Goal: Task Accomplishment & Management: Complete application form

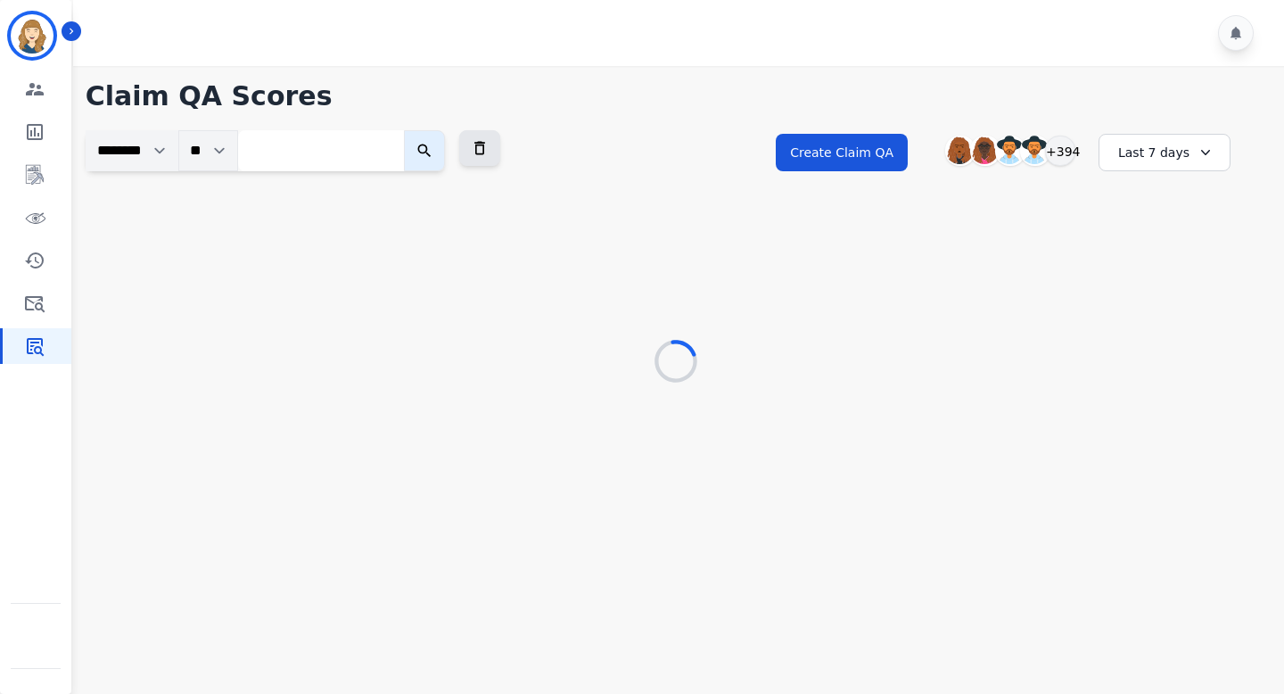
click at [166, 150] on select "********" at bounding box center [132, 150] width 93 height 41
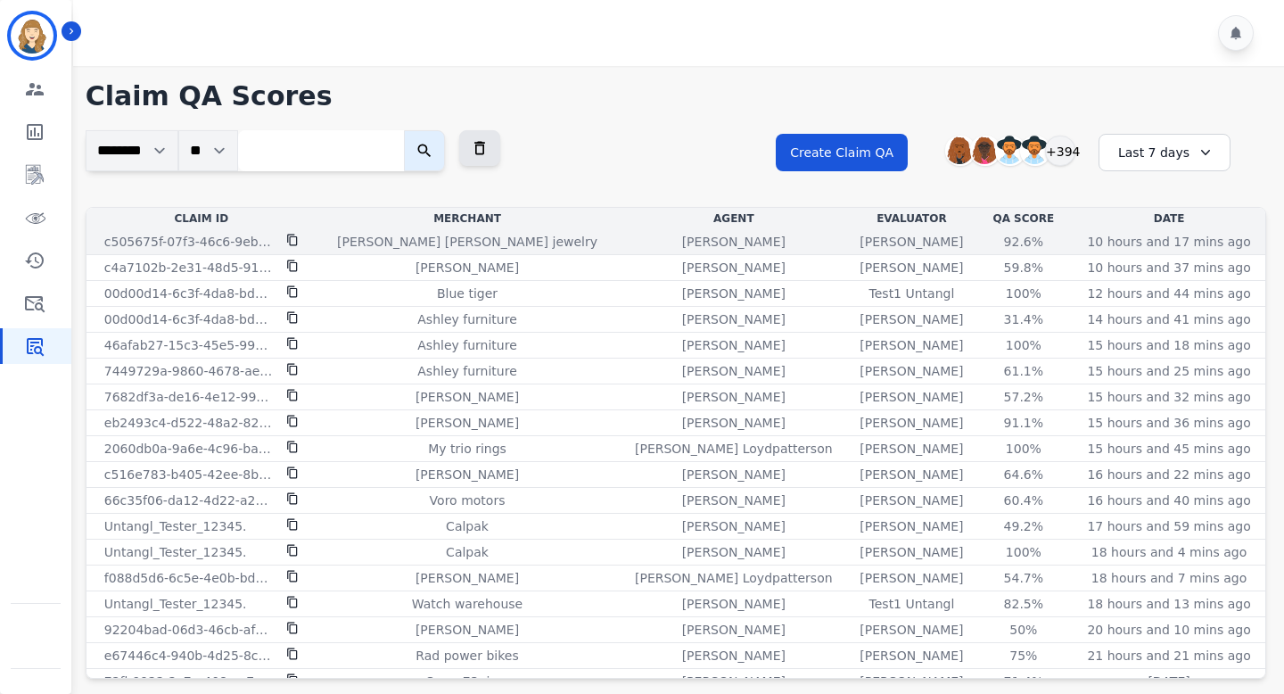
click at [293, 239] on icon at bounding box center [292, 240] width 12 height 12
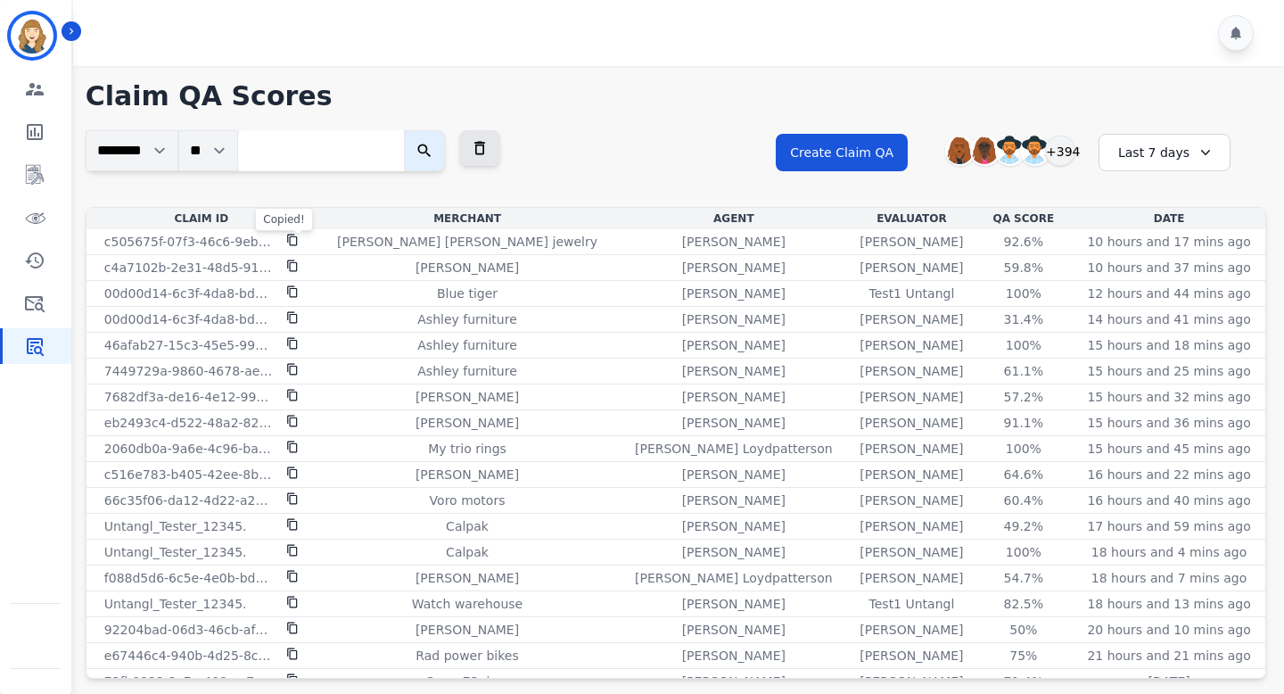
click at [309, 159] on input "search" at bounding box center [321, 150] width 166 height 41
click at [1036, 140] on img at bounding box center [1035, 150] width 29 height 29
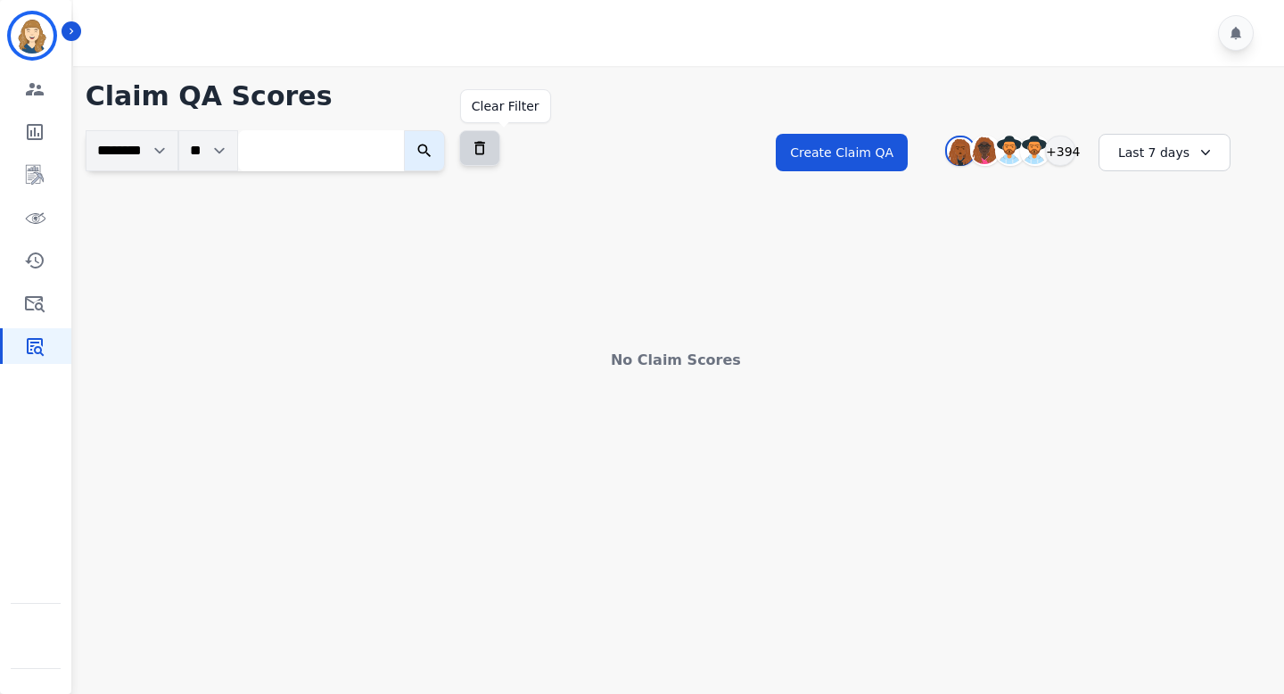
click at [489, 149] on icon at bounding box center [480, 148] width 18 height 18
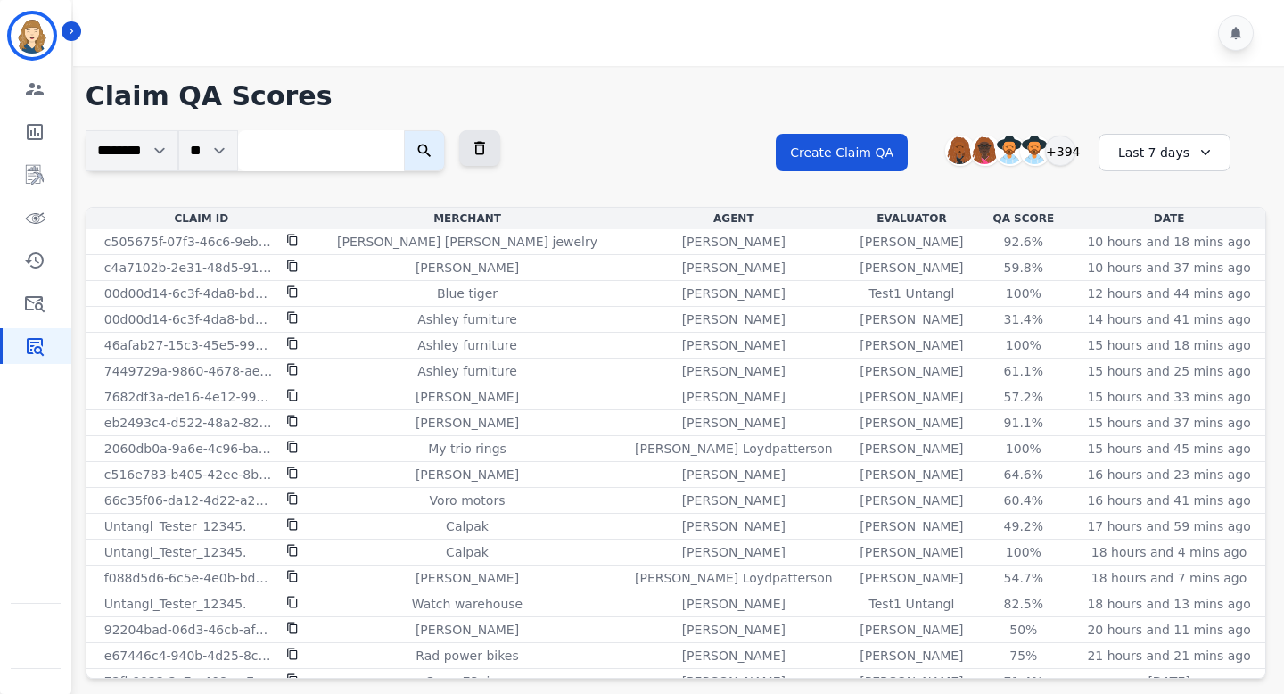
click at [1169, 147] on div "Last 7 days" at bounding box center [1165, 152] width 132 height 37
click at [1157, 278] on li "Last 14 days" at bounding box center [1176, 283] width 89 height 18
click at [489, 146] on icon at bounding box center [480, 148] width 18 height 18
click at [1159, 150] on div "Last 14 days" at bounding box center [1157, 152] width 132 height 37
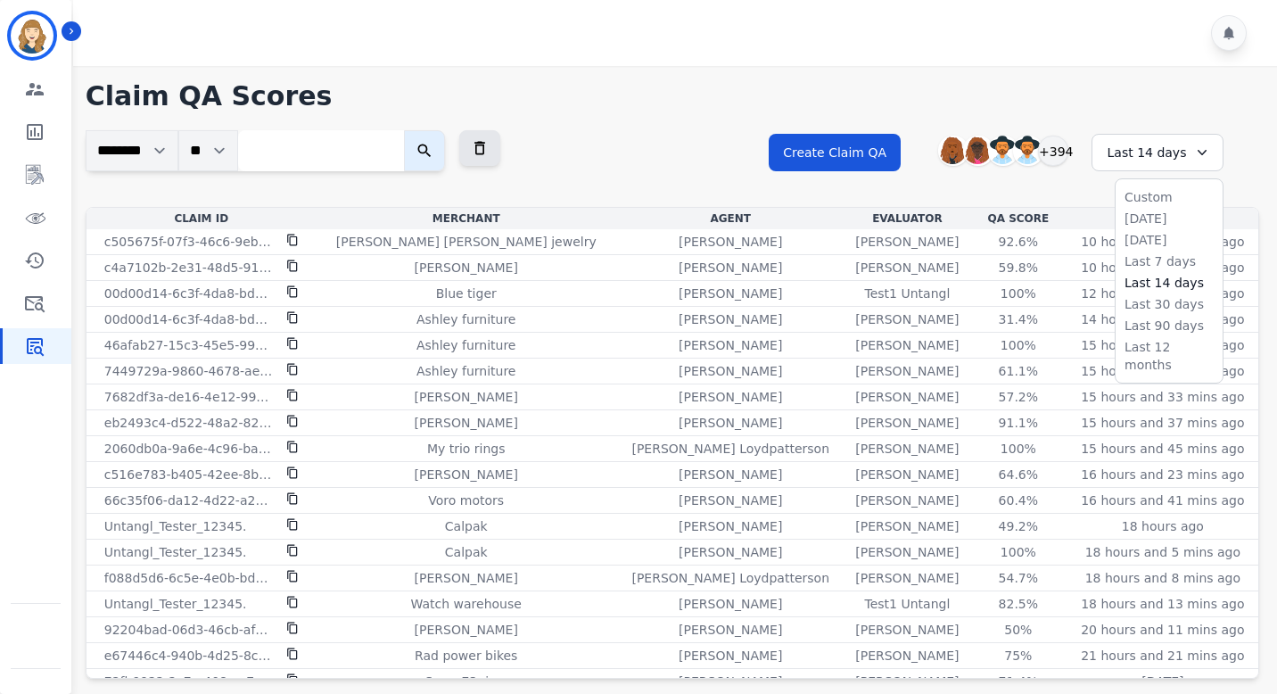
click at [624, 175] on div "**********" at bounding box center [672, 168] width 1173 height 77
click at [485, 142] on icon at bounding box center [479, 148] width 11 height 13
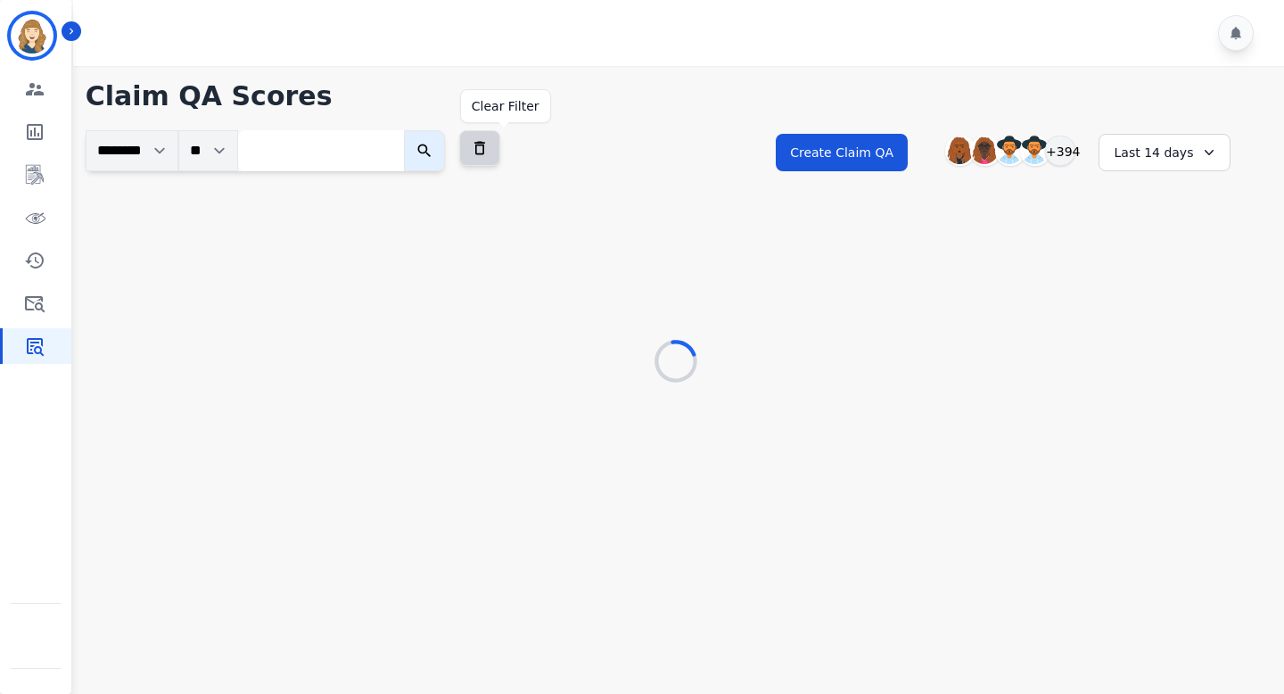
click at [489, 148] on icon at bounding box center [480, 148] width 18 height 18
click at [489, 147] on icon at bounding box center [480, 148] width 18 height 18
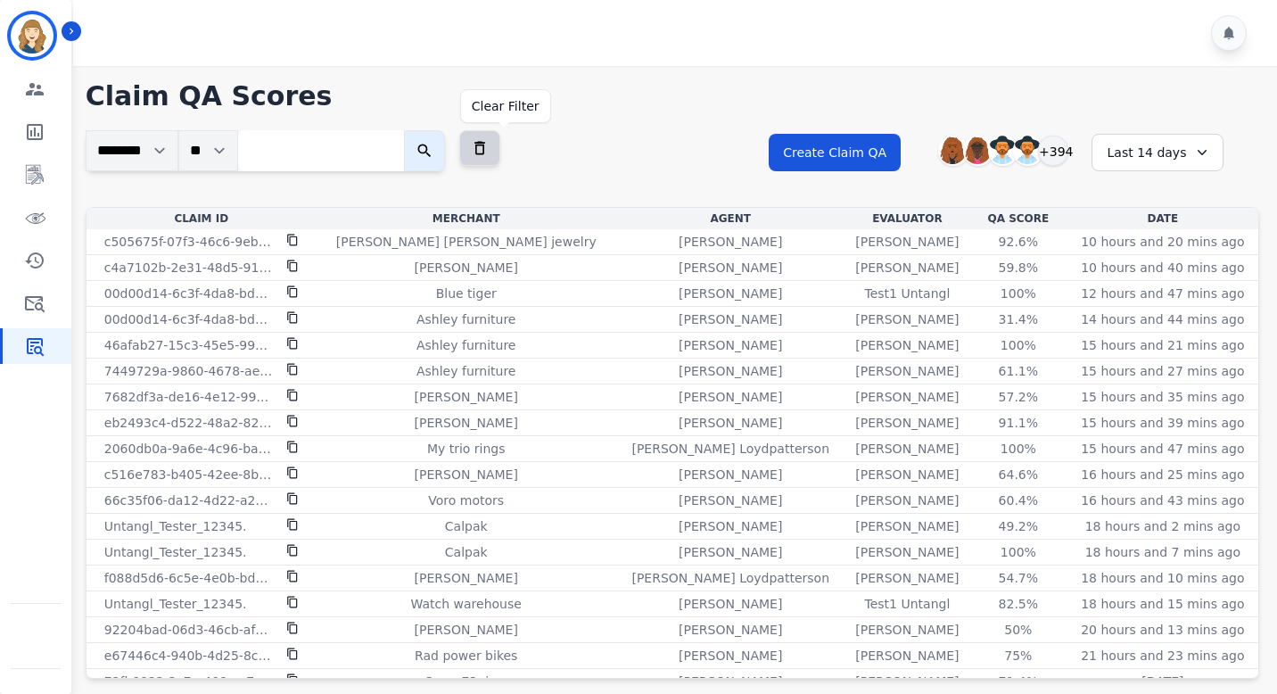
click at [489, 150] on icon at bounding box center [480, 148] width 18 height 18
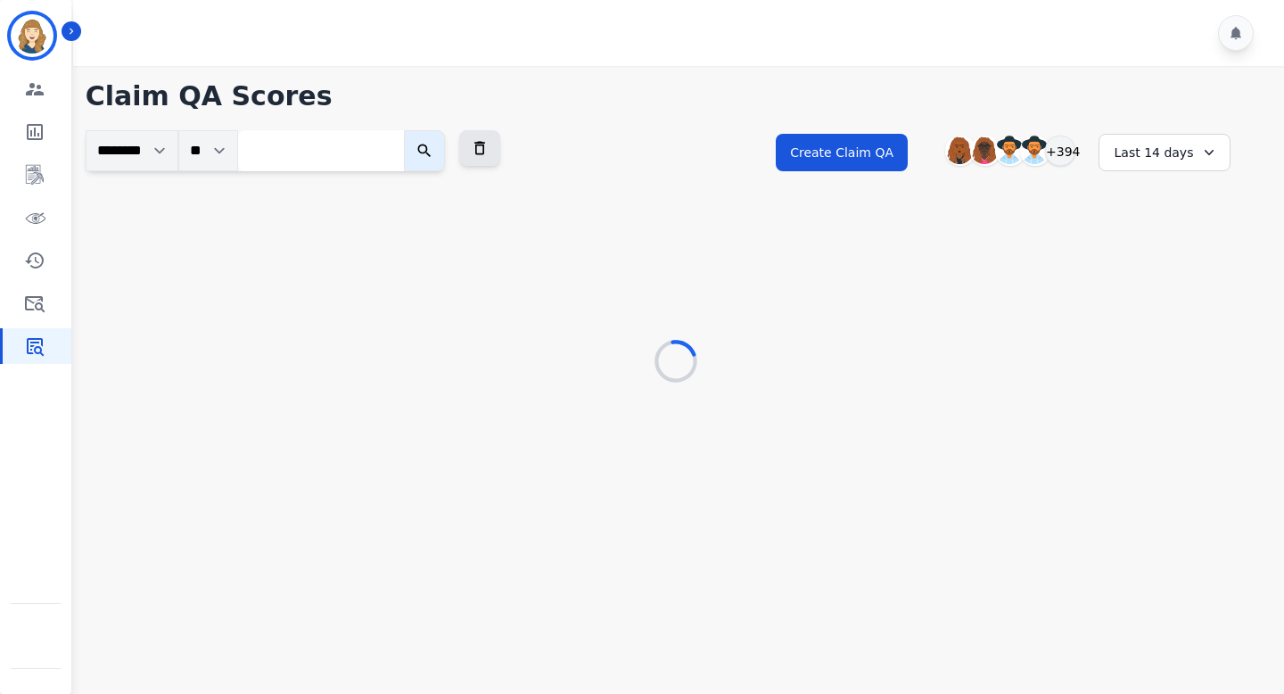
click at [1183, 149] on div "Last 14 days" at bounding box center [1165, 152] width 132 height 37
click at [1152, 260] on li "Last 7 days" at bounding box center [1176, 261] width 89 height 18
click at [1167, 145] on div "Last 7 days" at bounding box center [1165, 152] width 132 height 37
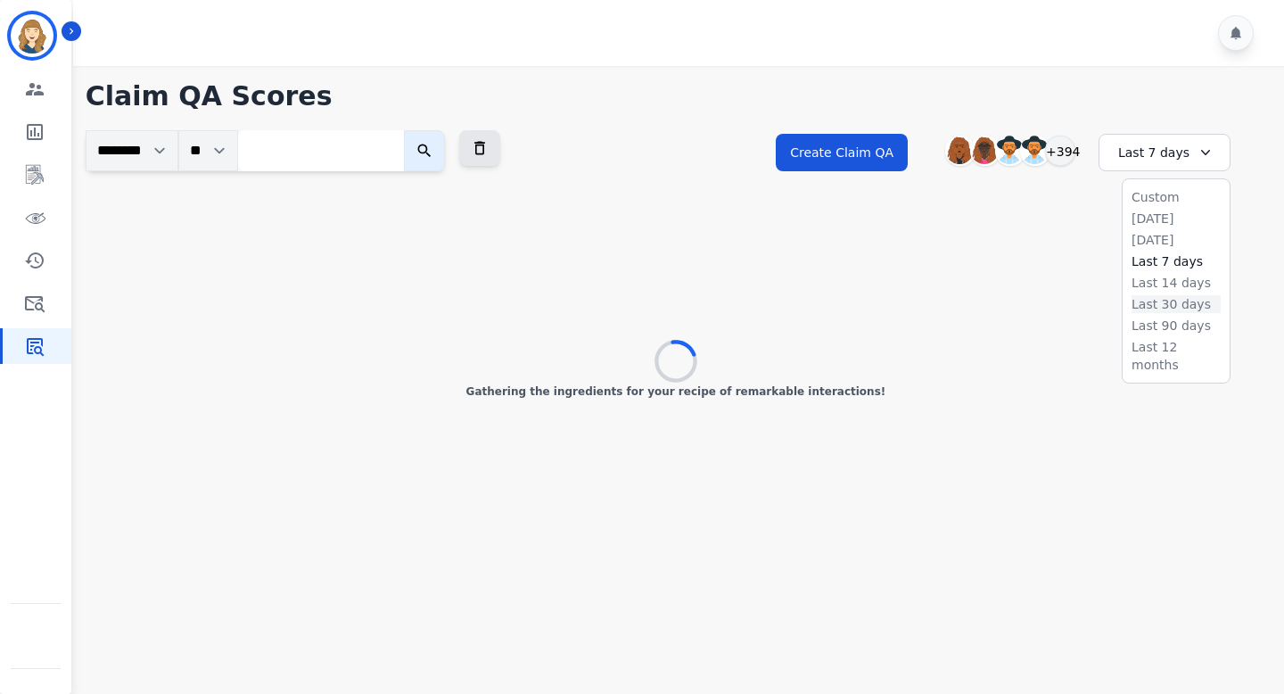
click at [1157, 301] on li "Last 30 days" at bounding box center [1176, 304] width 89 height 18
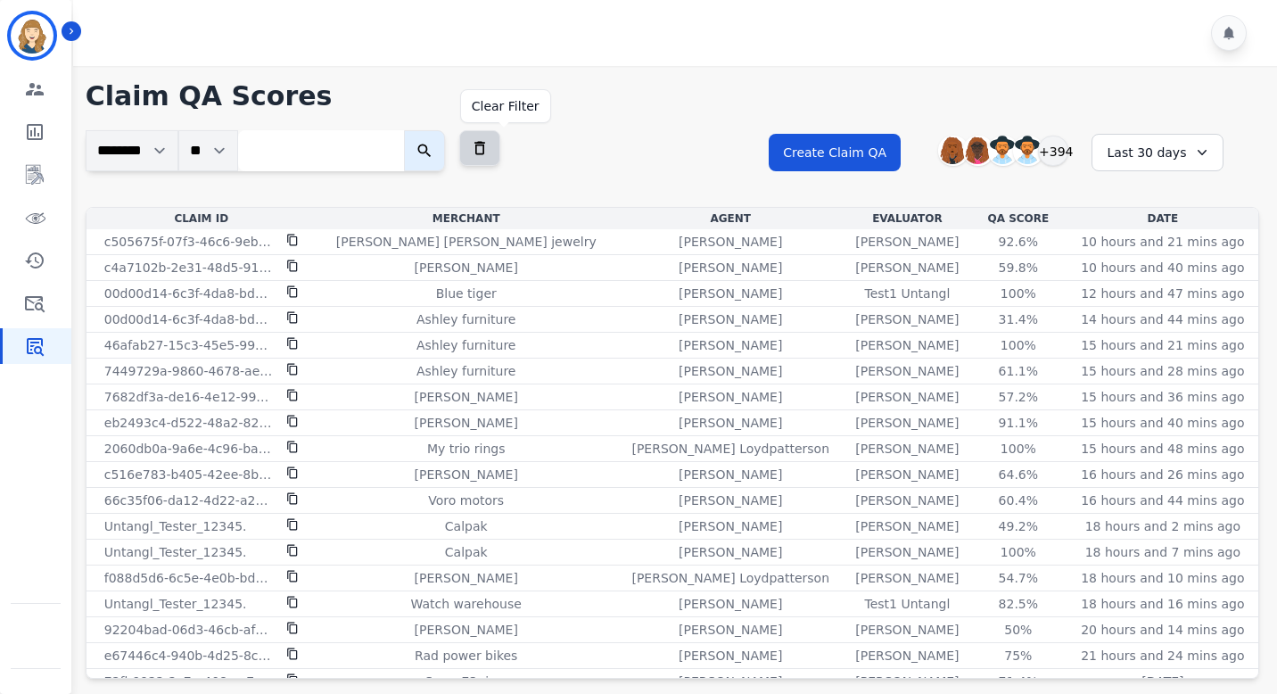
click at [489, 146] on icon at bounding box center [480, 148] width 18 height 18
click at [485, 145] on icon at bounding box center [479, 148] width 11 height 13
click at [489, 144] on button at bounding box center [479, 148] width 41 height 36
click at [959, 152] on img at bounding box center [960, 150] width 29 height 29
drag, startPoint x: 501, startPoint y: 146, endPoint x: 585, endPoint y: 113, distance: 90.1
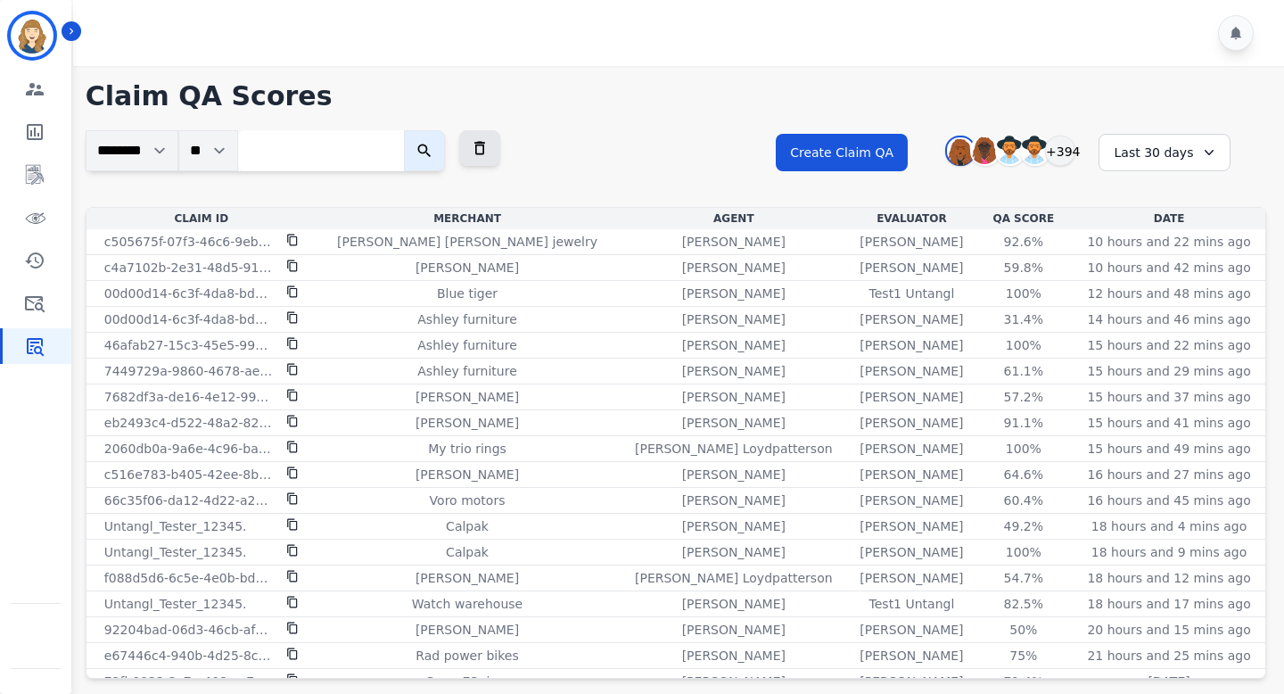
click at [585, 114] on div "**********" at bounding box center [676, 377] width 1216 height 623
click at [1065, 155] on div "+394" at bounding box center [1060, 151] width 30 height 30
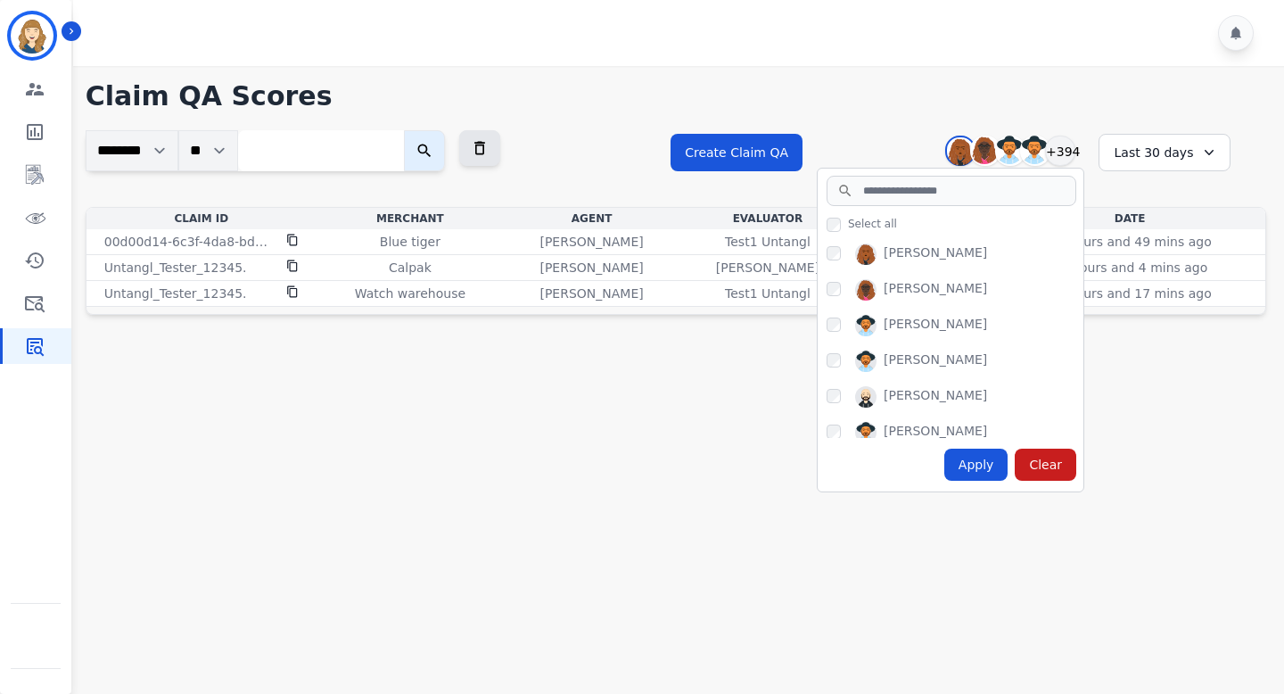
click at [736, 475] on main "Claim QA Scores ******** ** Clear Filter Create Claim QA Abigail Joseph Alayna …" at bounding box center [676, 413] width 1216 height 694
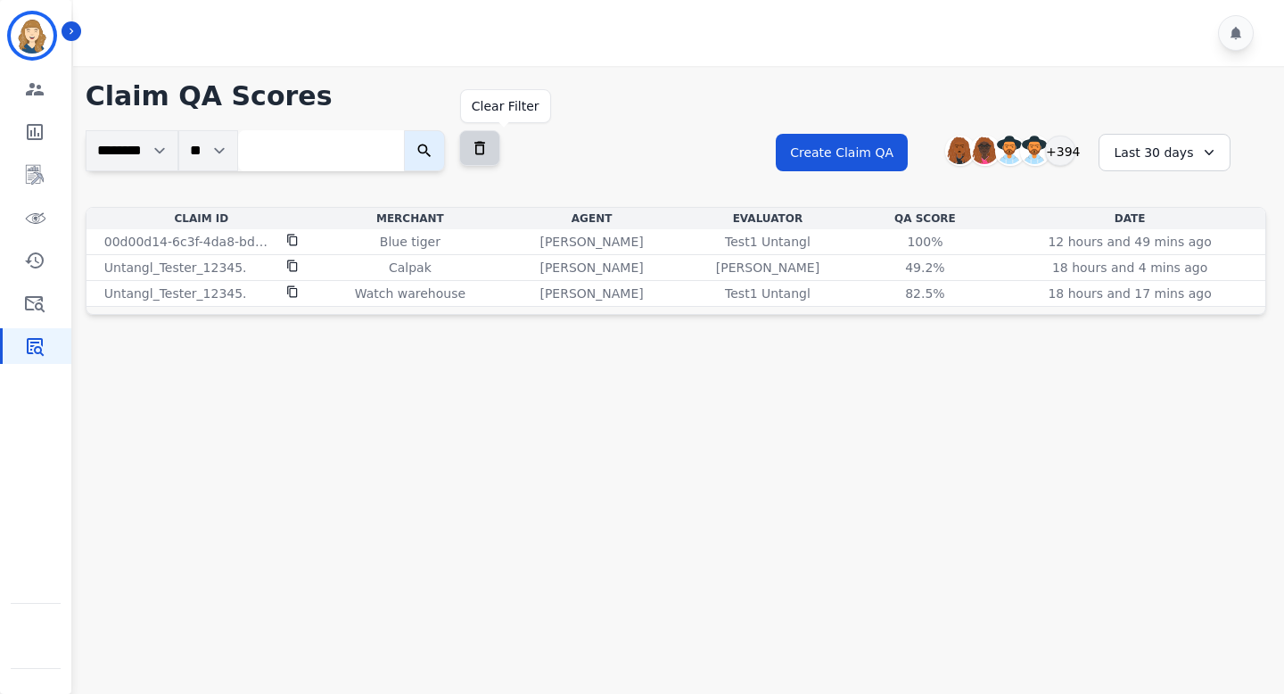
click at [500, 154] on button at bounding box center [479, 148] width 41 height 36
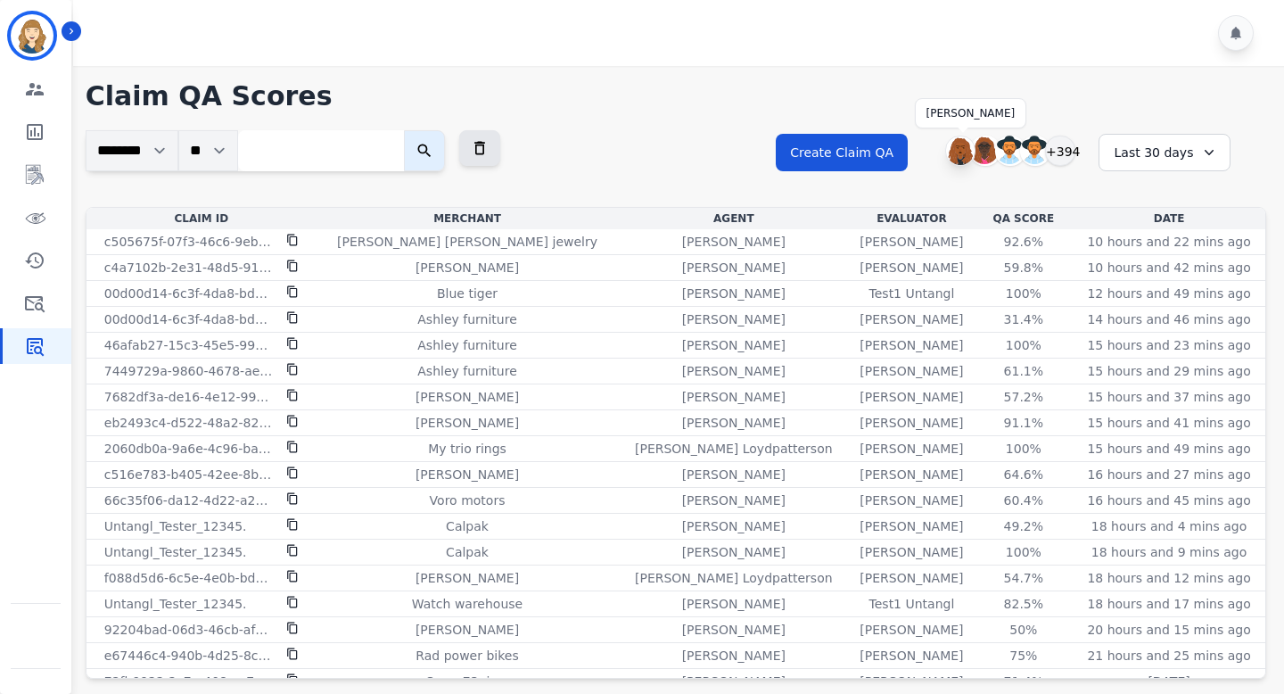
click at [958, 153] on img at bounding box center [960, 150] width 29 height 29
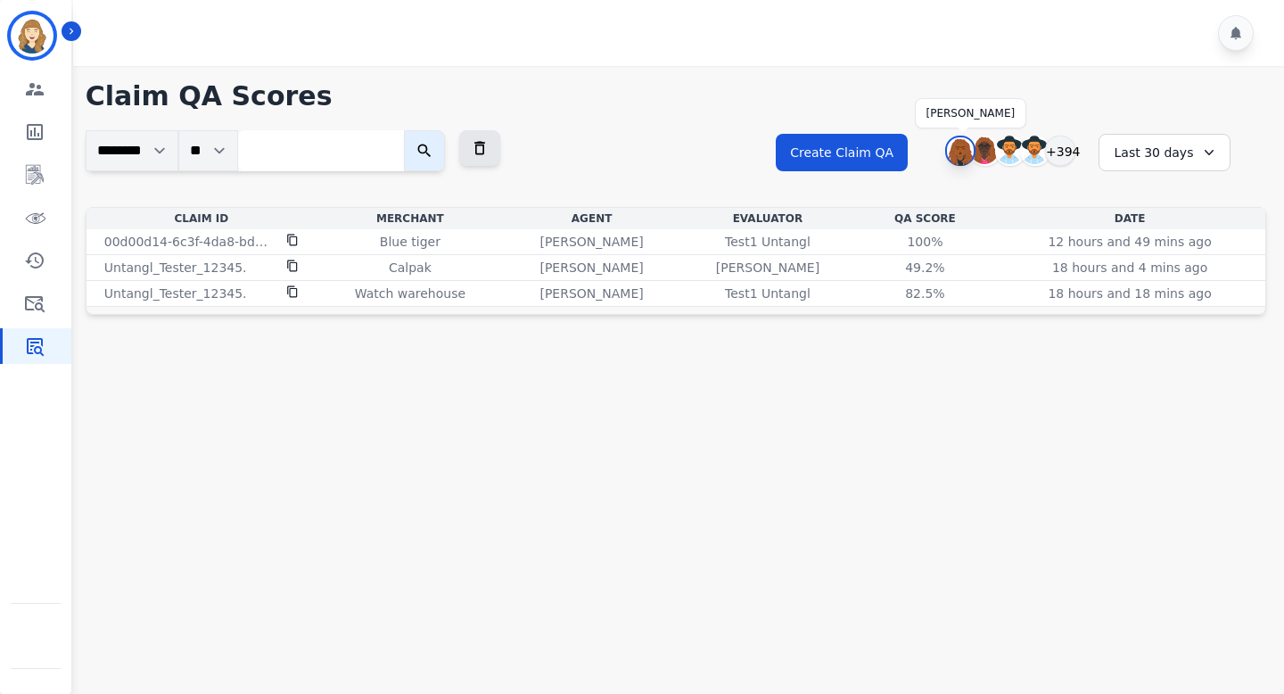
click at [963, 153] on img at bounding box center [960, 151] width 27 height 29
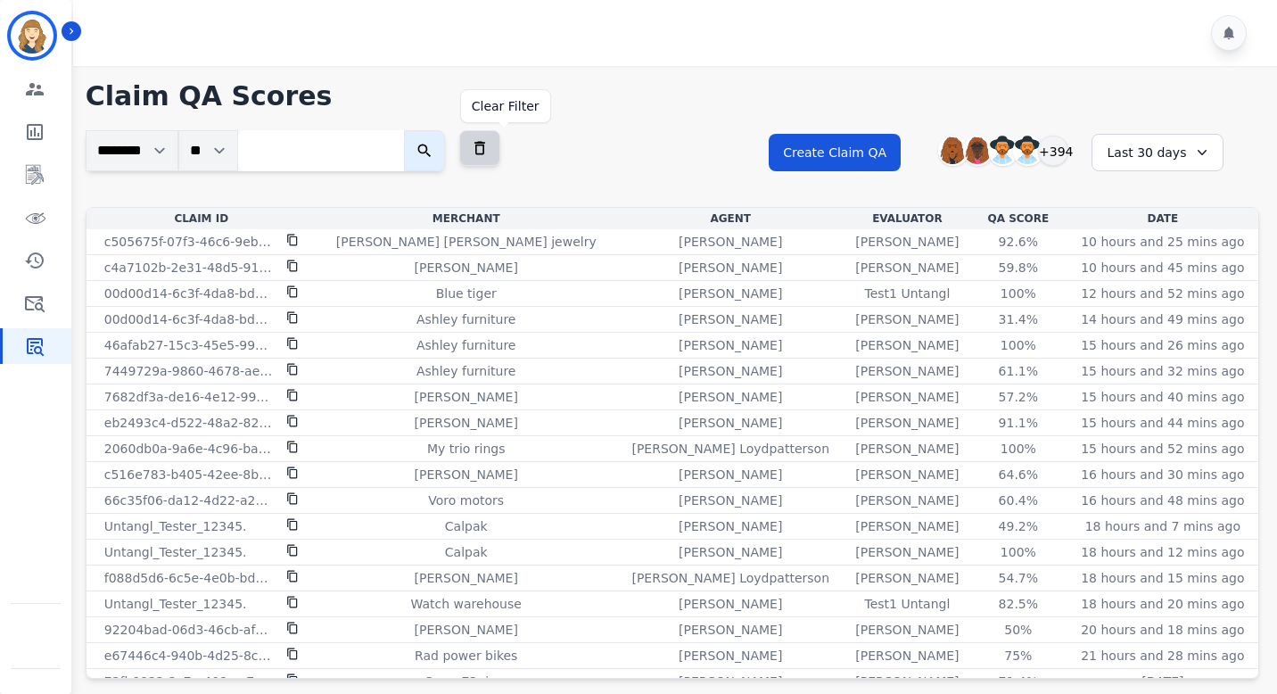
click at [485, 144] on icon at bounding box center [479, 148] width 11 height 13
click at [484, 155] on button at bounding box center [479, 148] width 41 height 36
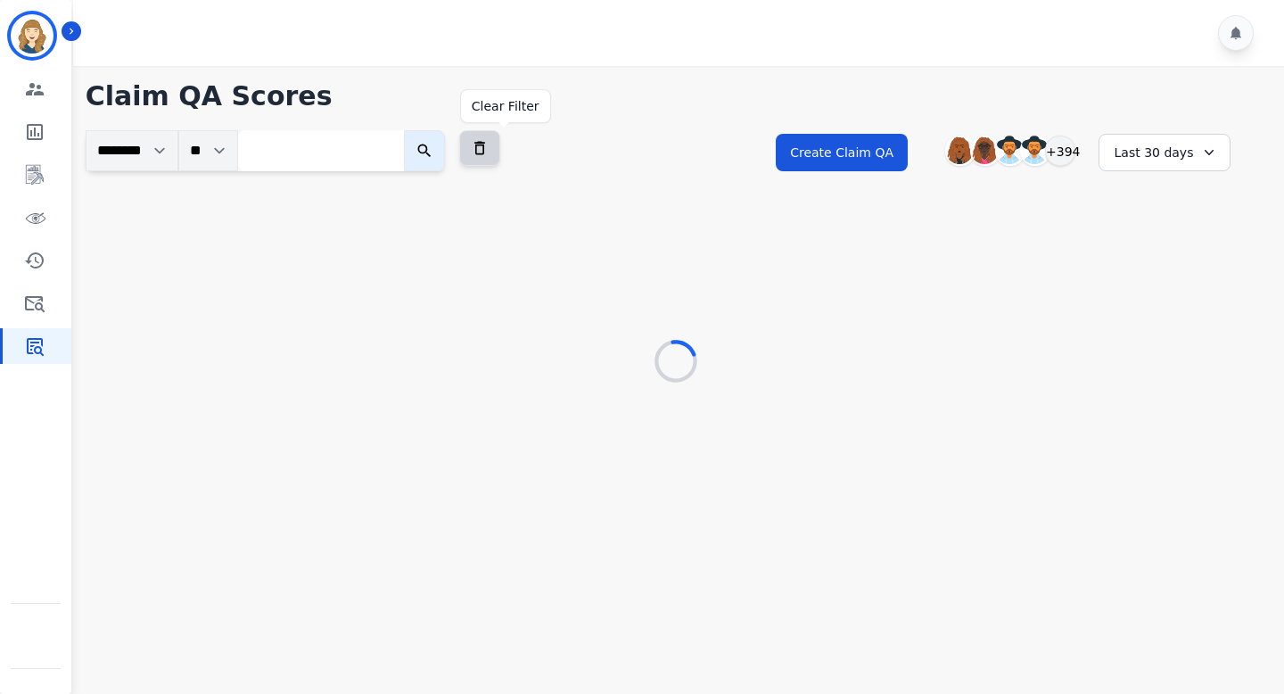
click at [489, 152] on icon at bounding box center [480, 148] width 18 height 18
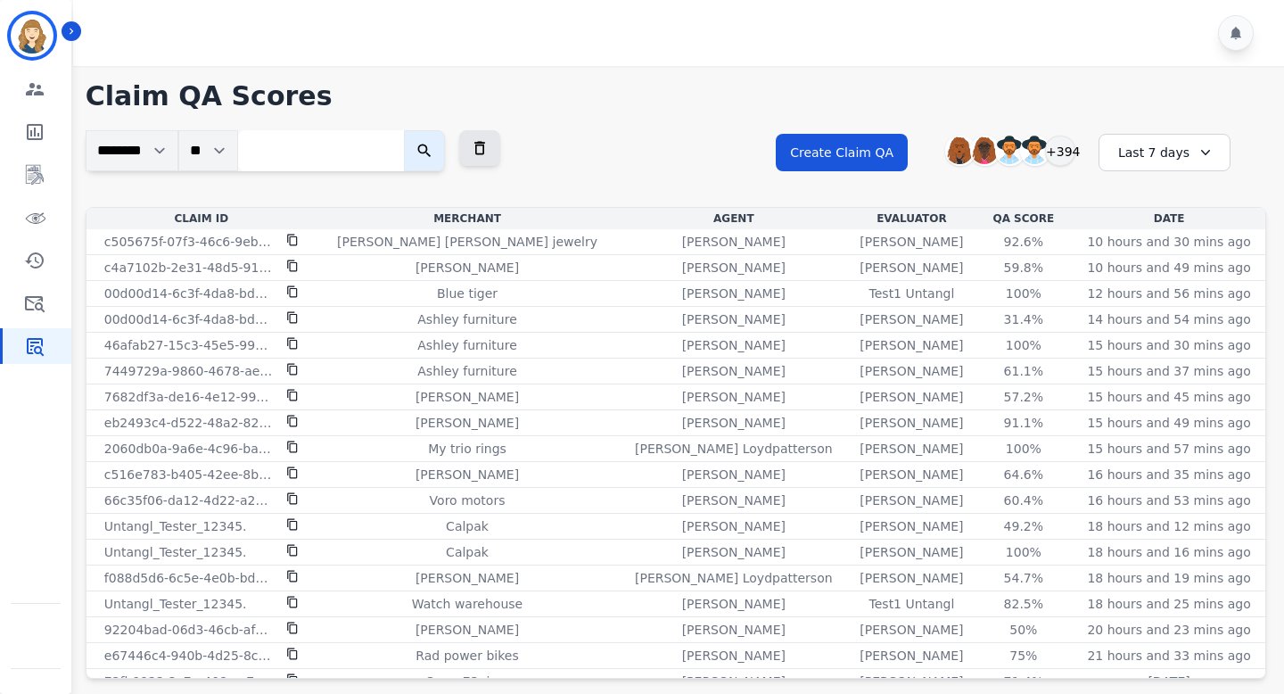
click at [605, 161] on div "Last 7 days" at bounding box center [1165, 152] width 132 height 37
click at [605, 278] on li "Last 14 days" at bounding box center [1176, 283] width 89 height 18
click at [500, 149] on button at bounding box center [479, 148] width 41 height 36
click at [605, 169] on div "Last 14 days" at bounding box center [1165, 152] width 132 height 37
click at [605, 218] on li "[DATE]" at bounding box center [1176, 219] width 89 height 18
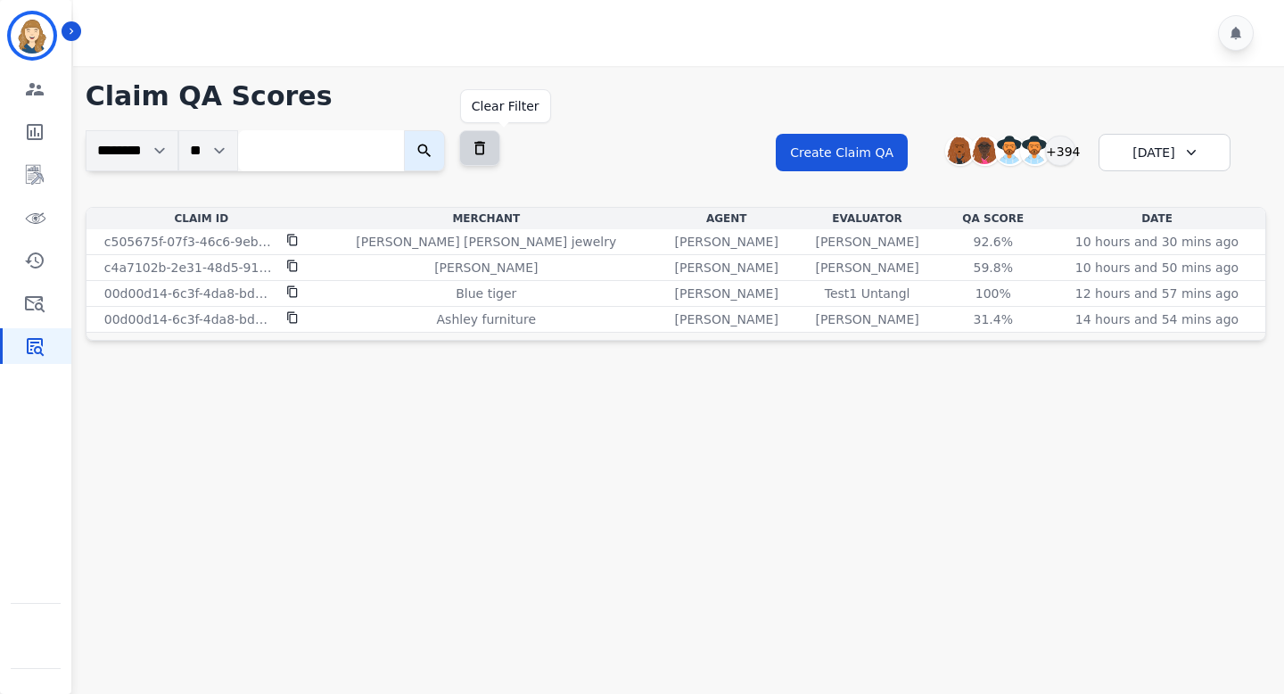
click at [485, 147] on icon at bounding box center [479, 148] width 11 height 13
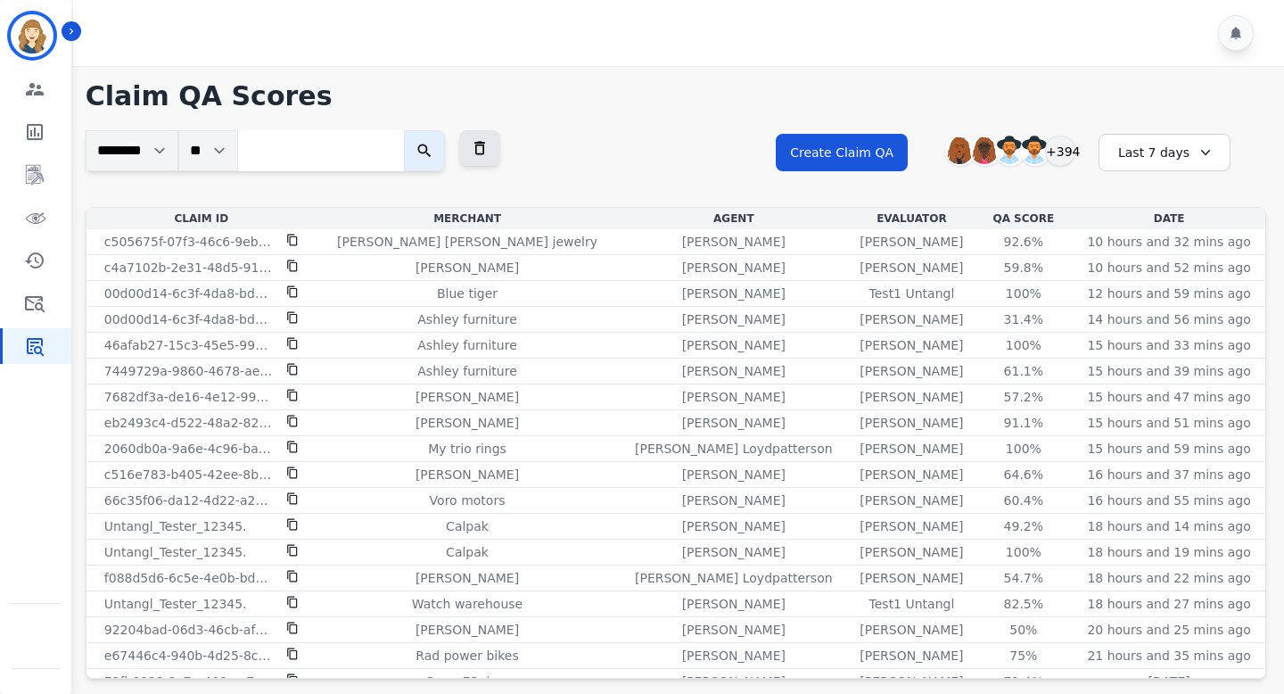
click at [605, 161] on div "Last 7 days" at bounding box center [1165, 152] width 132 height 37
click at [605, 219] on li "[DATE]" at bounding box center [1176, 219] width 89 height 18
click at [485, 152] on icon at bounding box center [479, 148] width 11 height 13
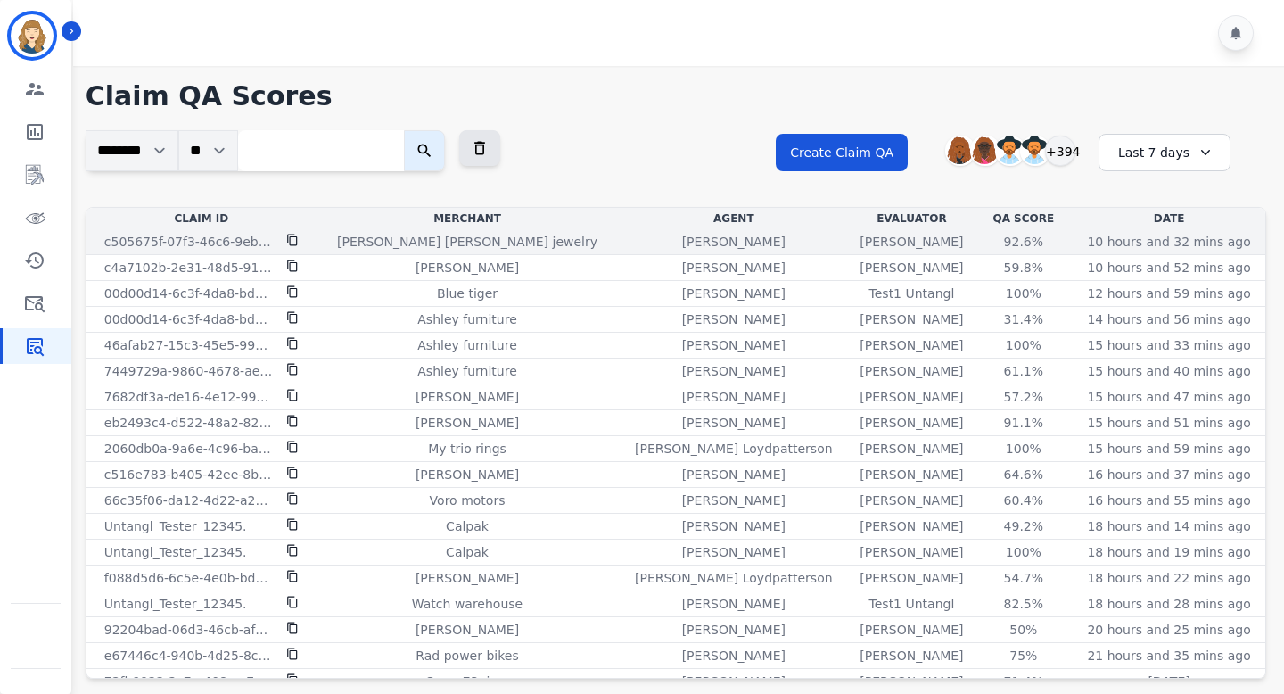
click at [292, 239] on icon at bounding box center [292, 240] width 12 height 12
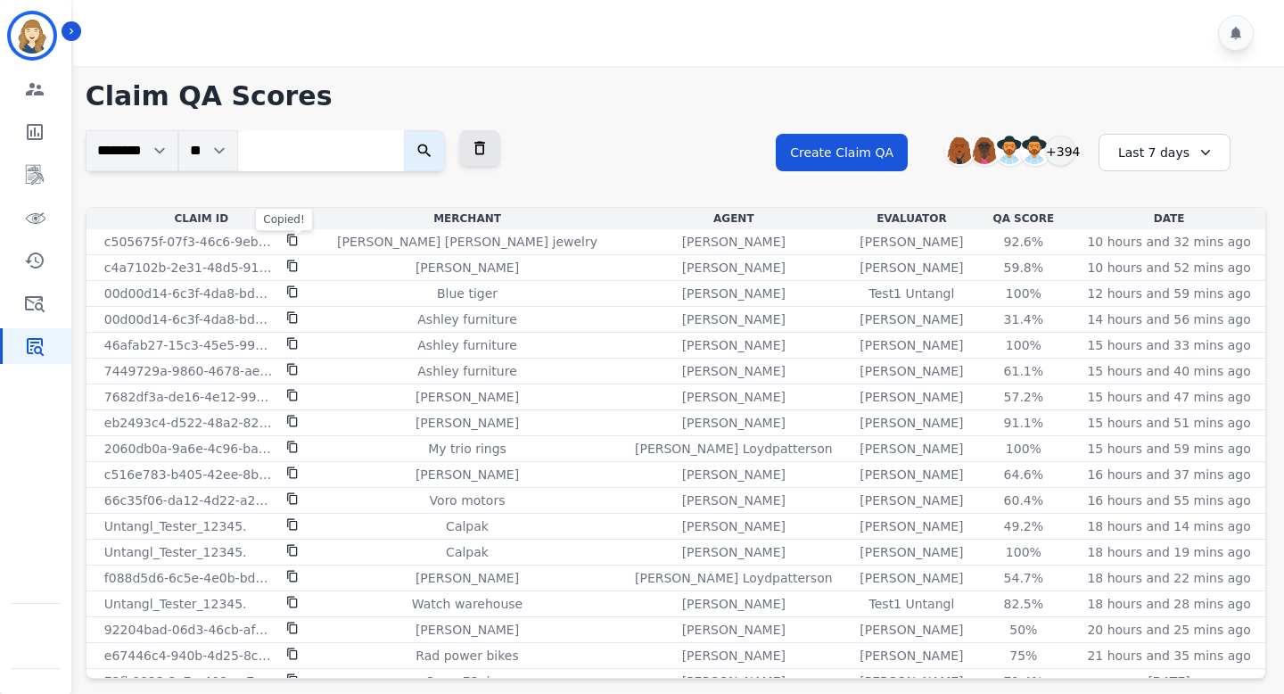
click at [288, 162] on input "search" at bounding box center [321, 150] width 166 height 41
paste input "**********"
type input "**********"
click at [441, 148] on icon "submit" at bounding box center [438, 150] width 13 height 13
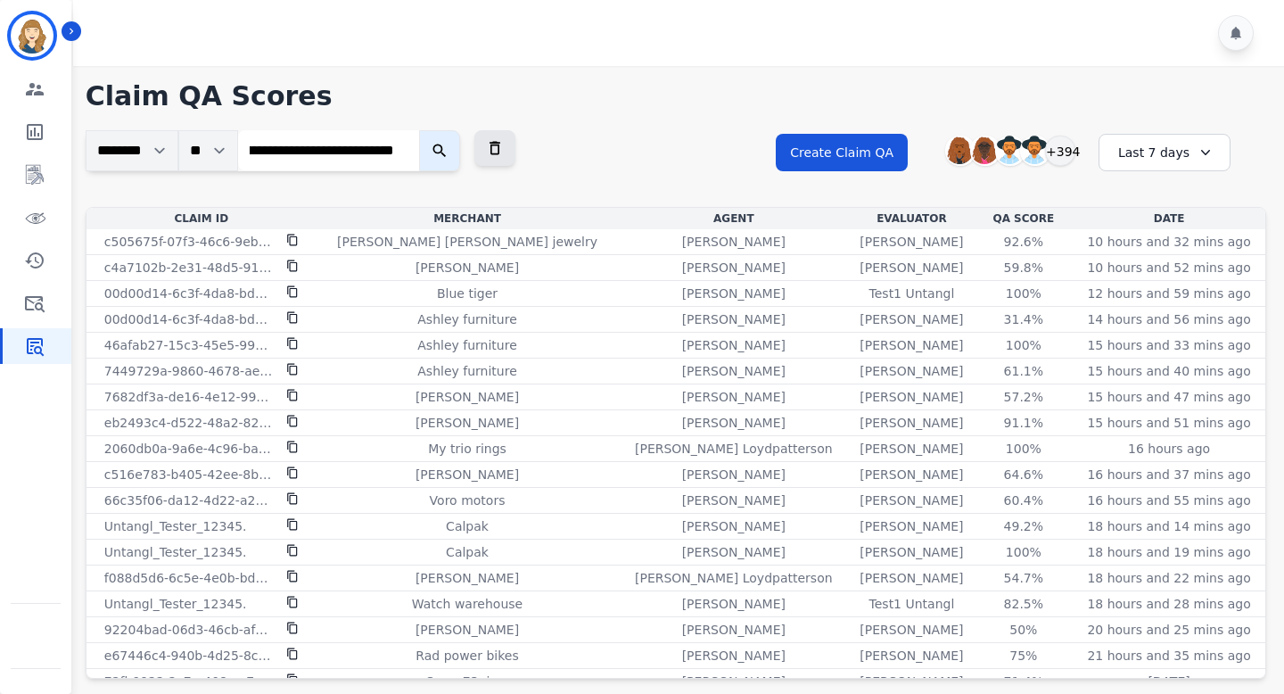
scroll to position [0, 0]
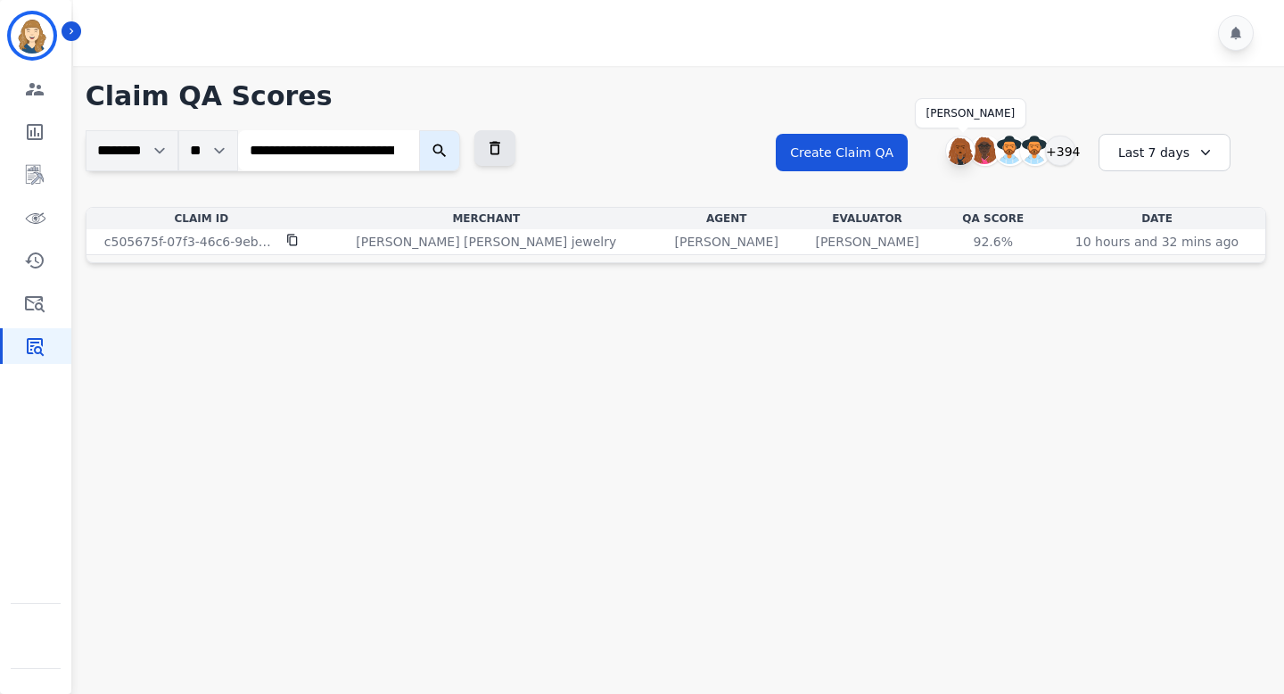
click at [605, 157] on img at bounding box center [960, 150] width 29 height 29
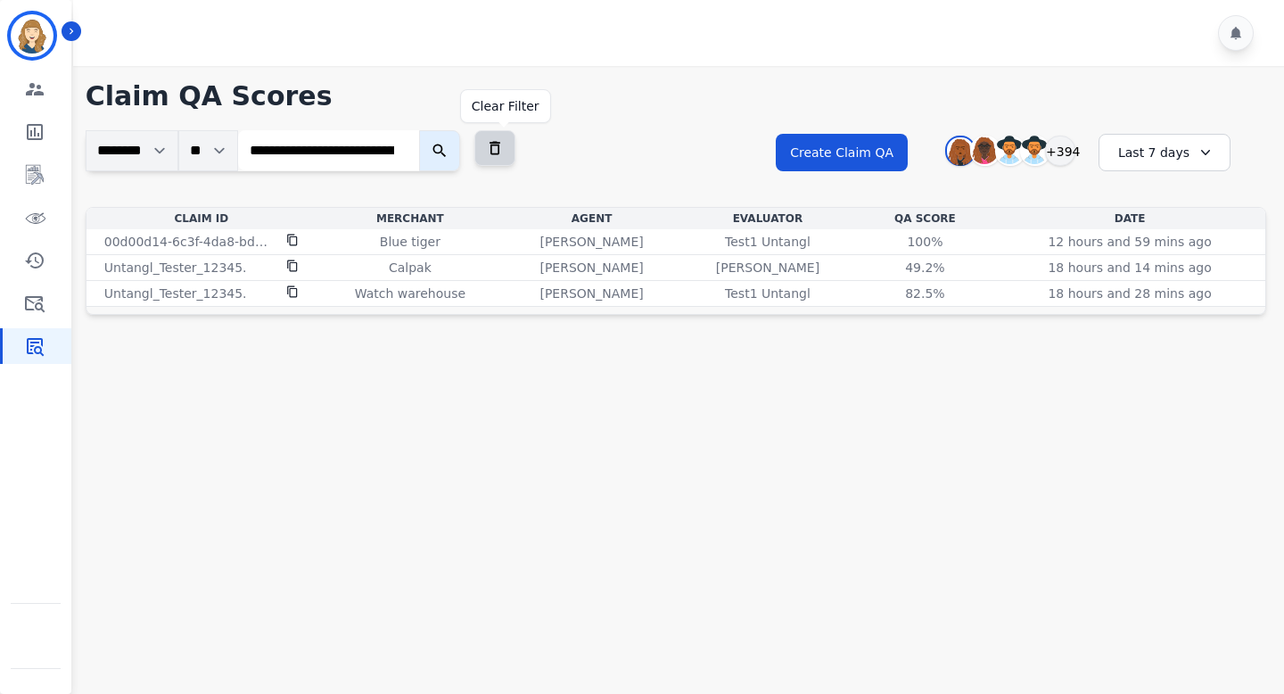
click at [500, 144] on icon at bounding box center [495, 148] width 11 height 13
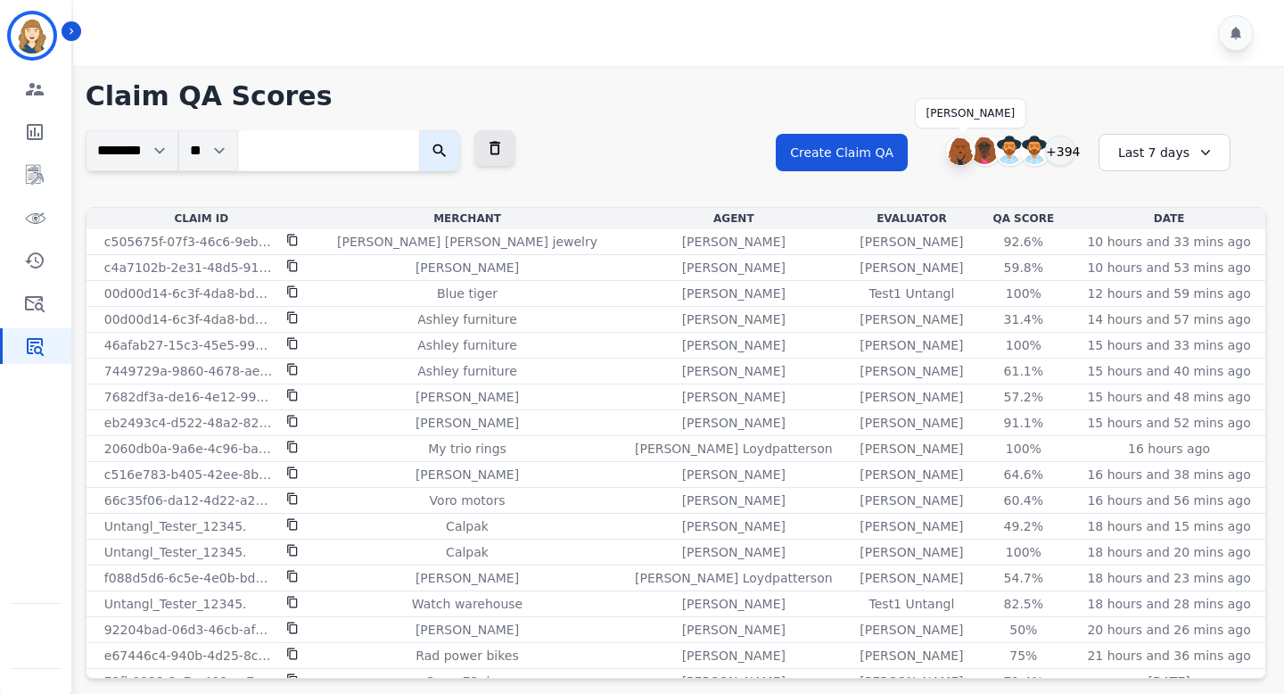
click at [605, 146] on img at bounding box center [960, 150] width 29 height 29
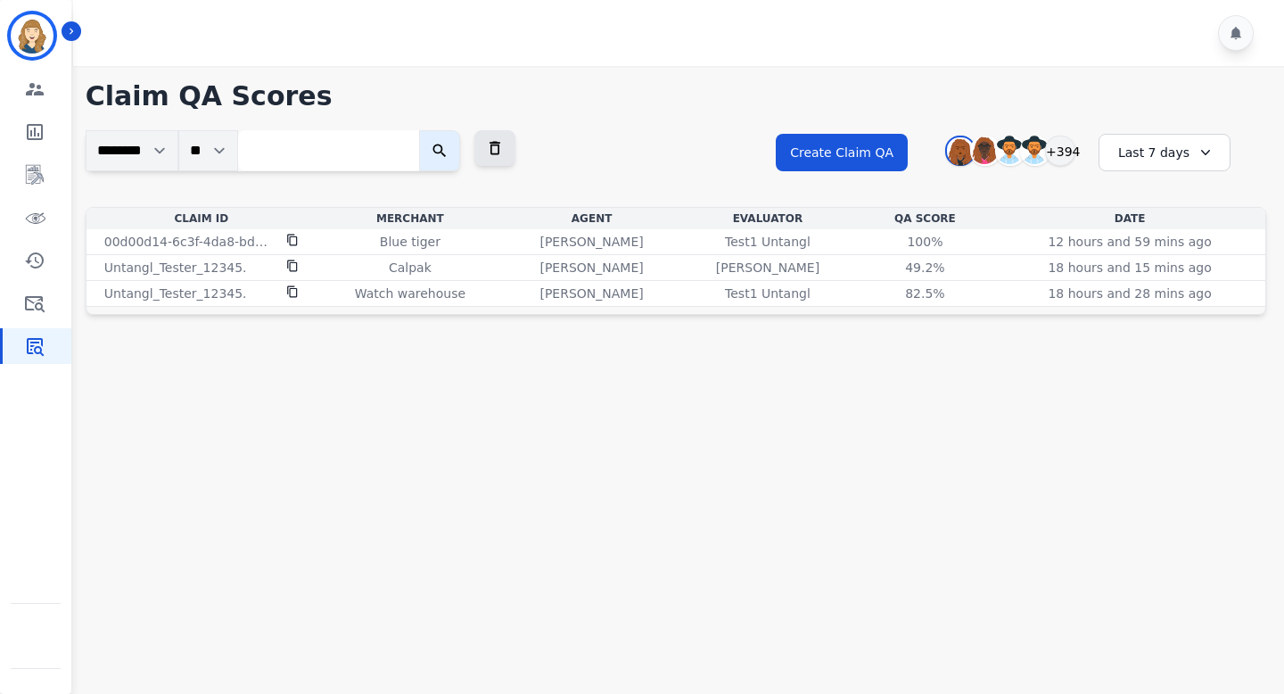
click at [605, 153] on div "Last 7 days" at bounding box center [1165, 152] width 132 height 37
click at [605, 215] on li "[DATE]" at bounding box center [1176, 219] width 89 height 18
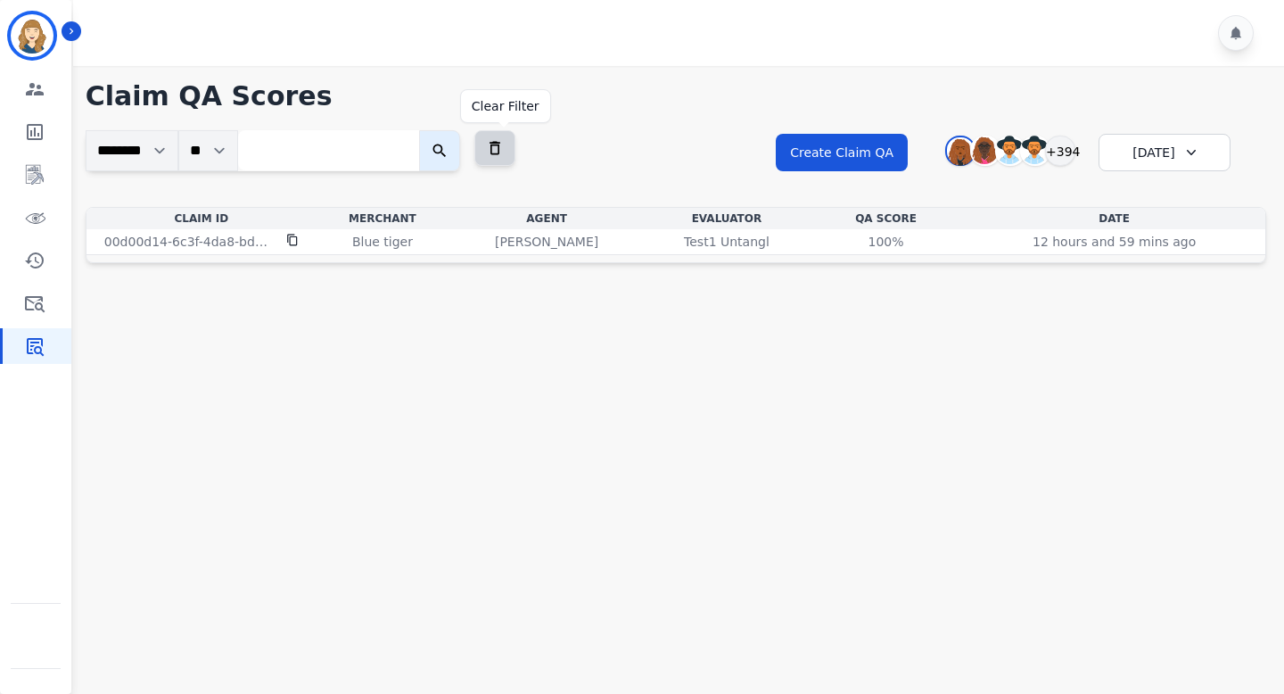
click at [504, 139] on icon at bounding box center [495, 148] width 18 height 18
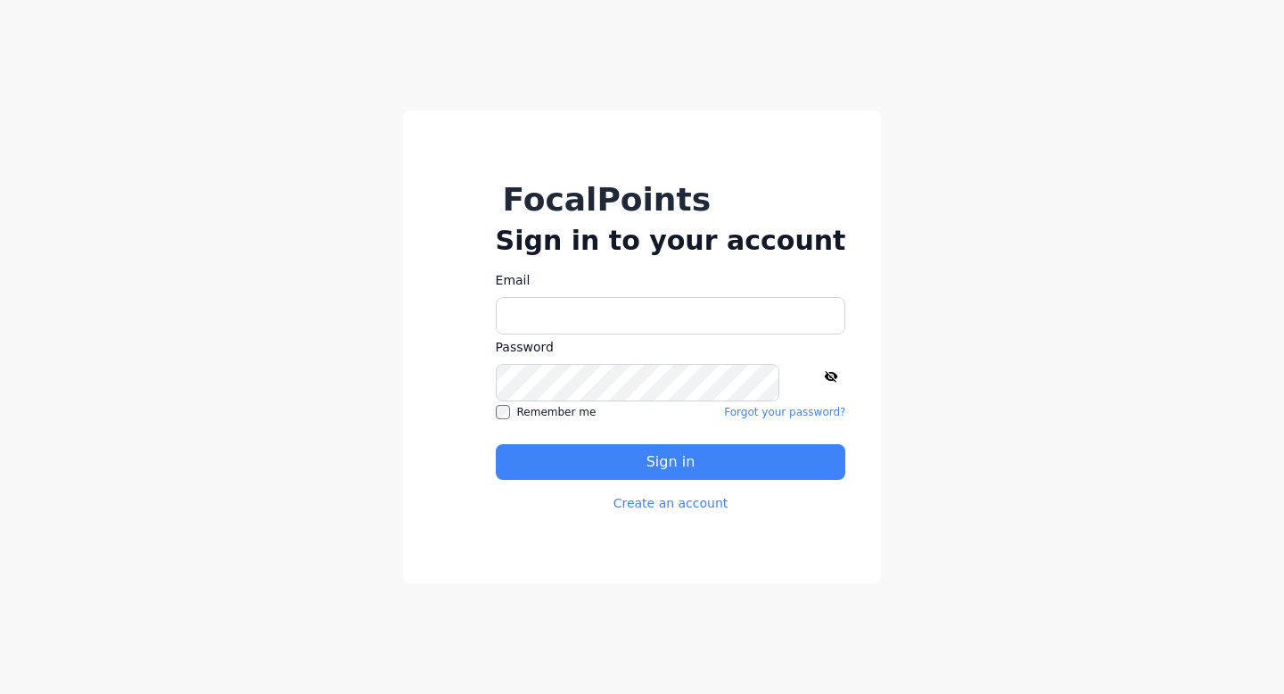
type input "**********"
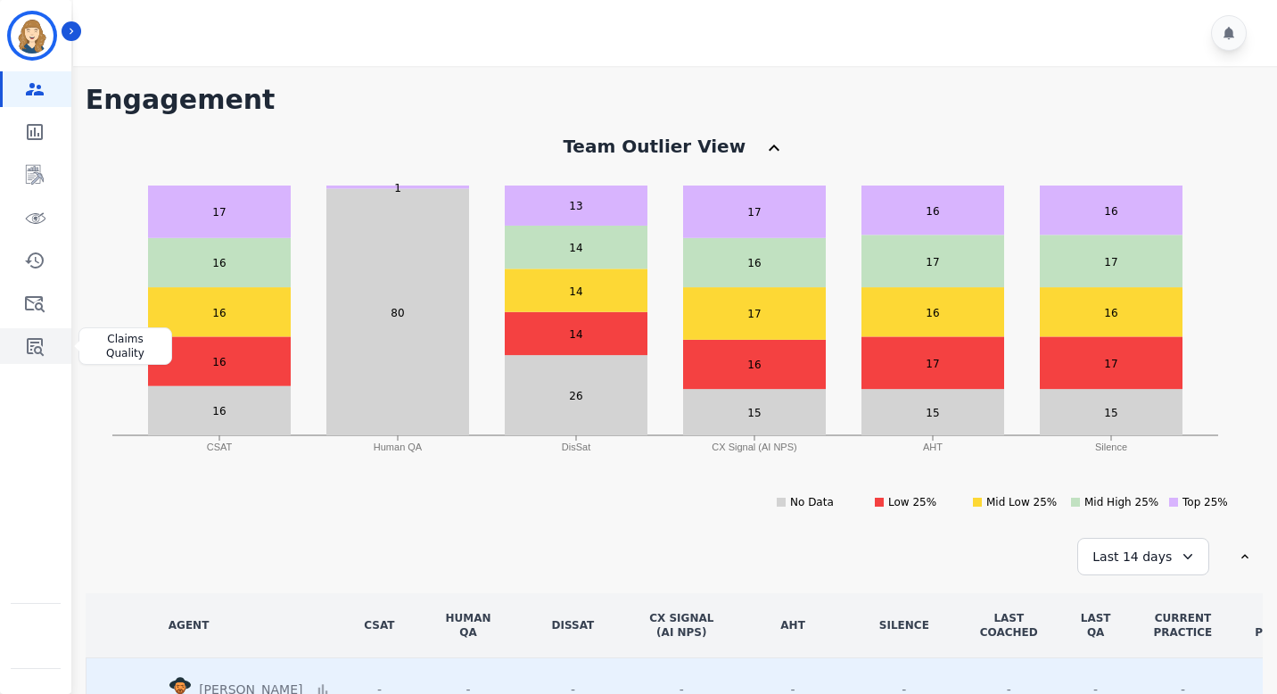
click at [26, 348] on icon "Sidebar" at bounding box center [34, 345] width 21 height 21
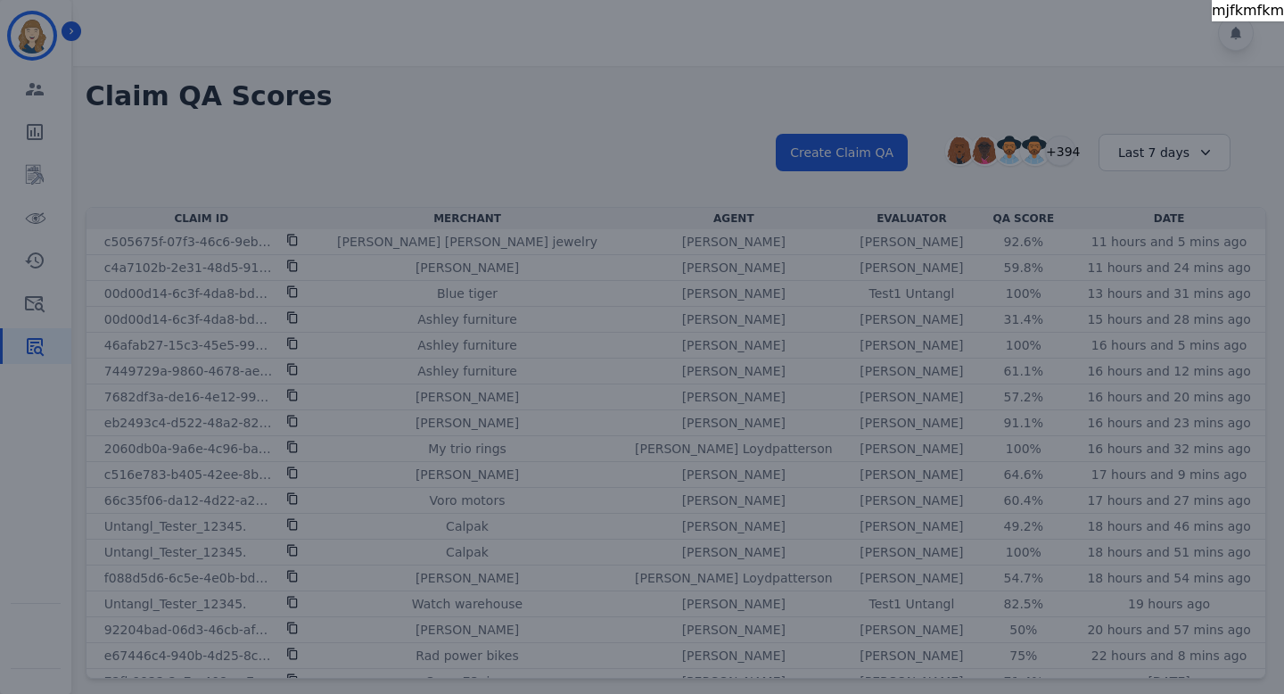
click at [577, 139] on div "mjfkmfkm" at bounding box center [642, 347] width 1284 height 694
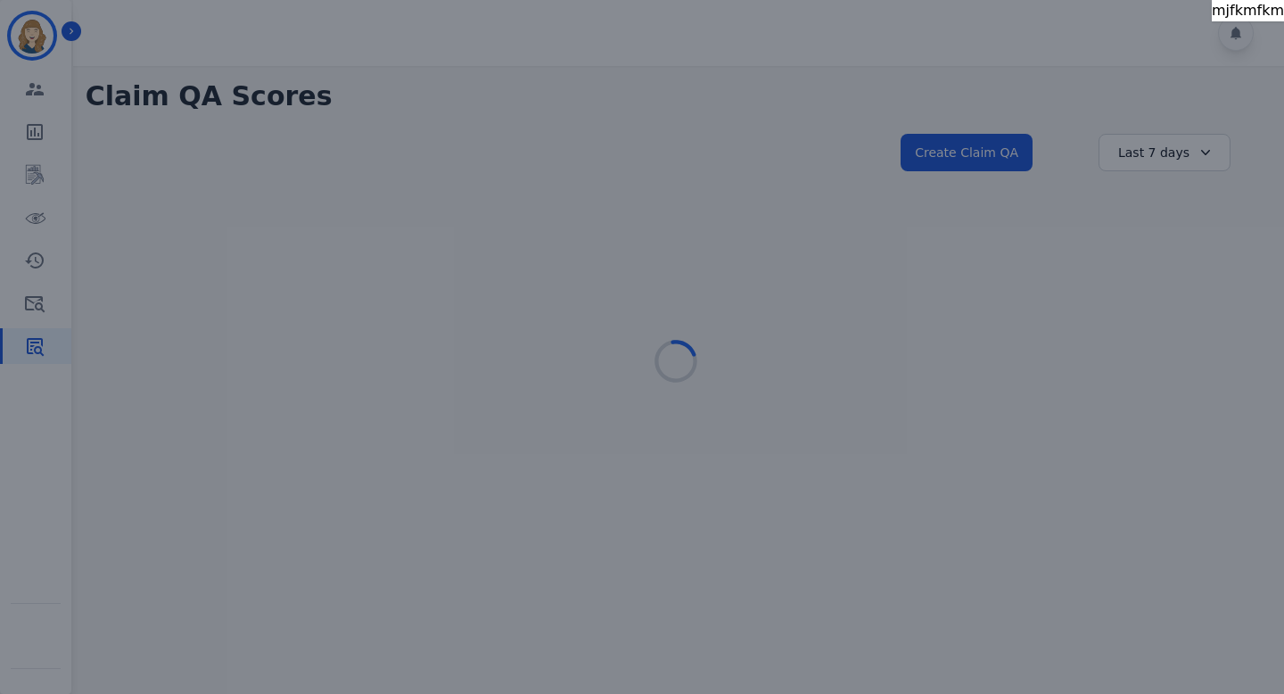
click at [775, 152] on div "mjfkmfkm" at bounding box center [642, 347] width 1284 height 694
click at [1225, 10] on div "mjfkmfkm" at bounding box center [1248, 10] width 72 height 21
click at [1190, 19] on div "mjfkmfkm" at bounding box center [642, 347] width 1284 height 694
click at [1190, 20] on div "mjfkmfkm" at bounding box center [642, 347] width 1284 height 694
click at [1173, 46] on div "mjfkmfkm" at bounding box center [642, 347] width 1284 height 694
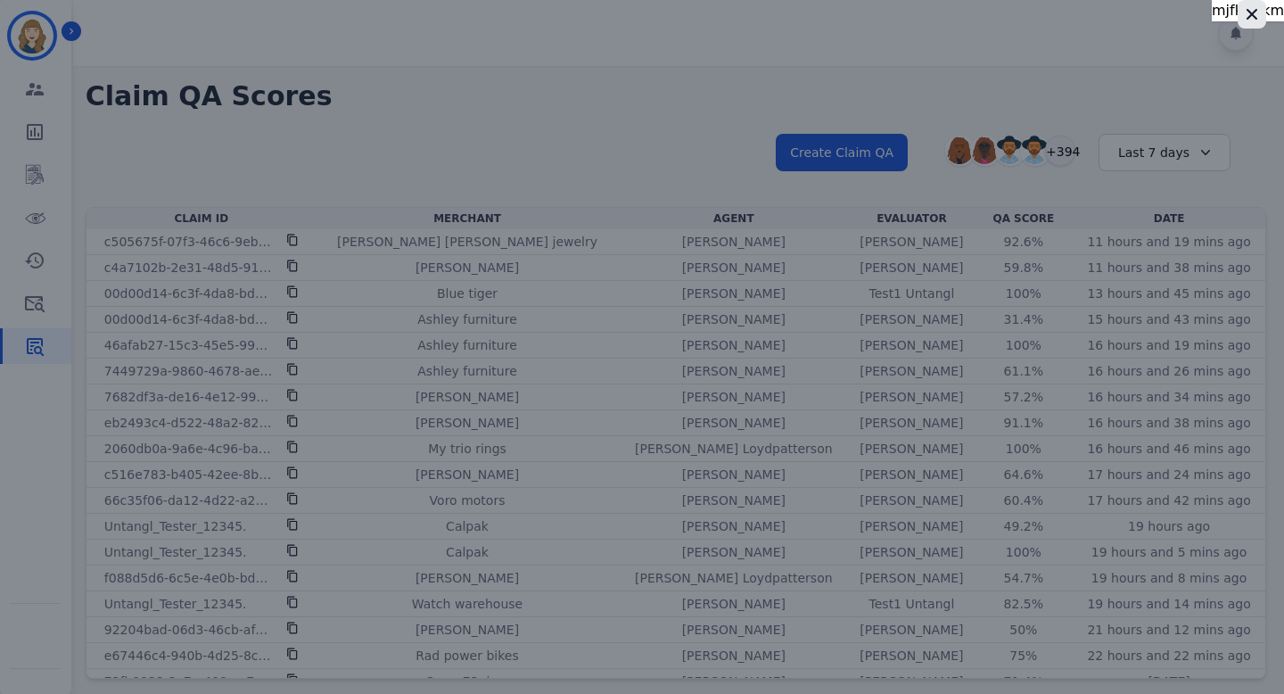
click at [1256, 18] on icon "button" at bounding box center [1252, 14] width 18 height 18
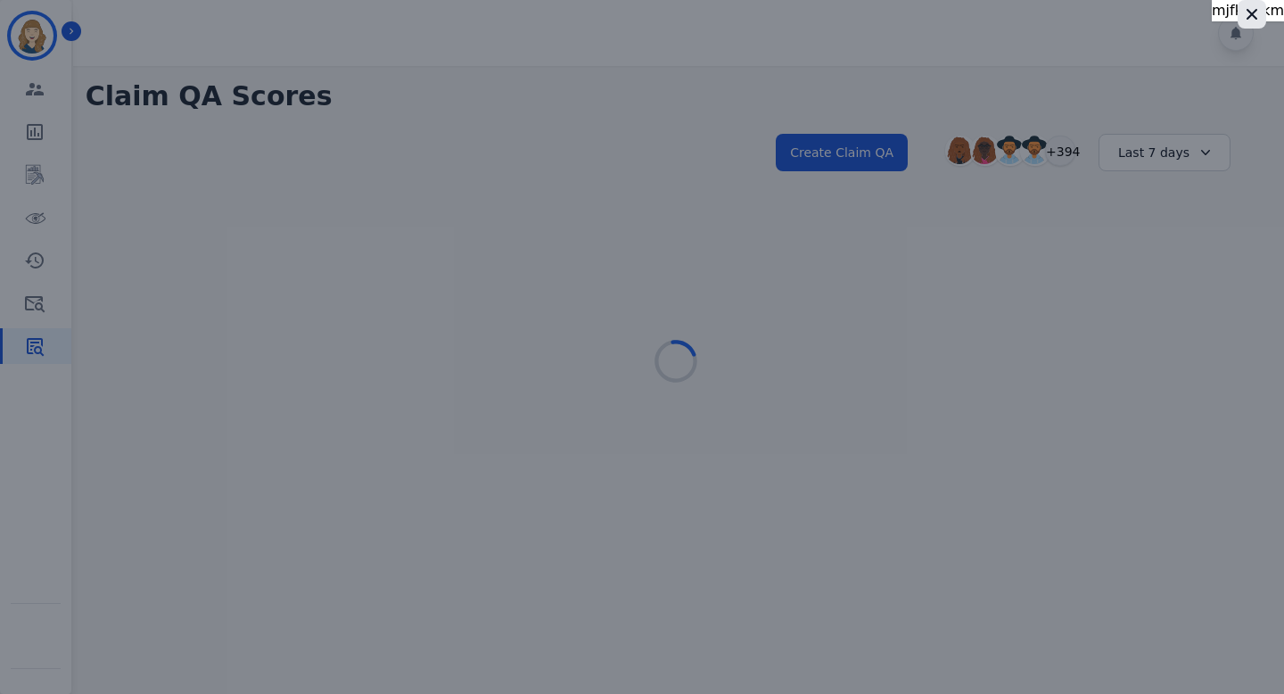
click at [1247, 15] on icon "button" at bounding box center [1252, 14] width 18 height 18
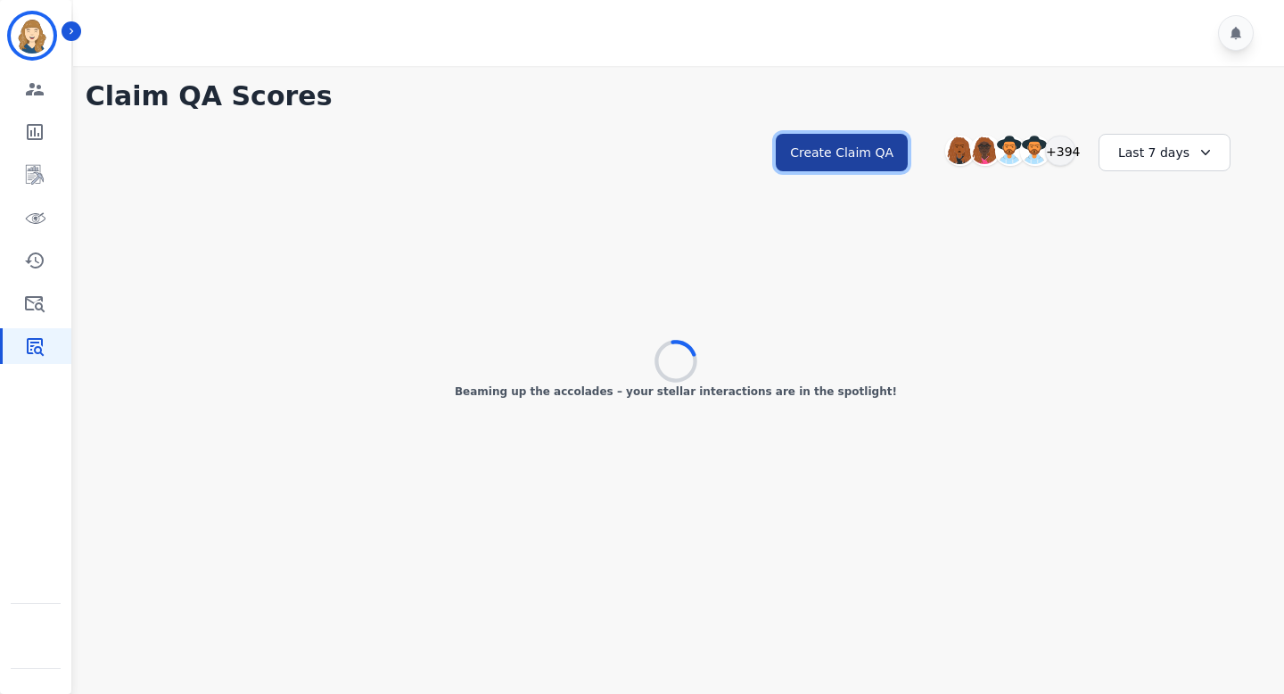
click at [896, 157] on button "Create Claim QA" at bounding box center [842, 152] width 132 height 37
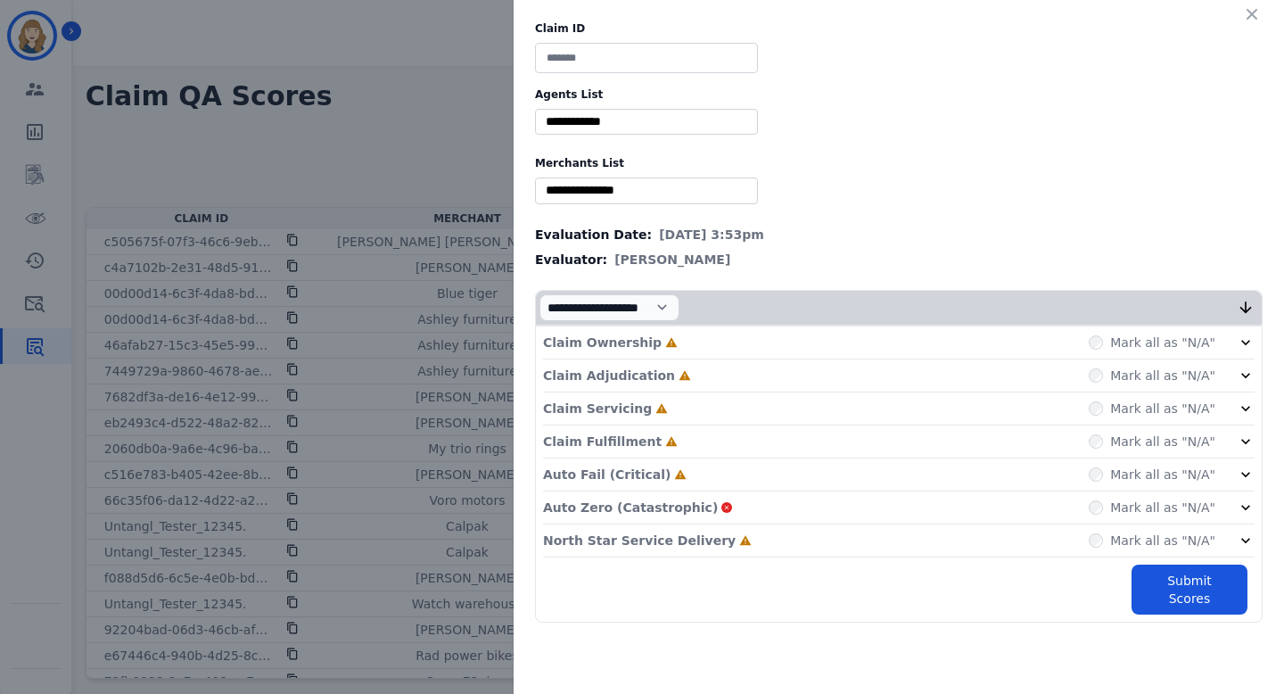
click at [387, 152] on div "Claim ID Agents List ** [PERSON_NAME] [PERSON_NAME] [PERSON_NAME] [PERSON_NAME]…" at bounding box center [642, 347] width 1284 height 694
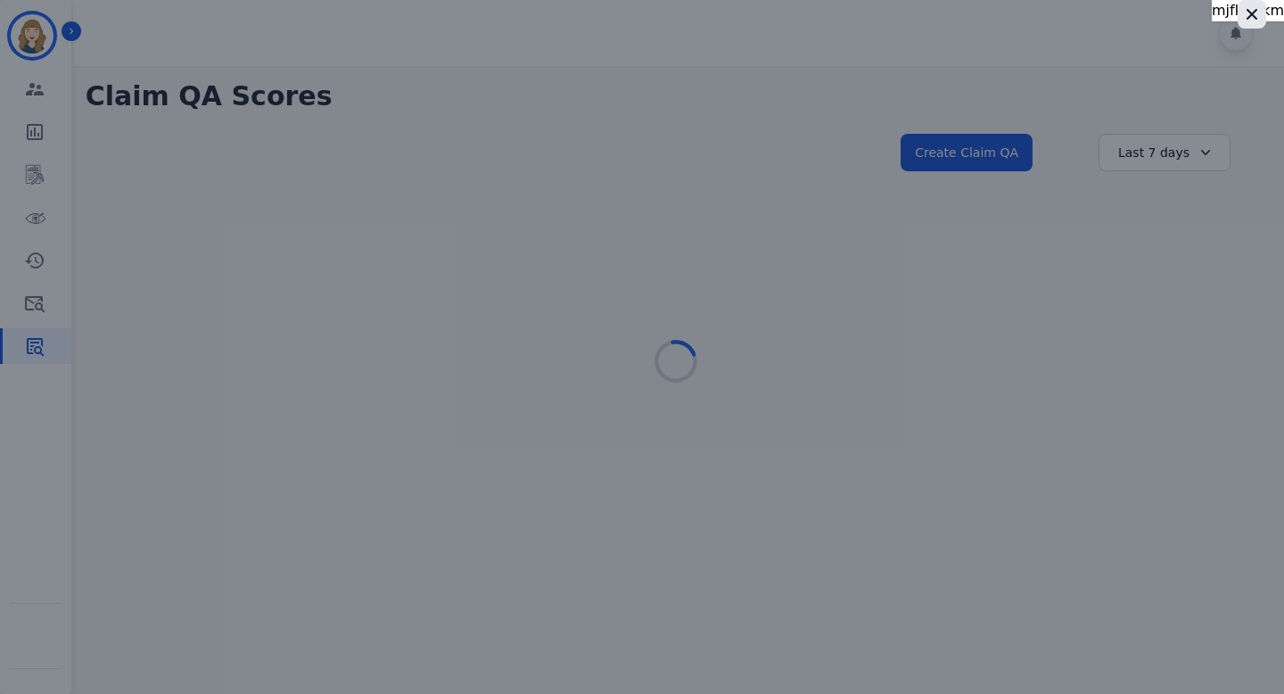
click at [1254, 16] on icon "button" at bounding box center [1252, 14] width 11 height 11
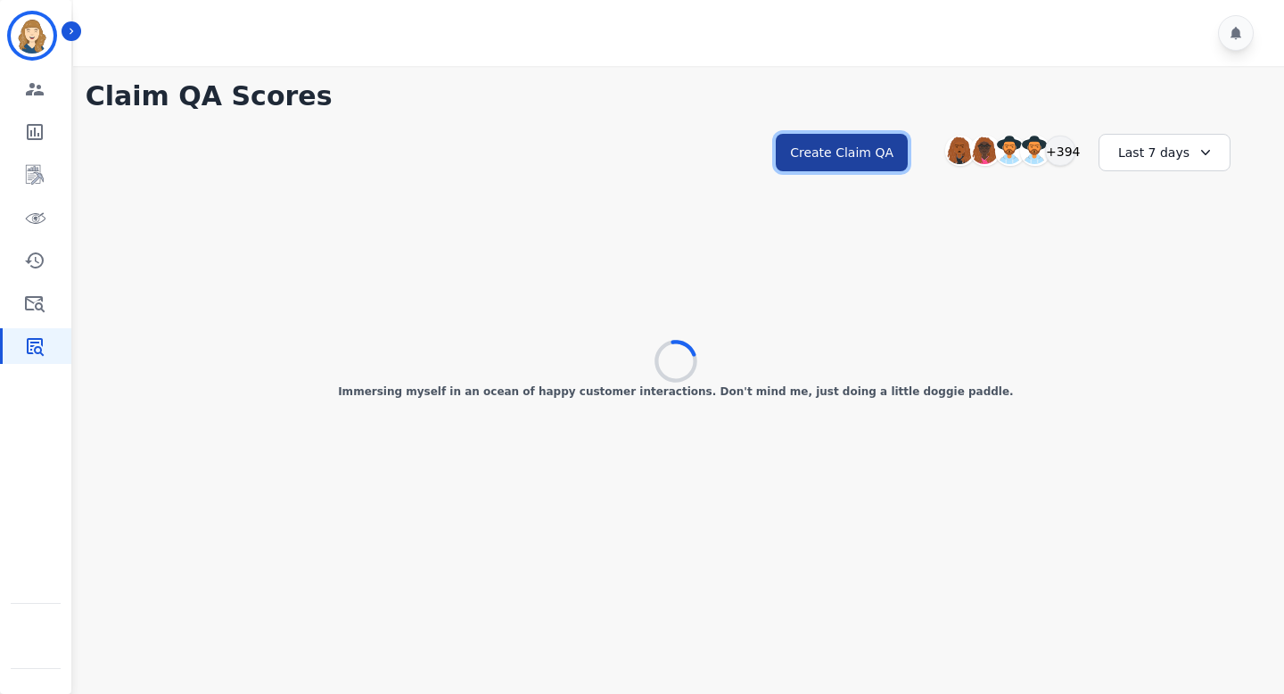
click at [860, 157] on button "Create Claim QA" at bounding box center [842, 152] width 132 height 37
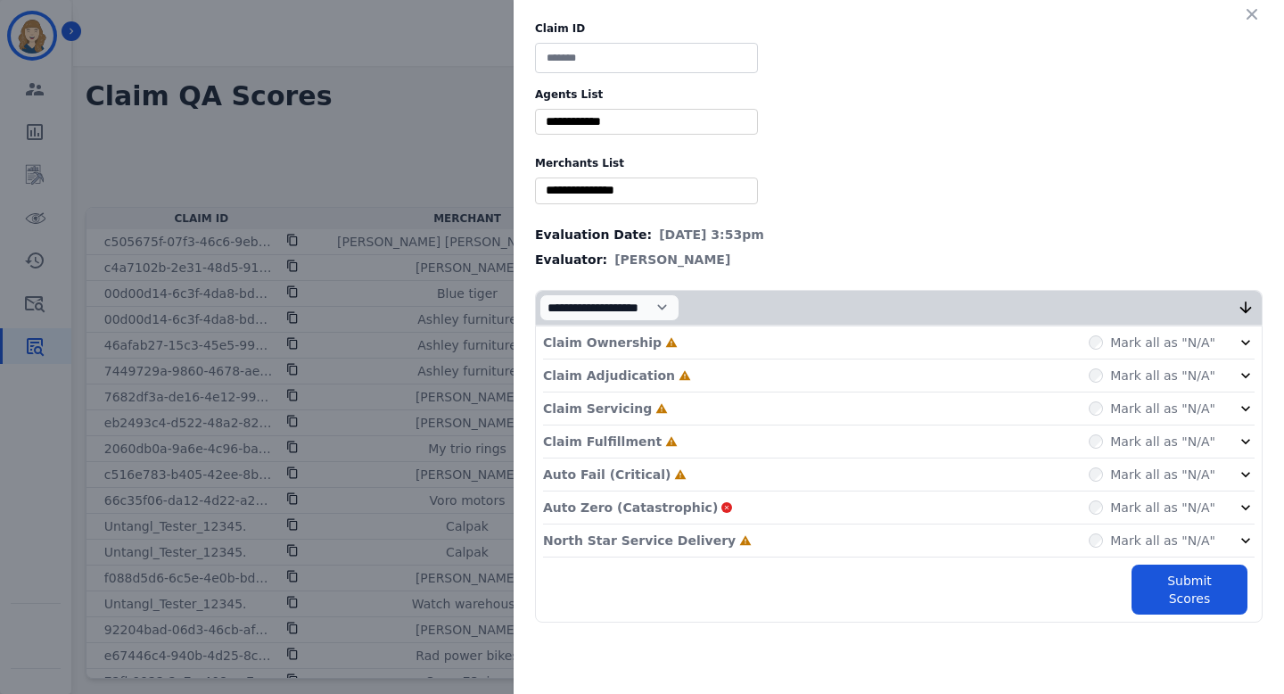
click at [384, 151] on div "Claim ID Agents List ** [PERSON_NAME] [PERSON_NAME] [PERSON_NAME] [PERSON_NAME]…" at bounding box center [642, 347] width 1284 height 694
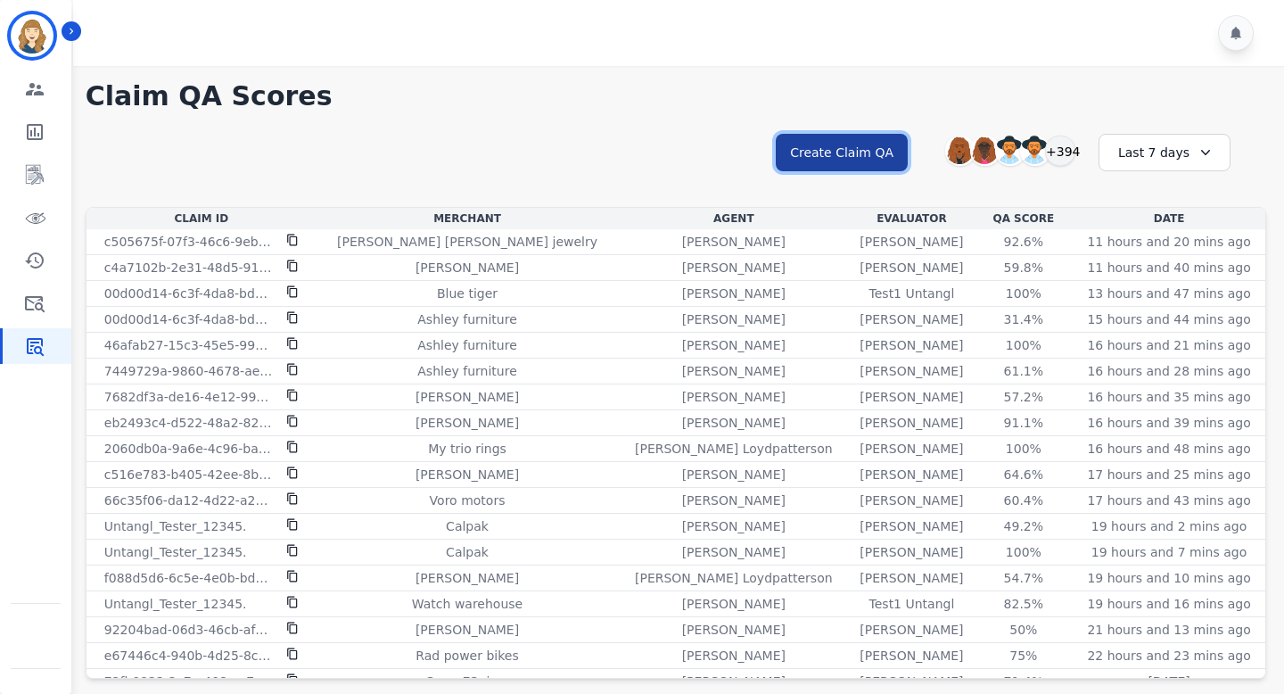
click at [882, 142] on button "Create Claim QA" at bounding box center [842, 152] width 132 height 37
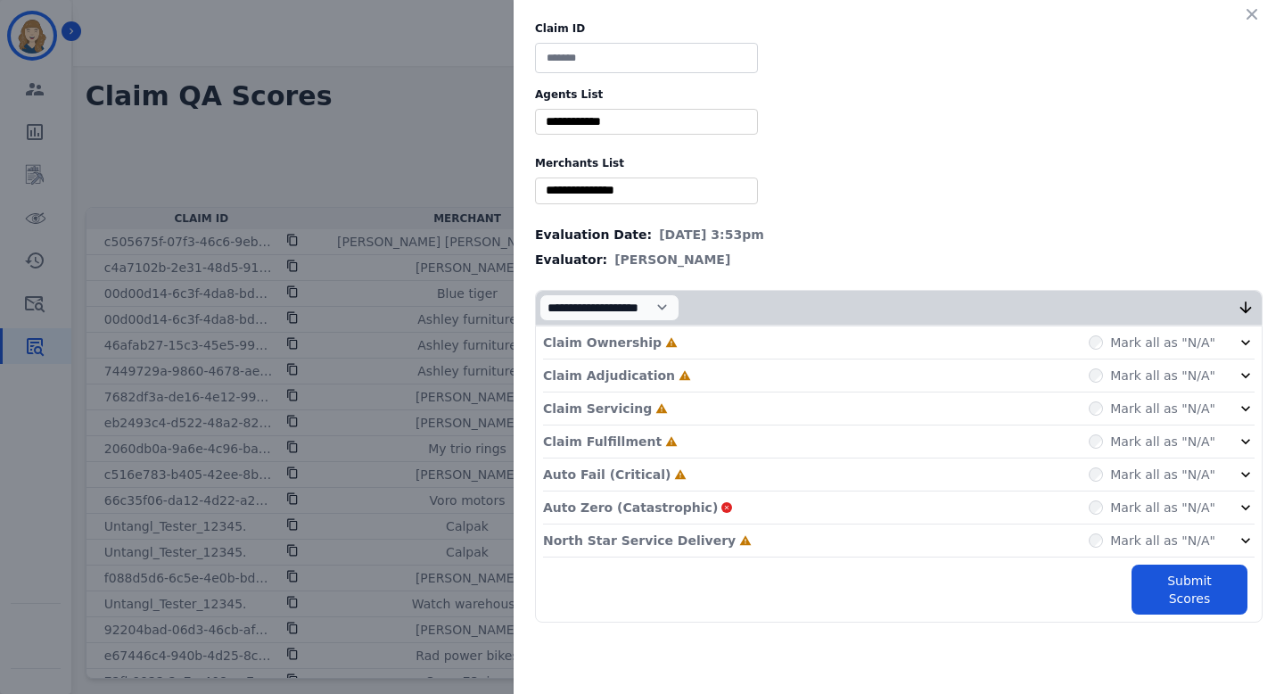
click at [482, 106] on div "Claim ID Agents List ** [PERSON_NAME] [PERSON_NAME] [PERSON_NAME] [PERSON_NAME]…" at bounding box center [642, 347] width 1284 height 694
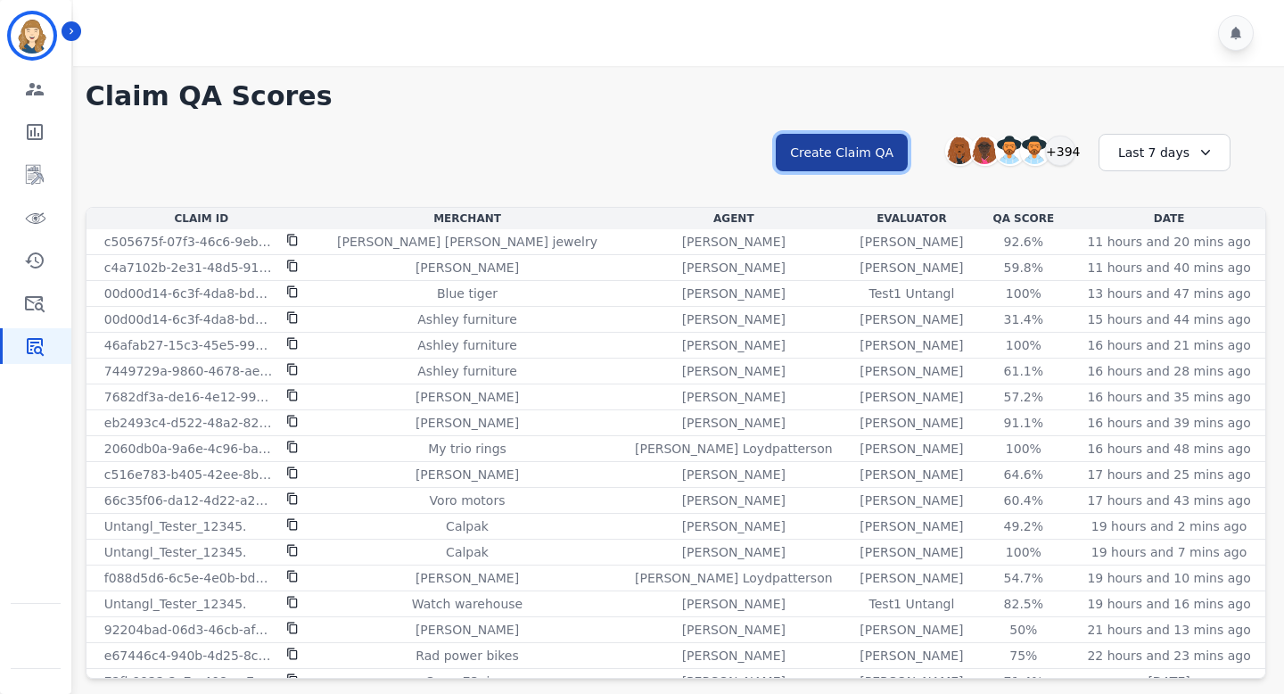
click at [814, 164] on button "Create Claim QA" at bounding box center [842, 152] width 132 height 37
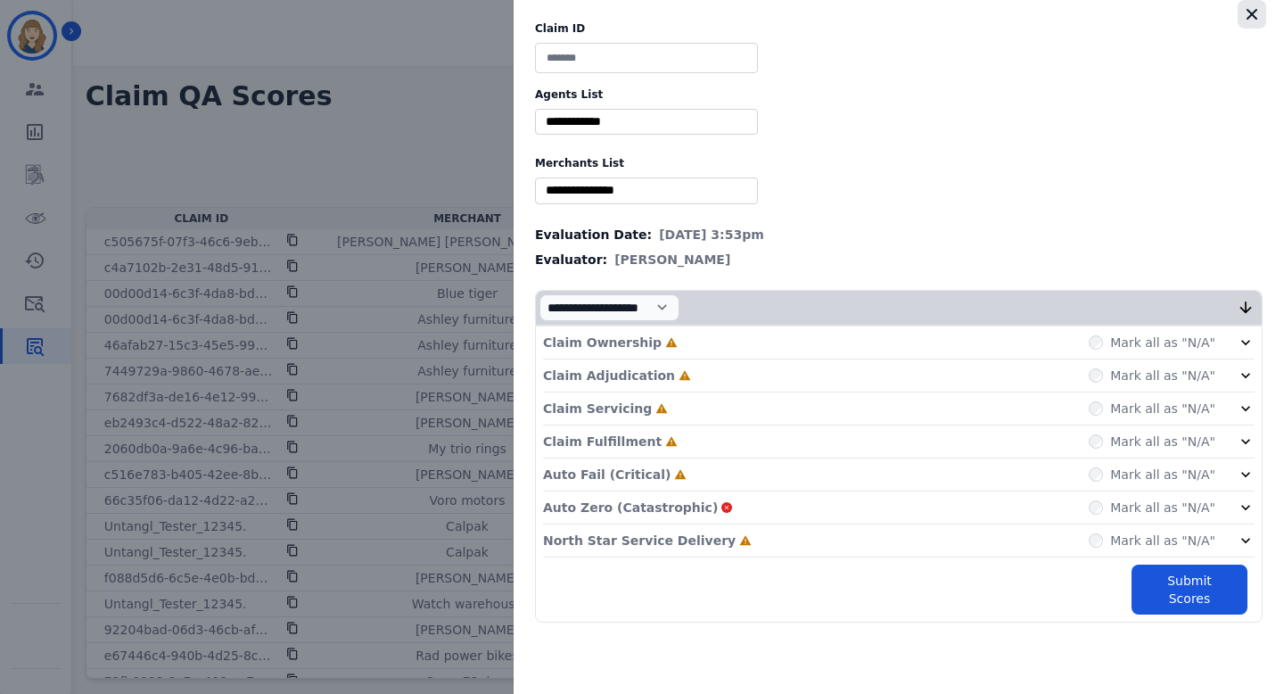
click at [1249, 24] on button "button" at bounding box center [1252, 14] width 29 height 29
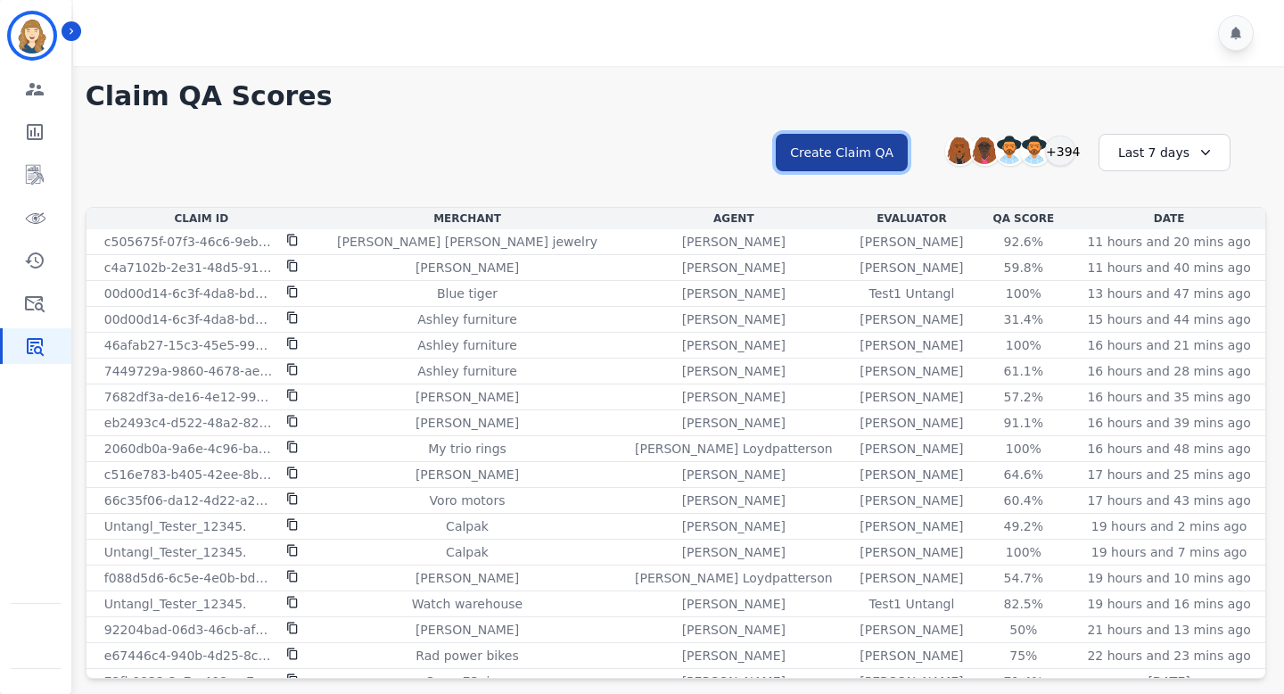
click at [895, 148] on button "Create Claim QA" at bounding box center [842, 152] width 132 height 37
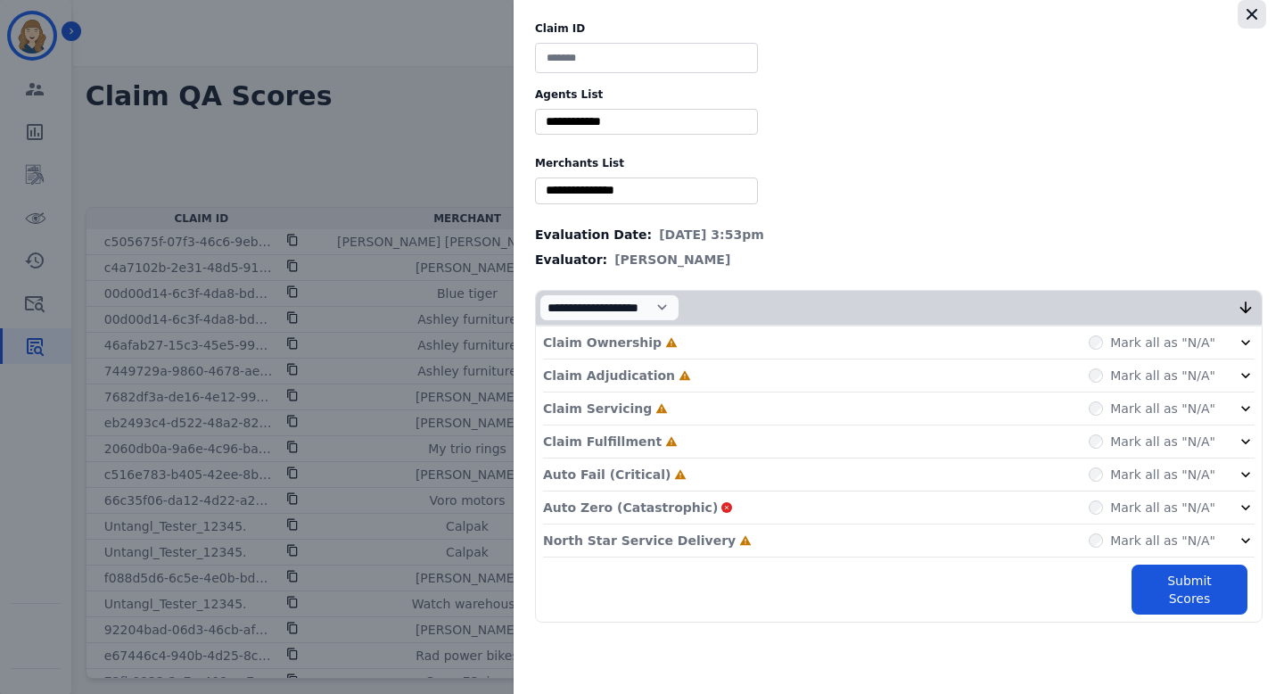
click at [1253, 19] on icon "button" at bounding box center [1252, 14] width 18 height 18
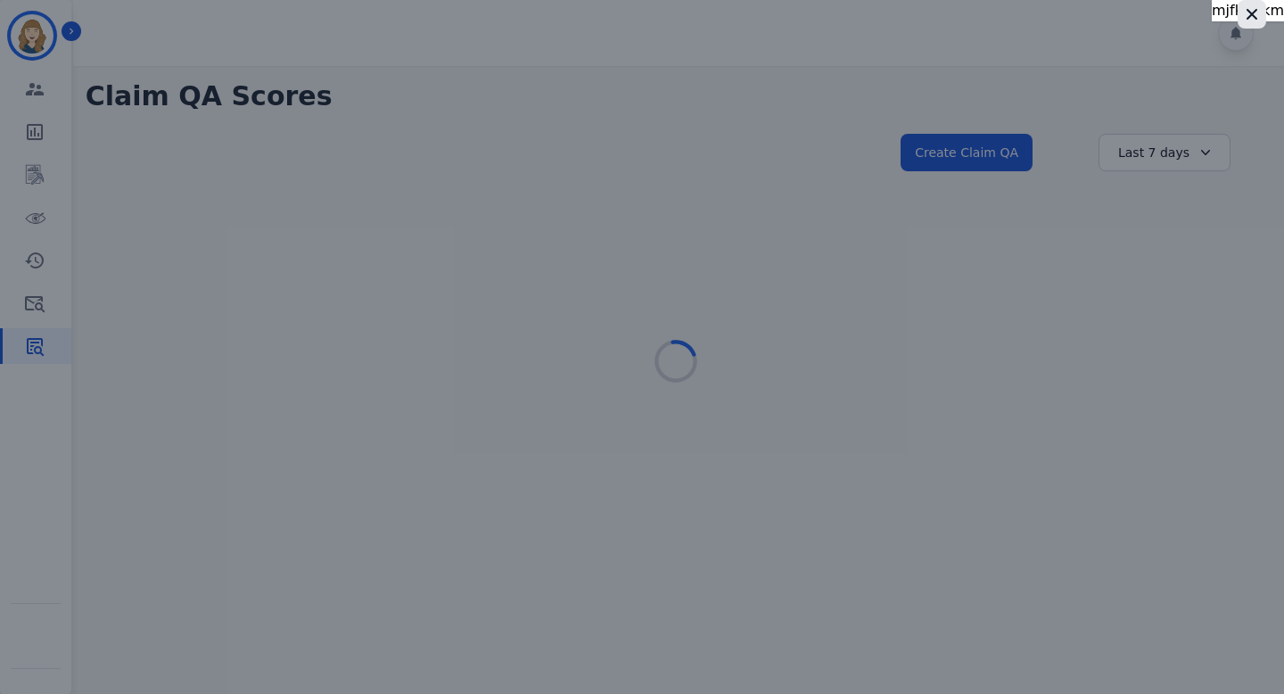
click at [1255, 11] on icon "button" at bounding box center [1252, 14] width 11 height 11
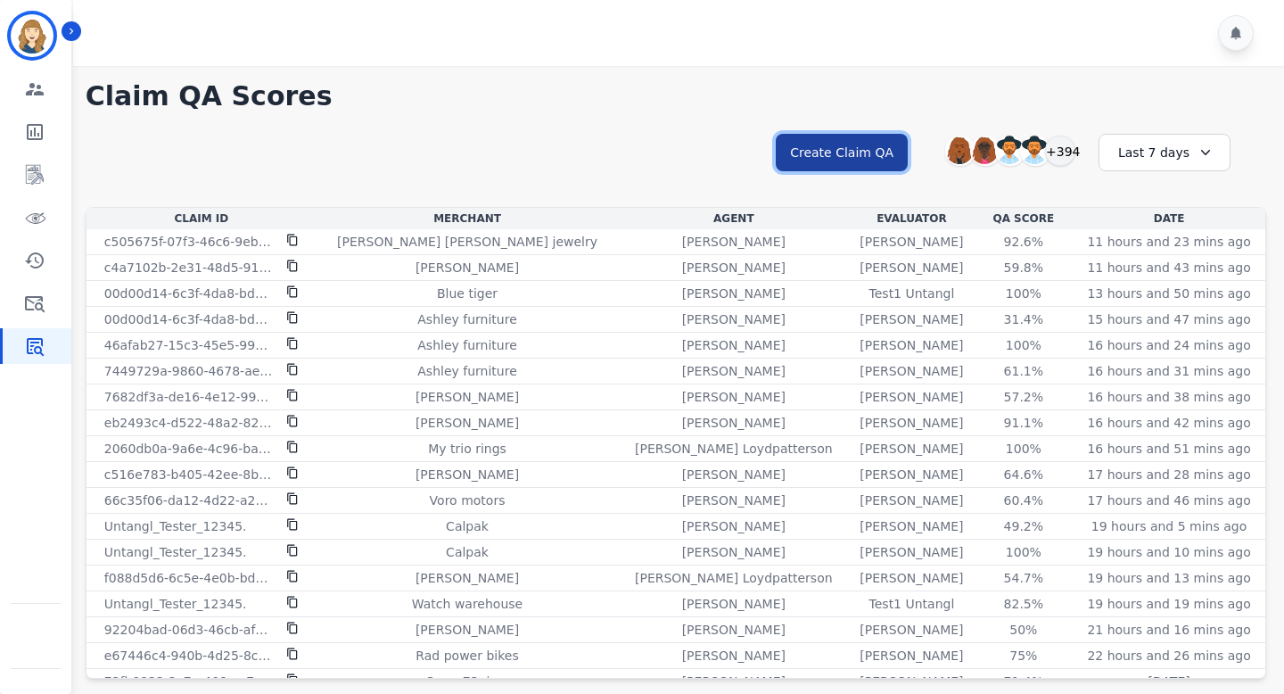
click at [889, 144] on button "Create Claim QA" at bounding box center [842, 152] width 132 height 37
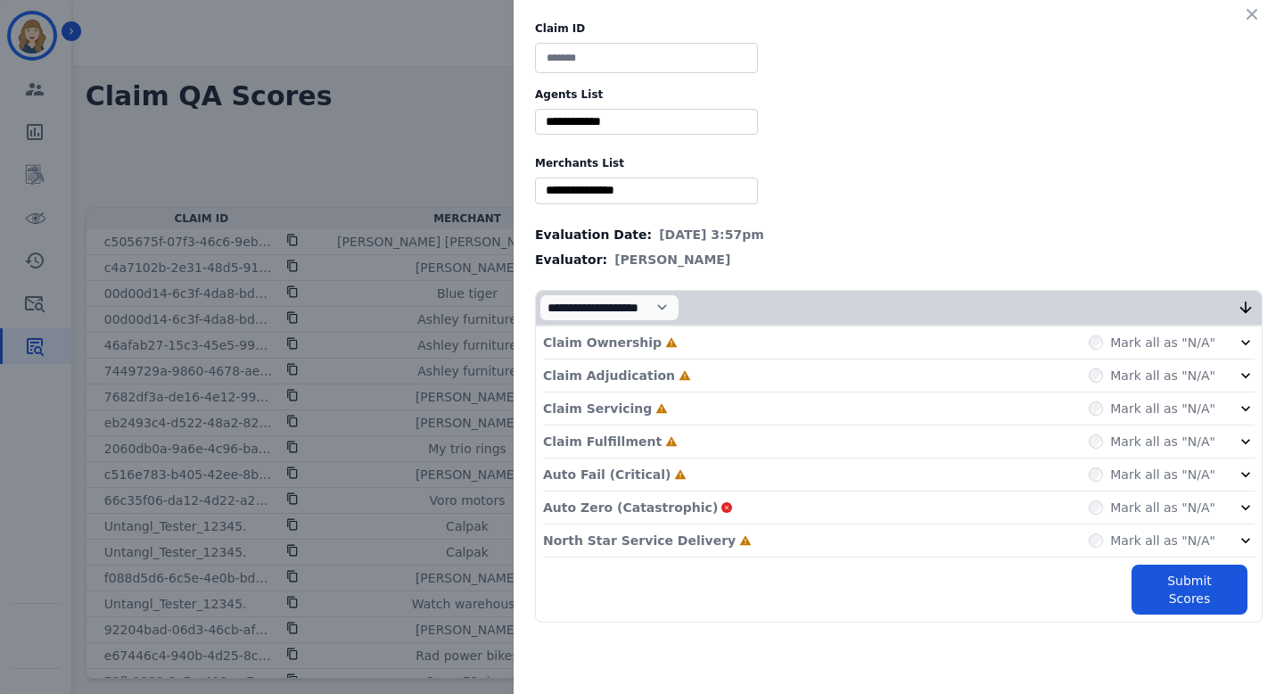
click at [446, 112] on div "Claim ID Agents List ** [PERSON_NAME] [PERSON_NAME] [PERSON_NAME] [PERSON_NAME]…" at bounding box center [642, 347] width 1284 height 694
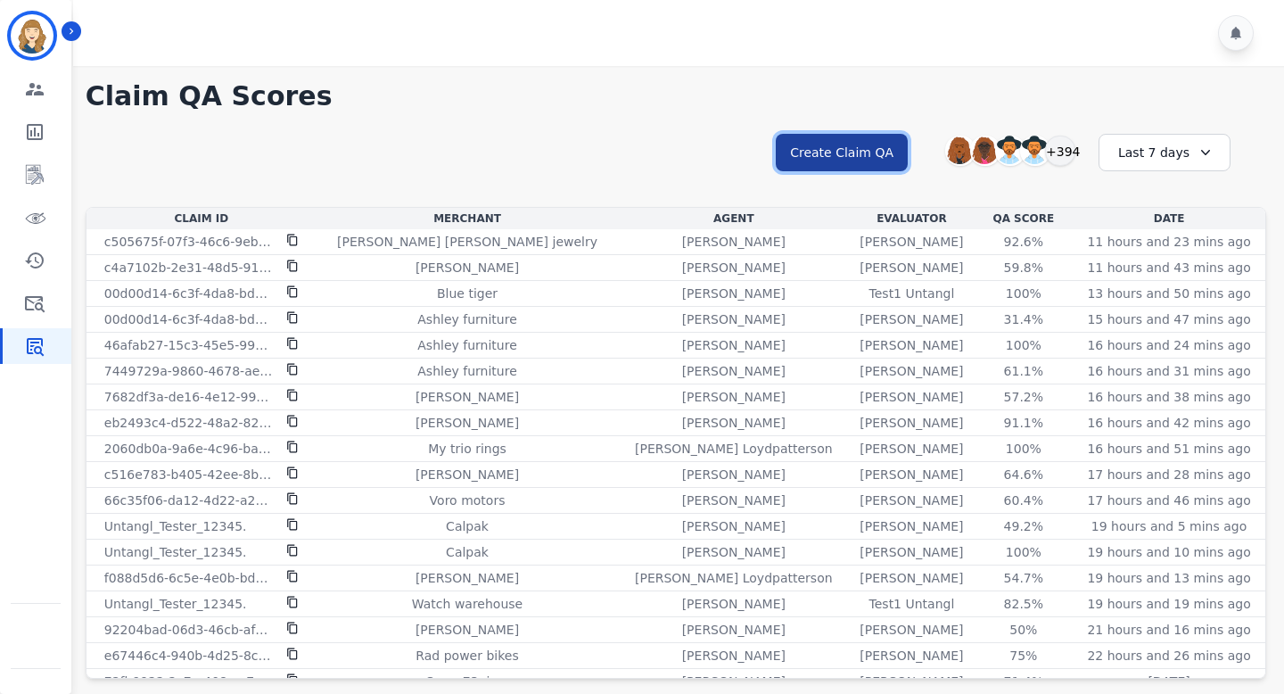
click at [891, 141] on button "Create Claim QA" at bounding box center [842, 152] width 132 height 37
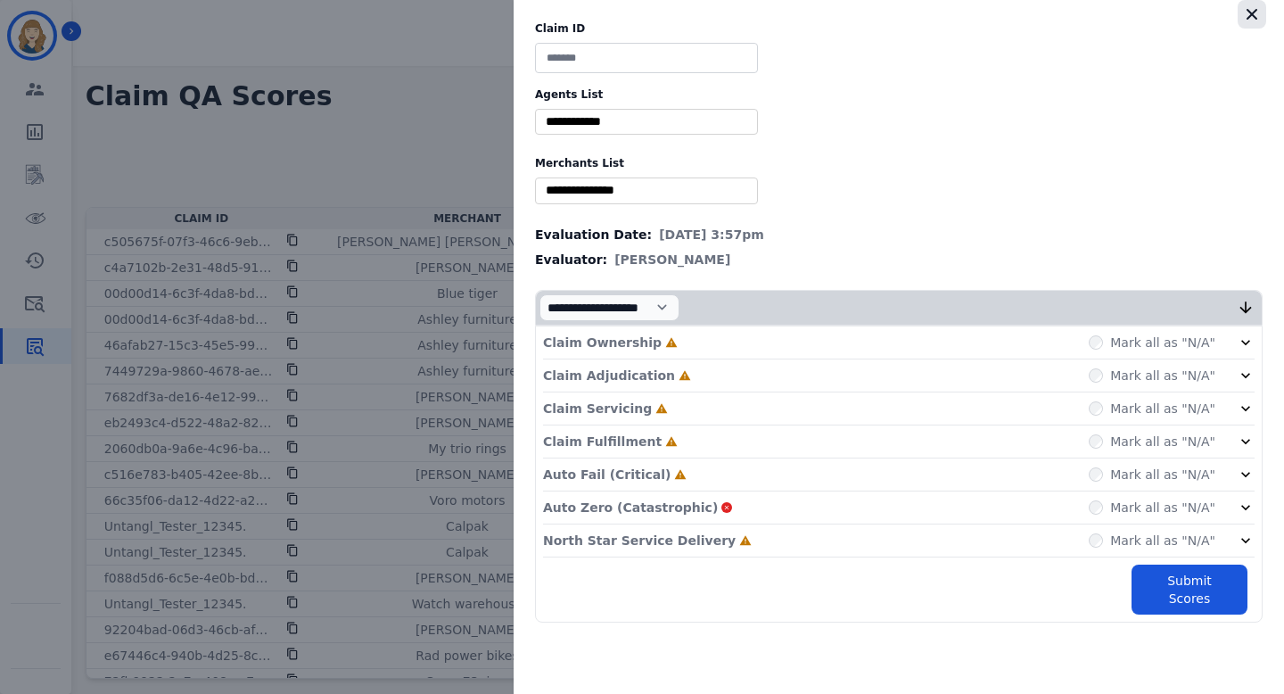
click at [1256, 20] on icon "button" at bounding box center [1252, 14] width 18 height 18
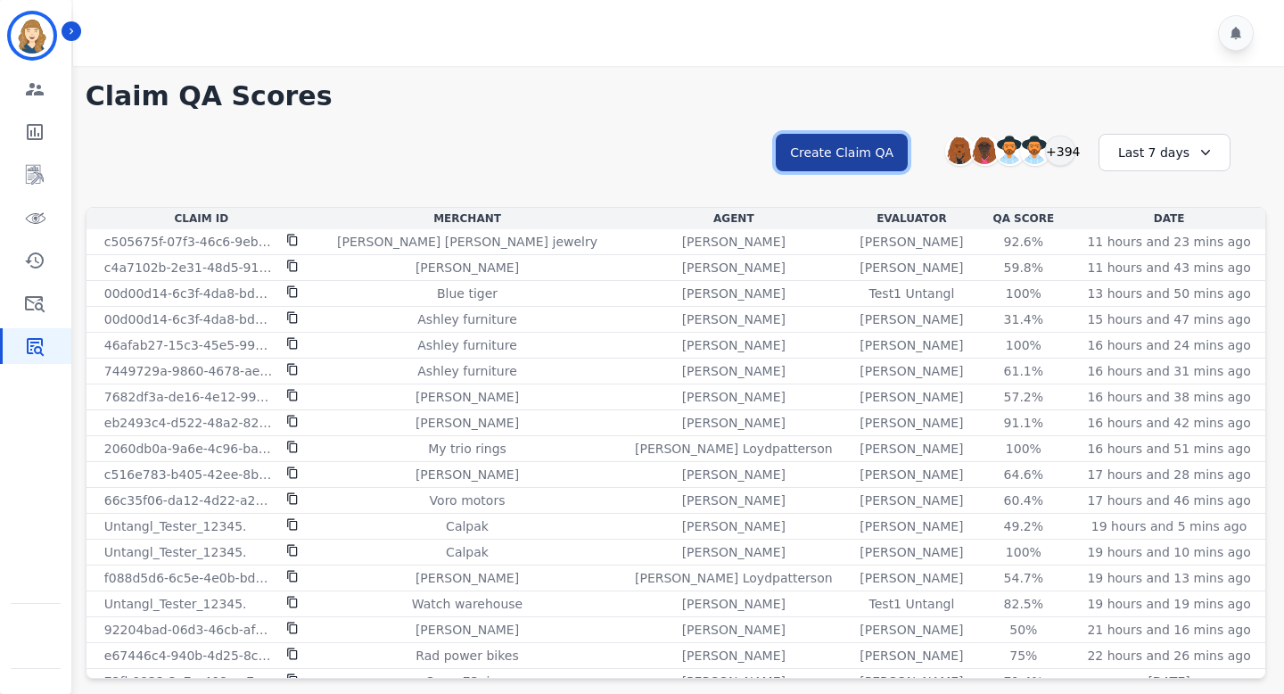
click at [861, 156] on button "Create Claim QA" at bounding box center [842, 152] width 132 height 37
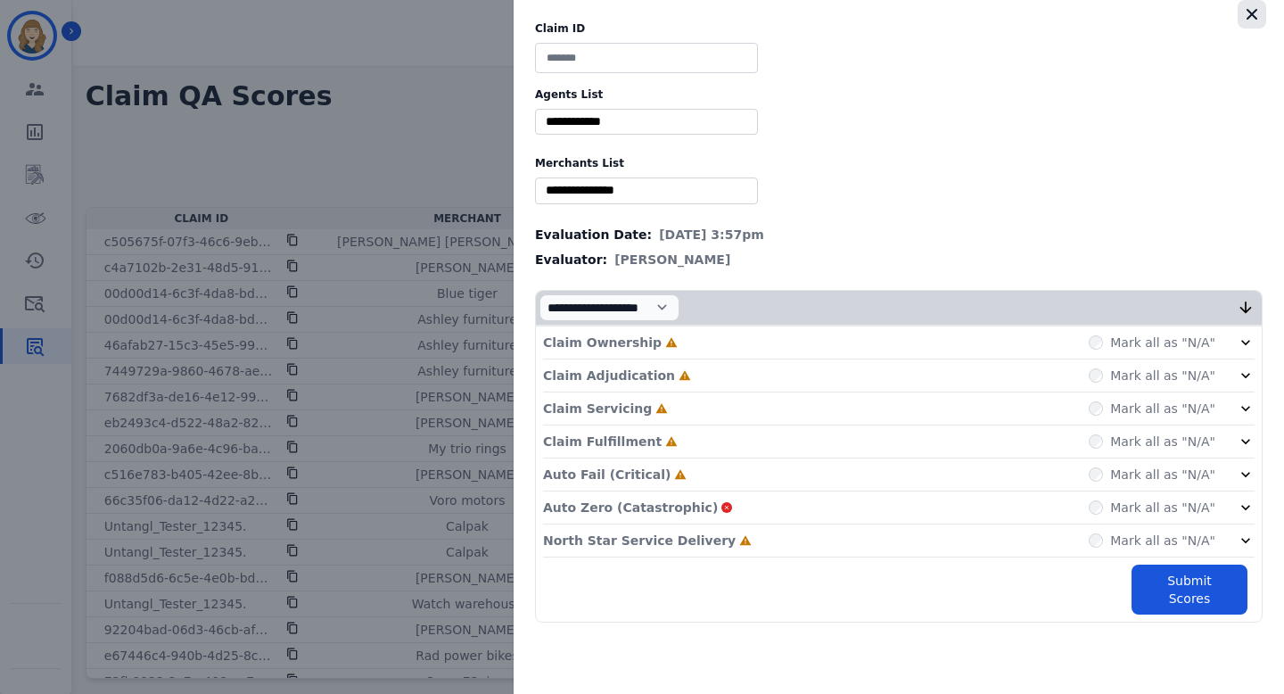
click at [1259, 9] on icon "button" at bounding box center [1252, 14] width 18 height 18
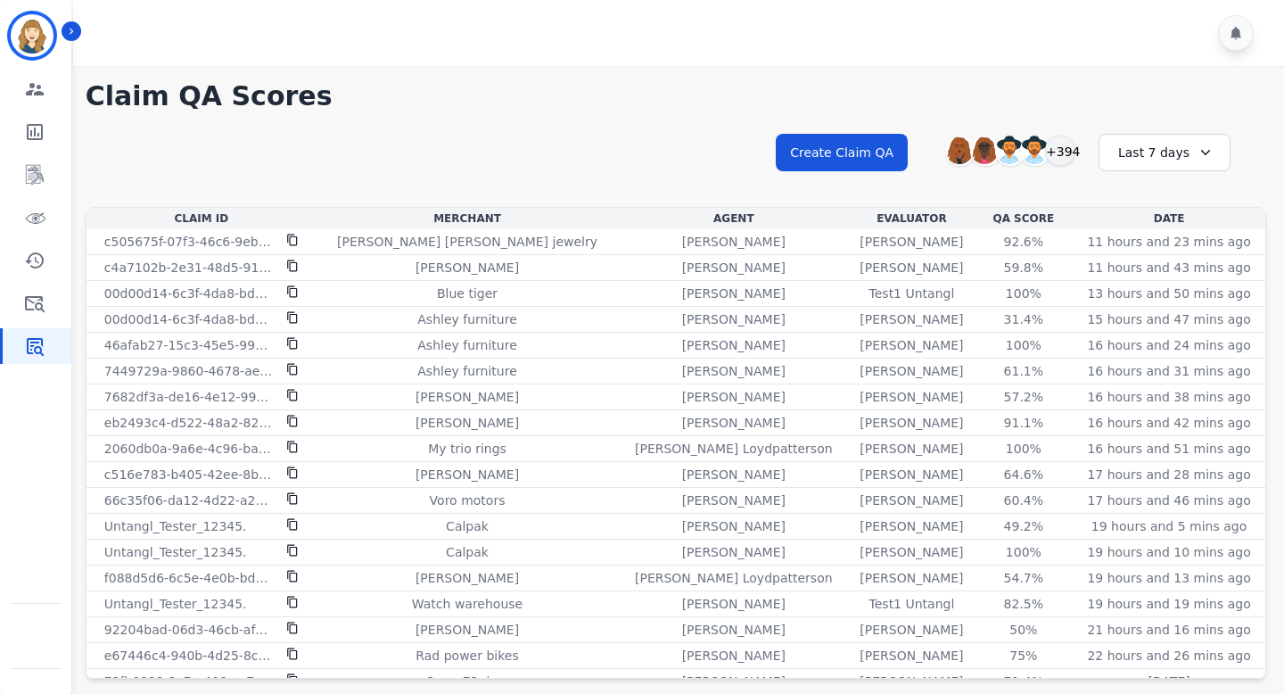
click at [1142, 144] on div "Last 7 days" at bounding box center [1165, 152] width 132 height 37
click at [1017, 102] on h1 "Claim QA Scores" at bounding box center [676, 96] width 1181 height 32
click at [840, 156] on button "Create Claim QA" at bounding box center [842, 152] width 132 height 37
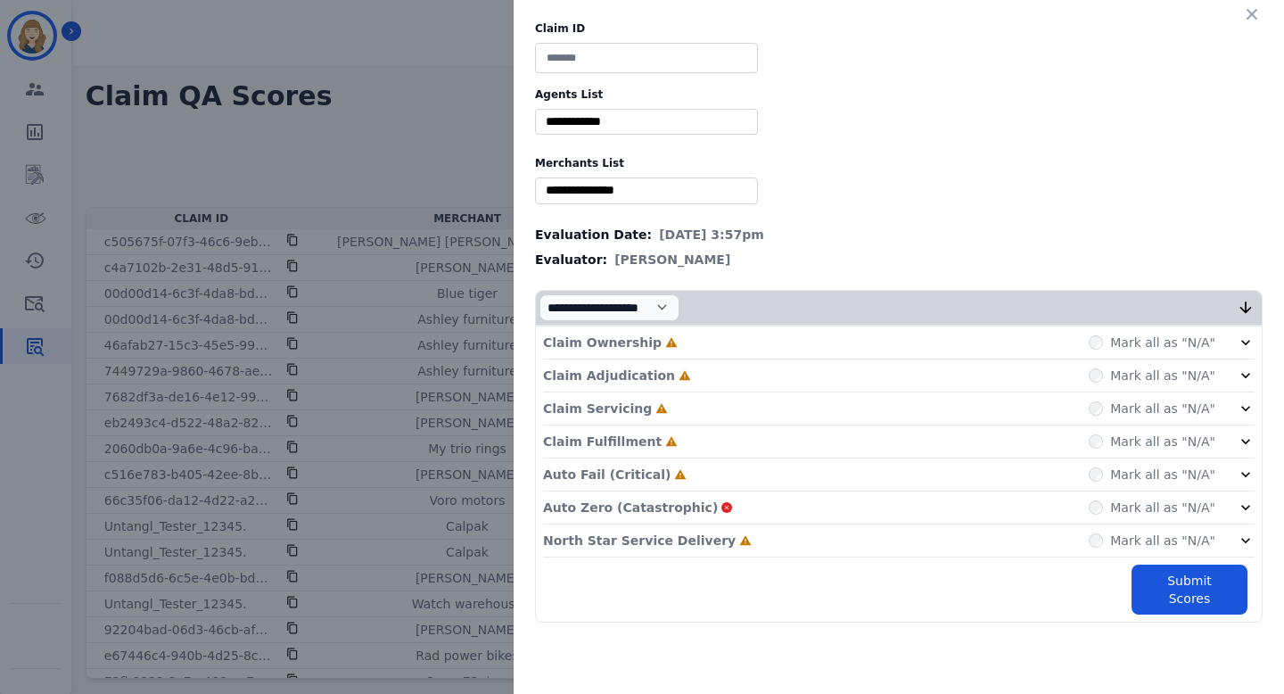
click at [421, 111] on div "Claim ID Agents List ** [PERSON_NAME] [PERSON_NAME] [PERSON_NAME] [PERSON_NAME]…" at bounding box center [642, 347] width 1284 height 694
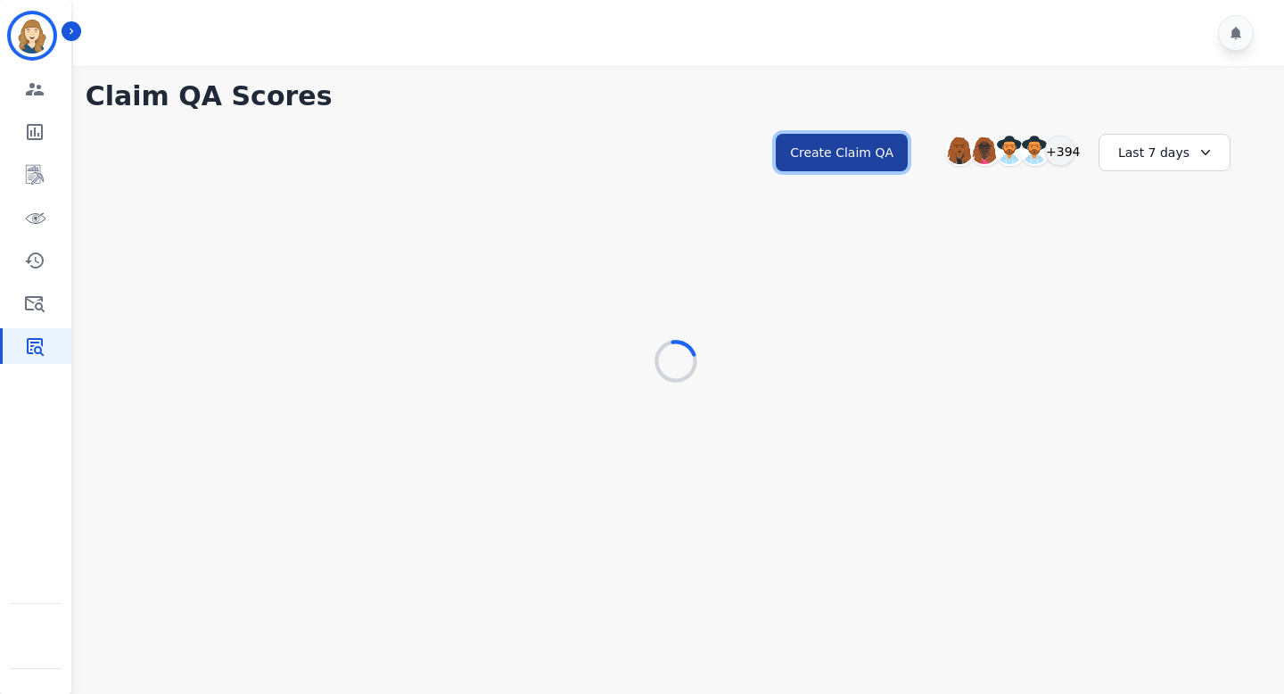
click at [803, 151] on button "Create Claim QA" at bounding box center [842, 152] width 132 height 37
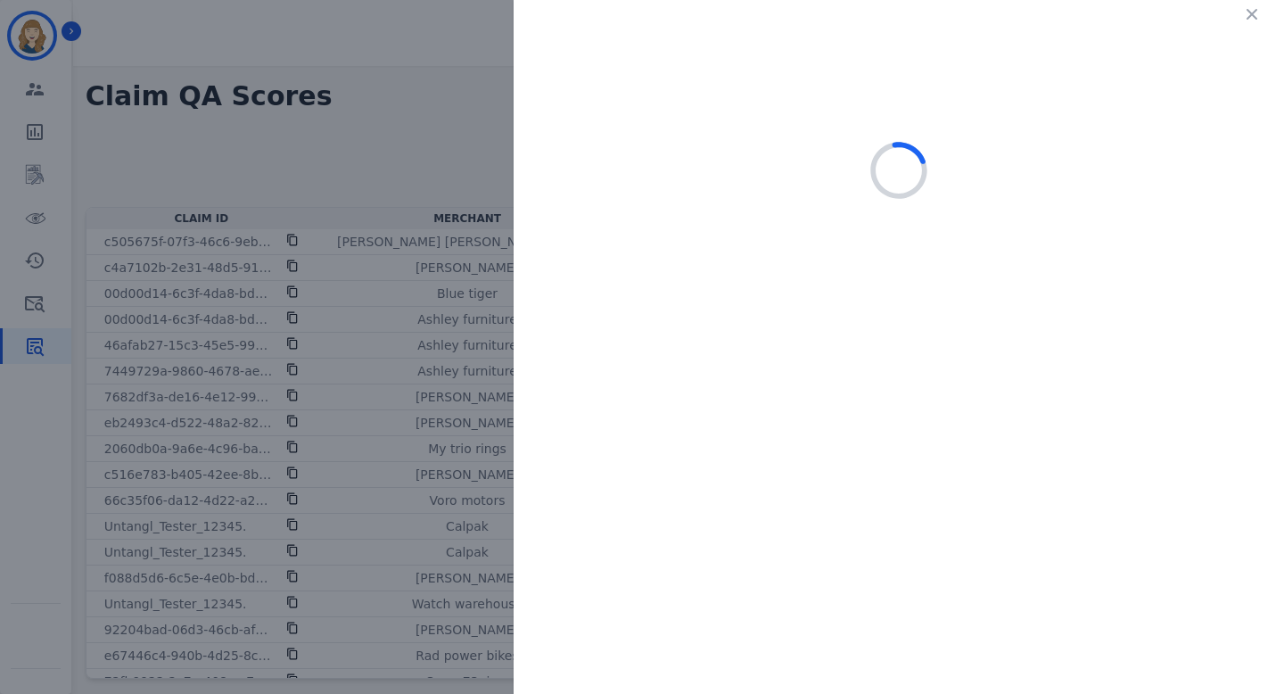
click at [325, 213] on div at bounding box center [642, 347] width 1284 height 694
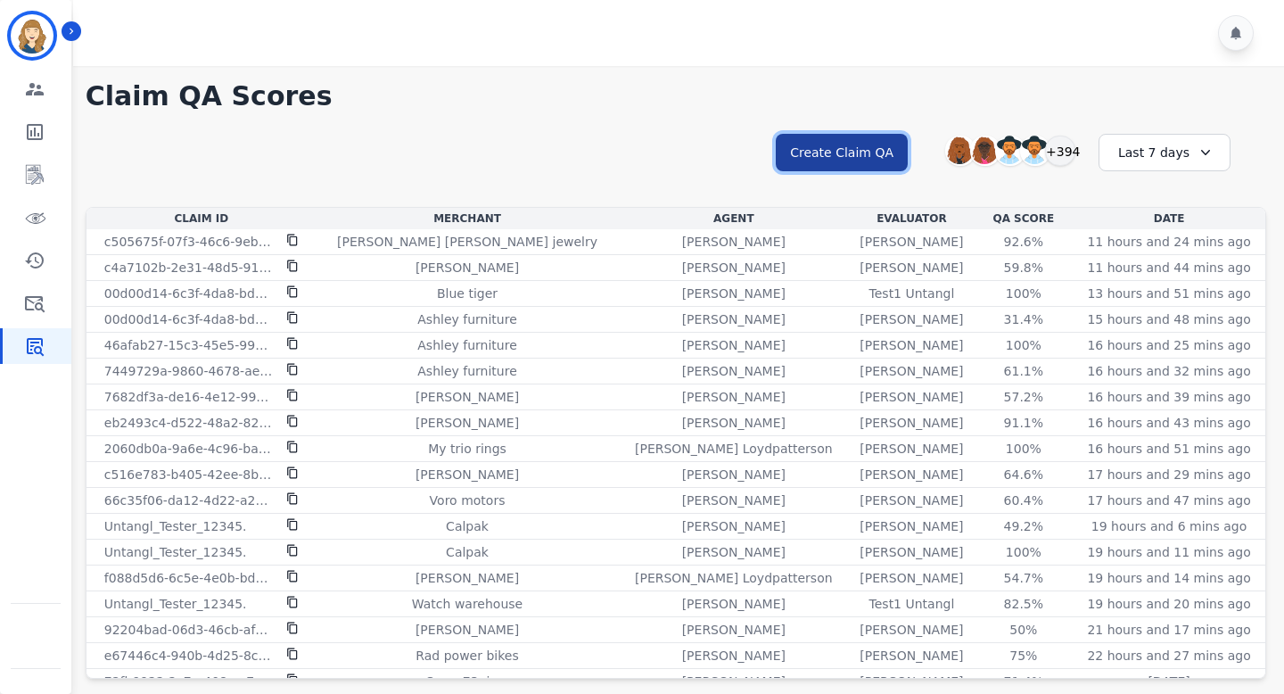
click at [848, 141] on button "Create Claim QA" at bounding box center [842, 152] width 132 height 37
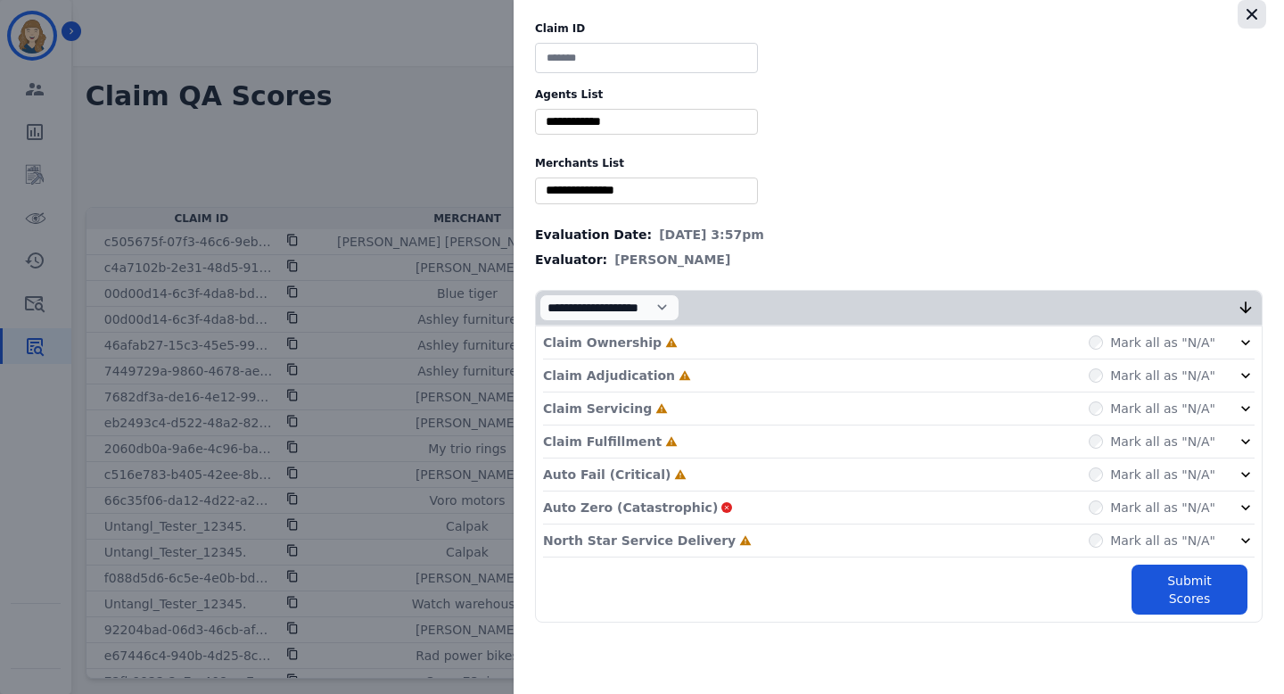
click at [1258, 16] on icon "button" at bounding box center [1252, 14] width 18 height 18
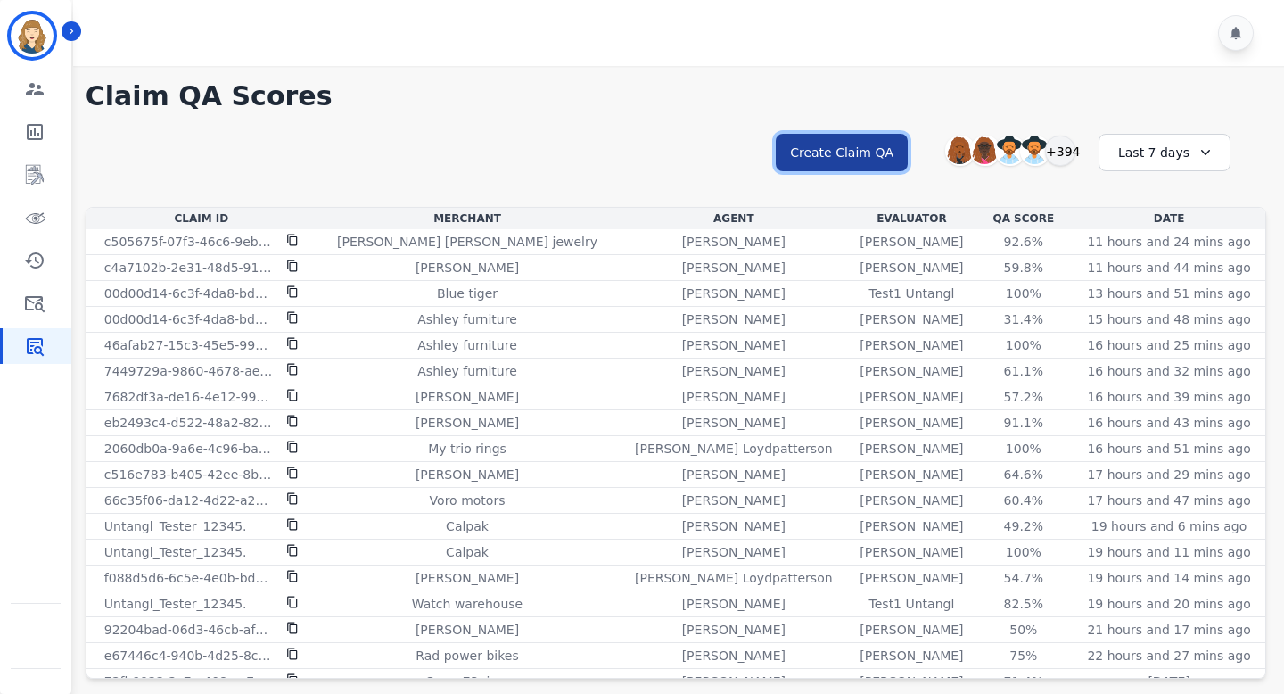
click at [904, 144] on button "Create Claim QA" at bounding box center [842, 152] width 132 height 37
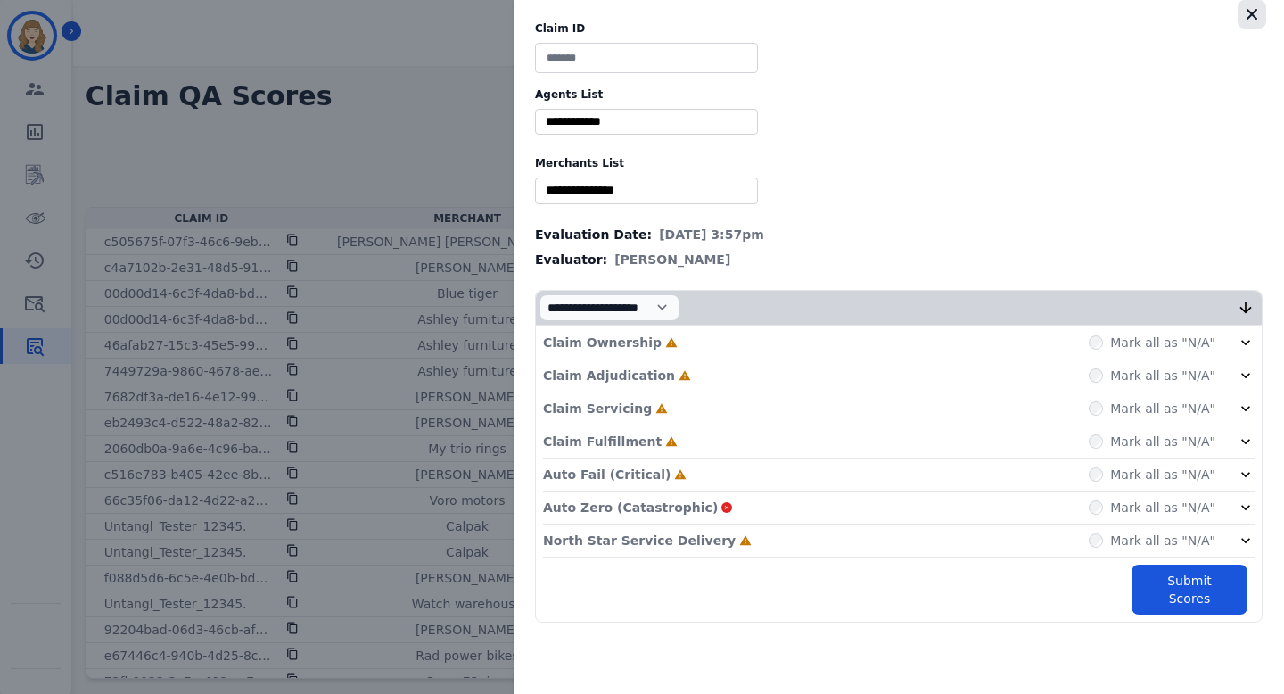
click at [1248, 18] on icon "button" at bounding box center [1252, 14] width 11 height 11
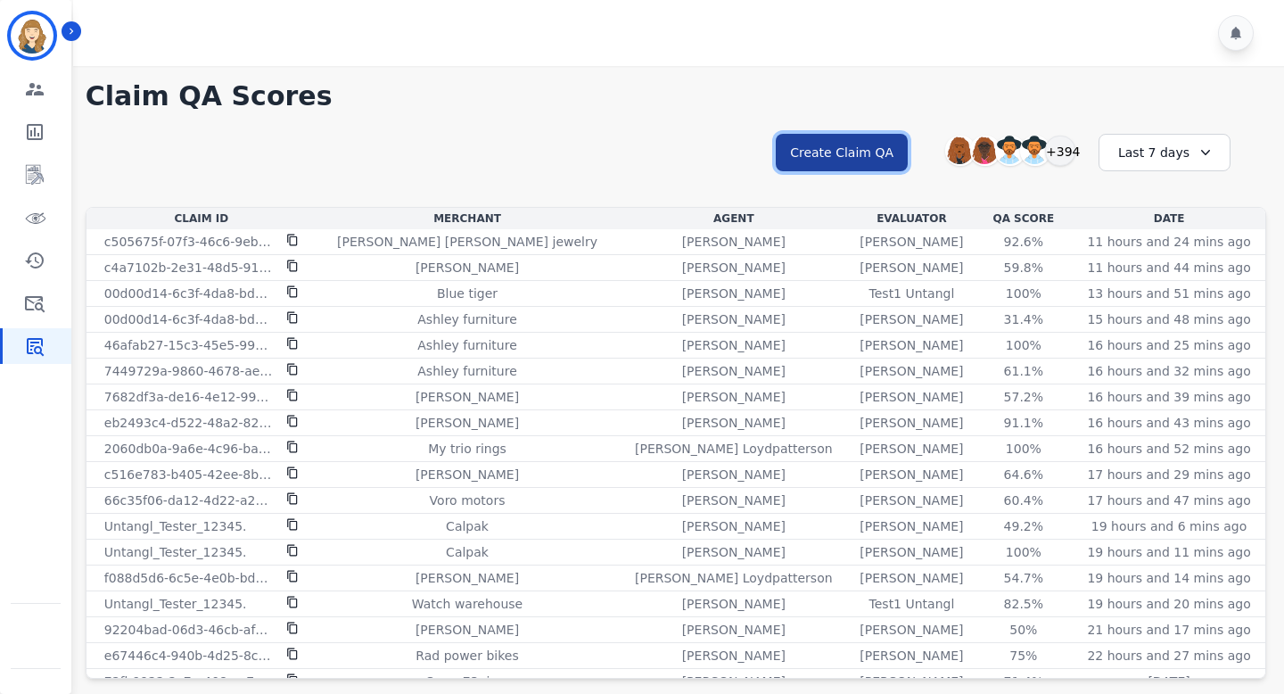
click at [864, 147] on button "Create Claim QA" at bounding box center [842, 152] width 132 height 37
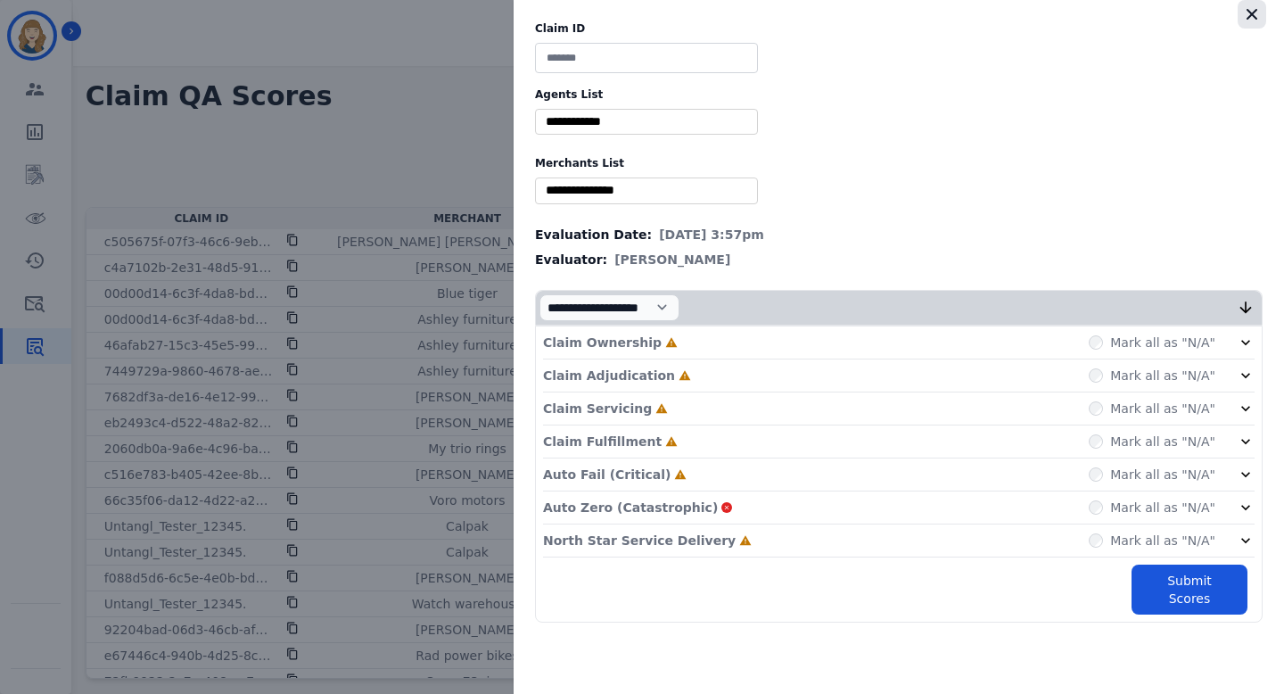
click at [1249, 18] on icon "button" at bounding box center [1252, 14] width 18 height 18
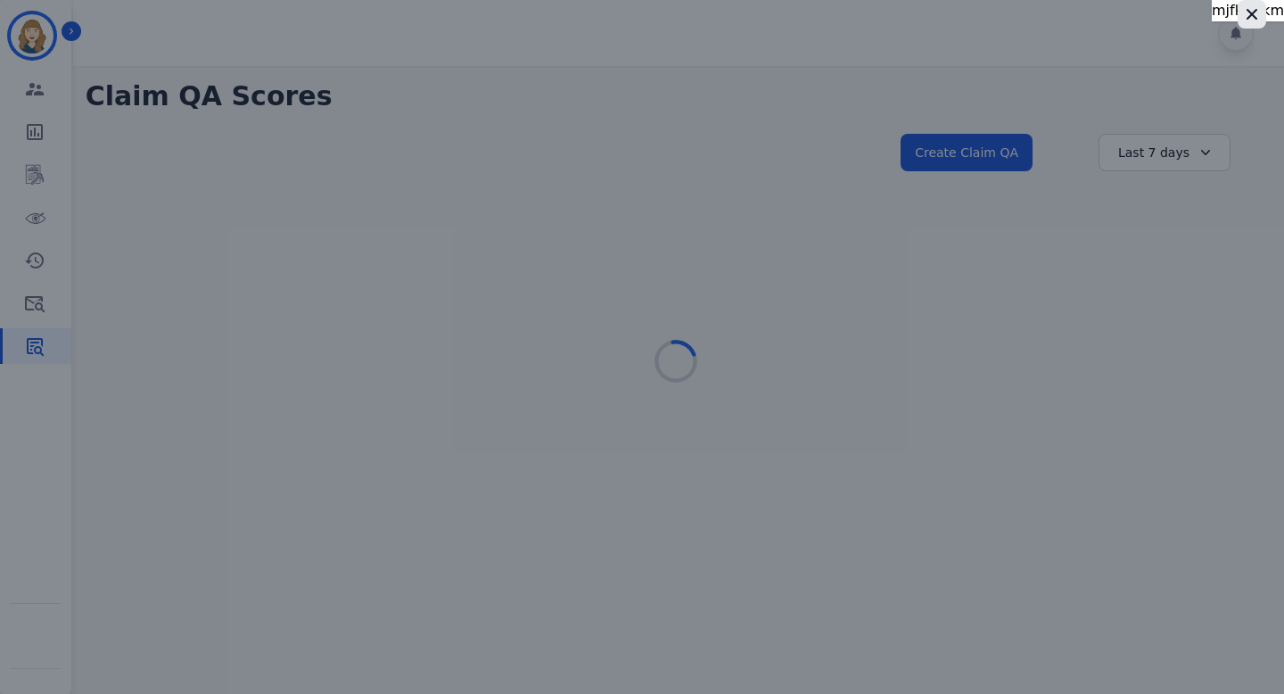
click at [1255, 16] on icon "button" at bounding box center [1252, 14] width 18 height 18
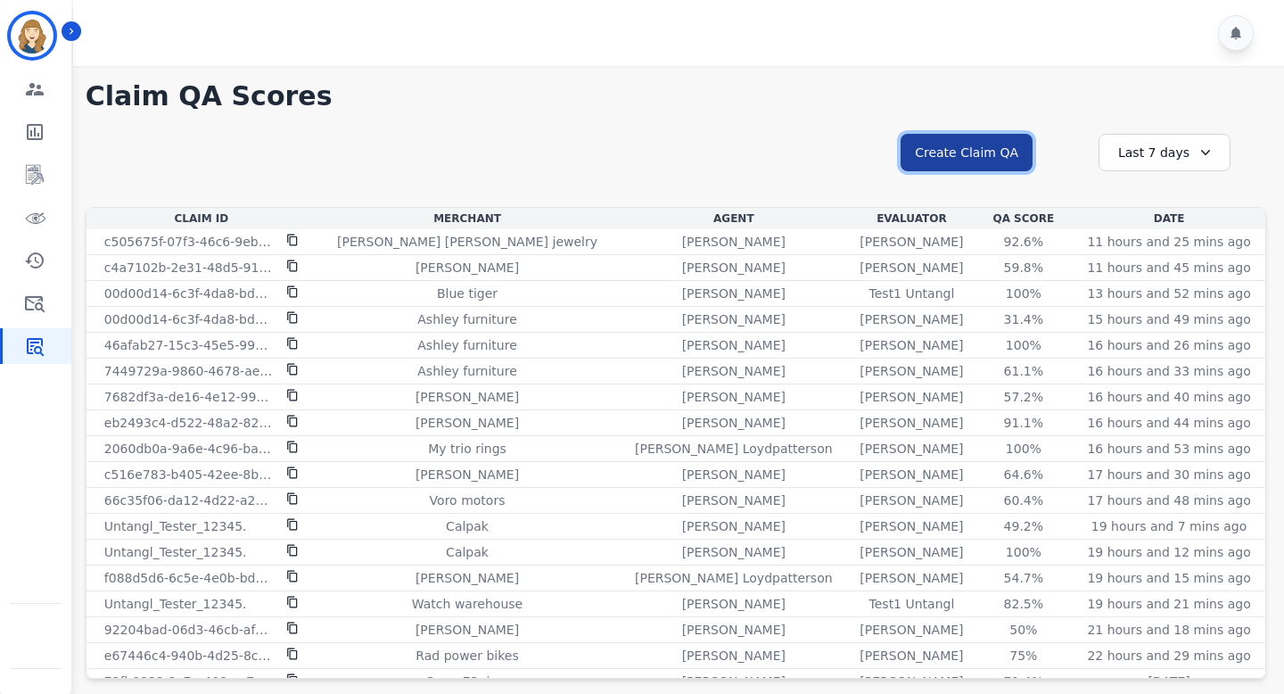
click at [963, 163] on button "Create Claim QA" at bounding box center [967, 152] width 132 height 37
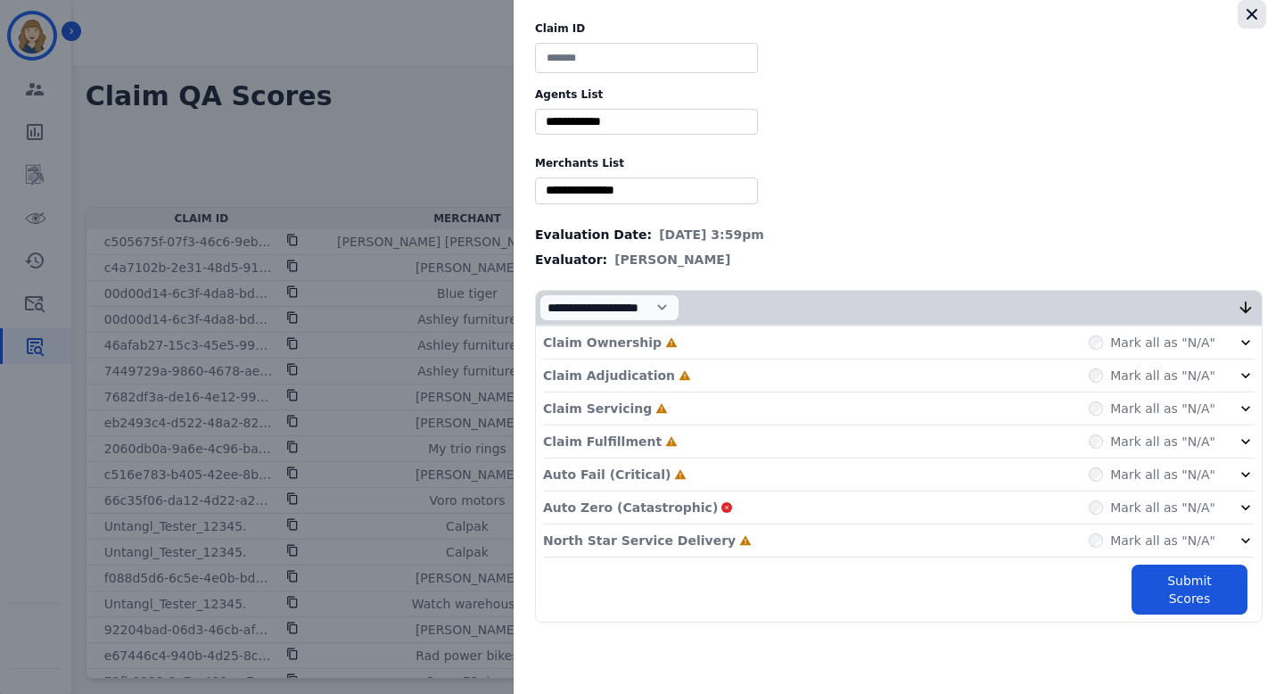
click at [1251, 19] on icon "button" at bounding box center [1252, 14] width 18 height 18
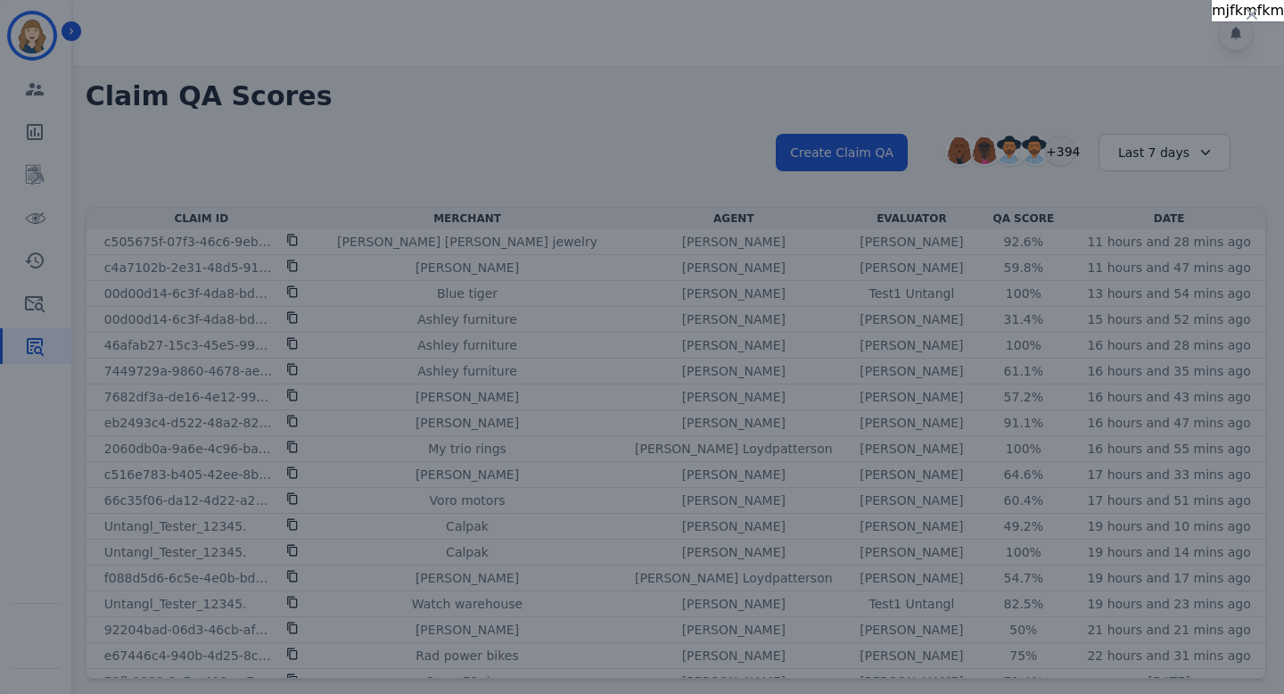
click at [259, 95] on div "mjfkmfkm" at bounding box center [642, 347] width 1284 height 694
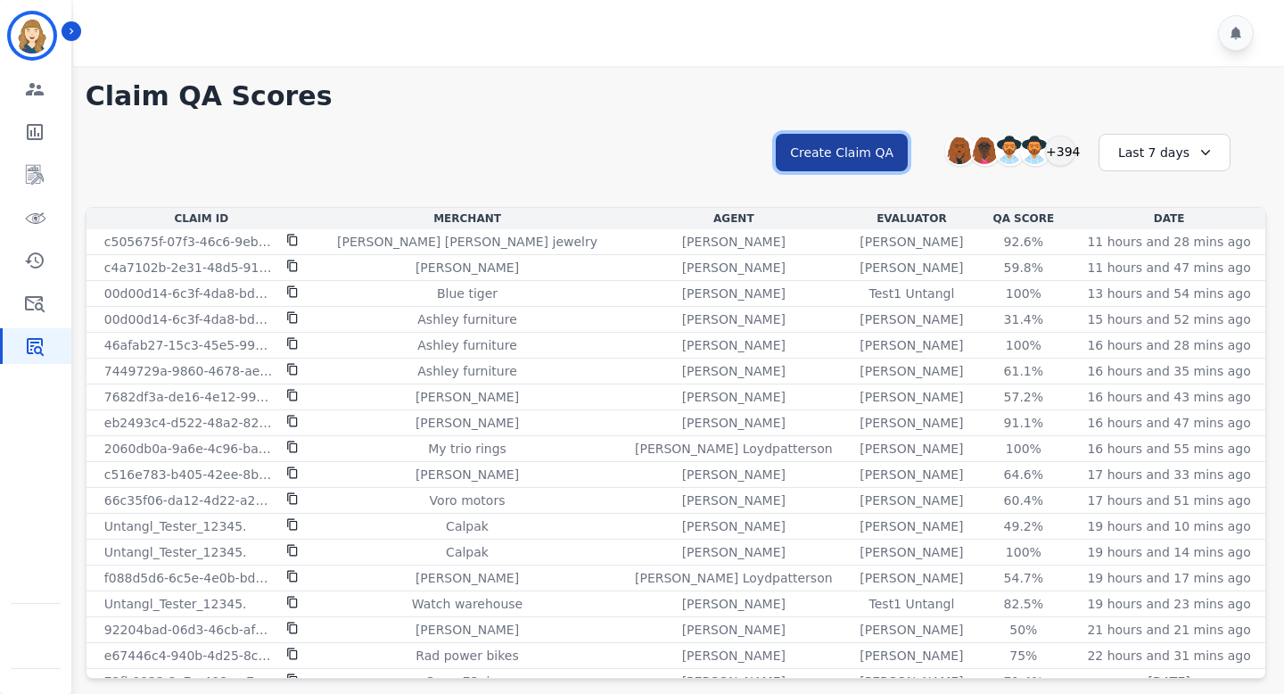
click at [872, 155] on button "Create Claim QA" at bounding box center [842, 152] width 132 height 37
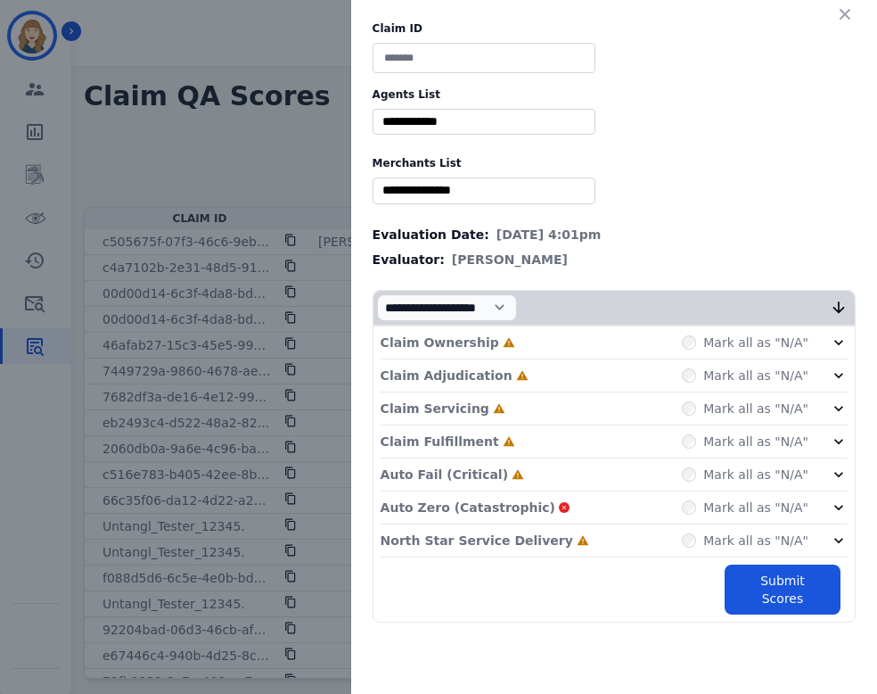
click at [252, 111] on div "Claim ID Agents List ** [PERSON_NAME] [PERSON_NAME] [PERSON_NAME] [PERSON_NAME]…" at bounding box center [438, 347] width 877 height 694
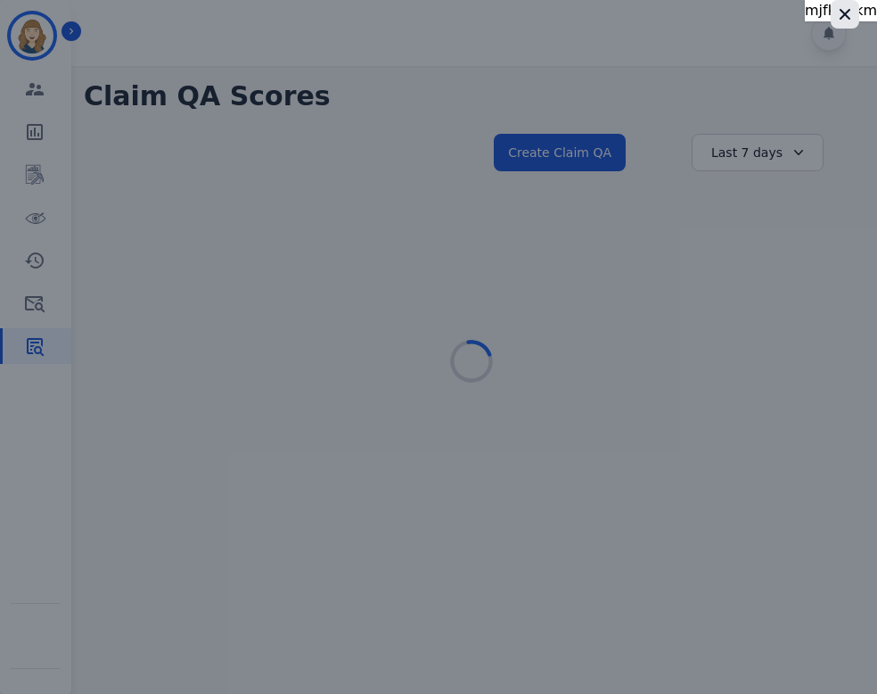
click at [842, 15] on icon "button" at bounding box center [845, 14] width 11 height 11
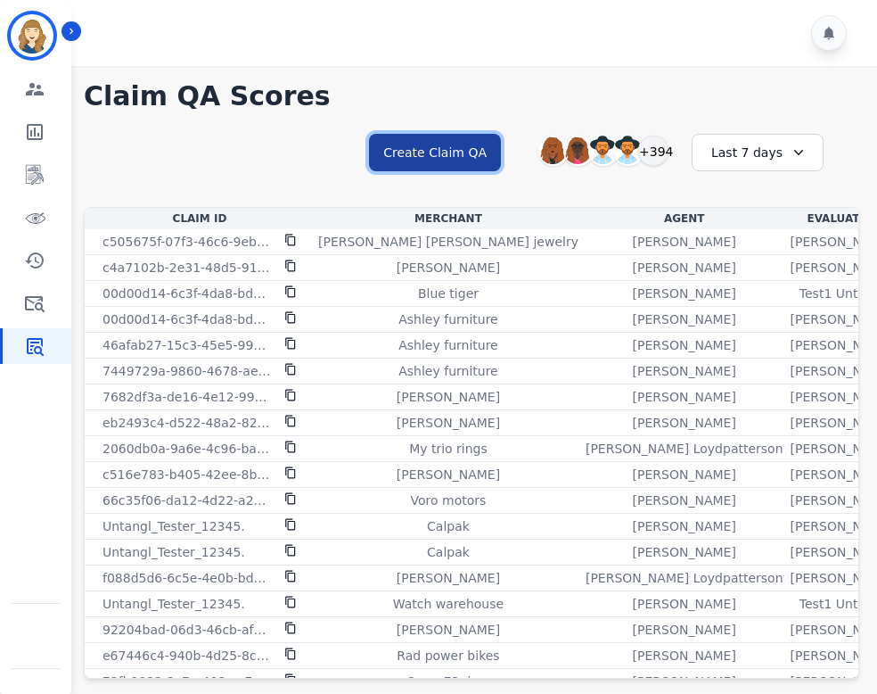
click at [426, 153] on button "Create Claim QA" at bounding box center [435, 152] width 132 height 37
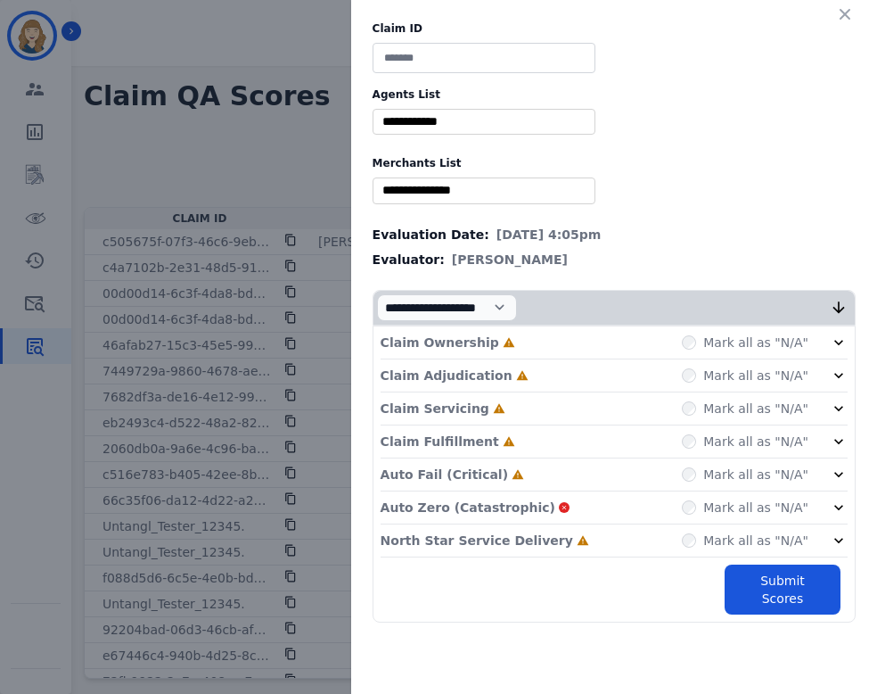
click at [844, 9] on icon "button" at bounding box center [845, 14] width 18 height 18
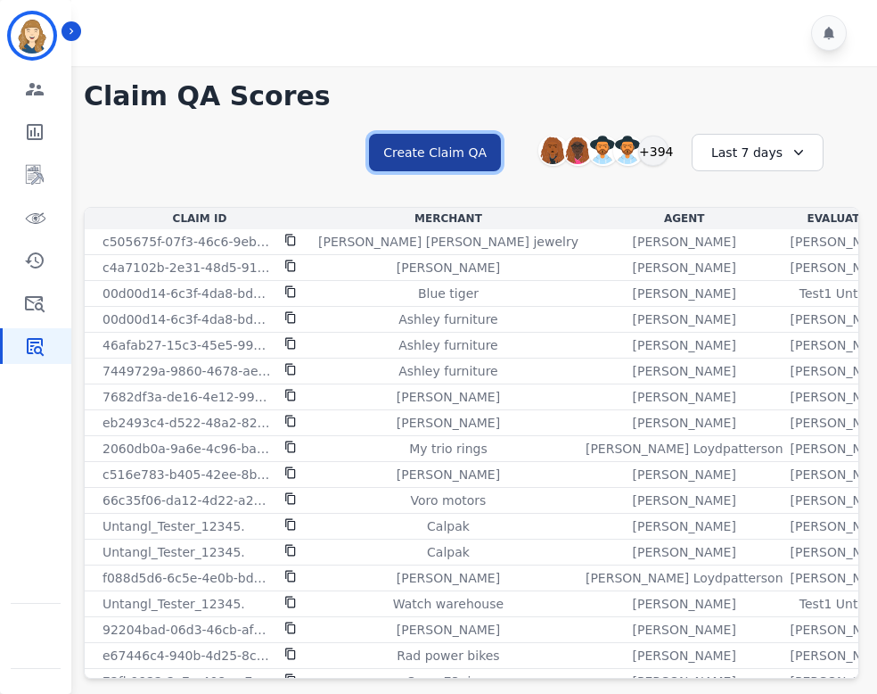
click at [436, 155] on button "Create Claim QA" at bounding box center [435, 152] width 132 height 37
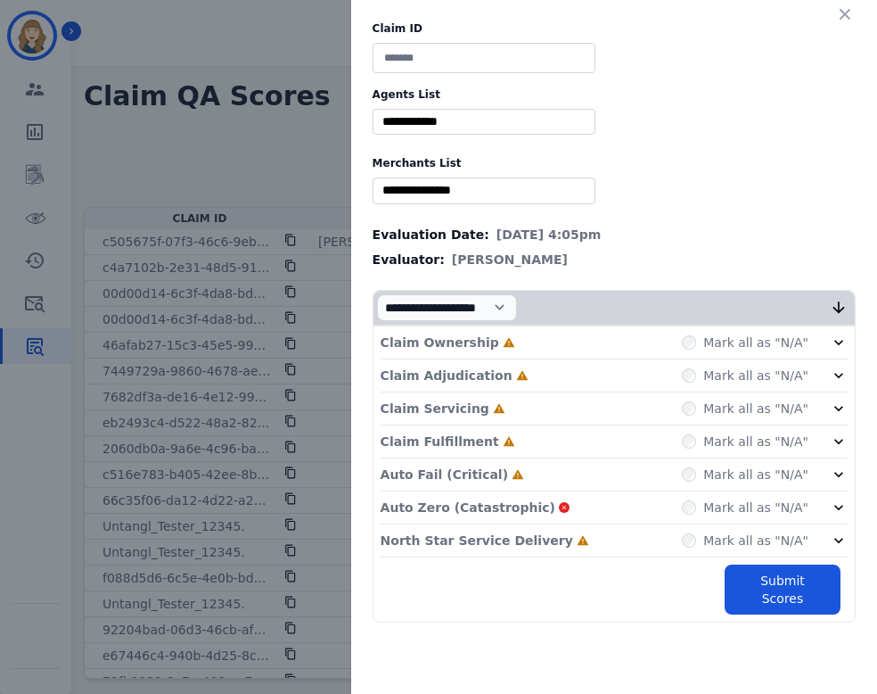
click at [285, 194] on div "Claim ID Agents List ** [PERSON_NAME] [PERSON_NAME] [PERSON_NAME] [PERSON_NAME]…" at bounding box center [438, 347] width 877 height 694
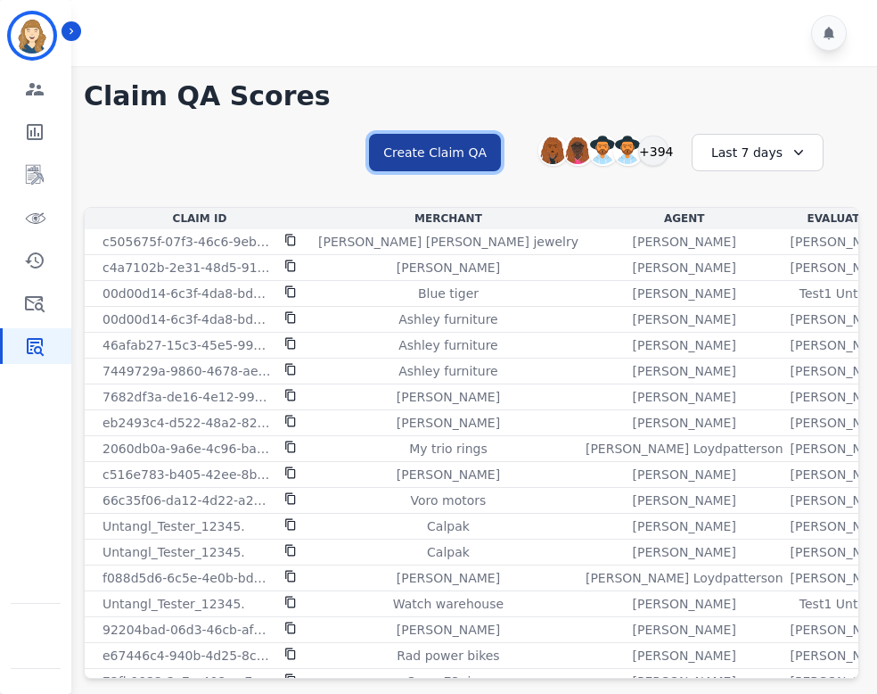
click at [476, 162] on button "Create Claim QA" at bounding box center [435, 152] width 132 height 37
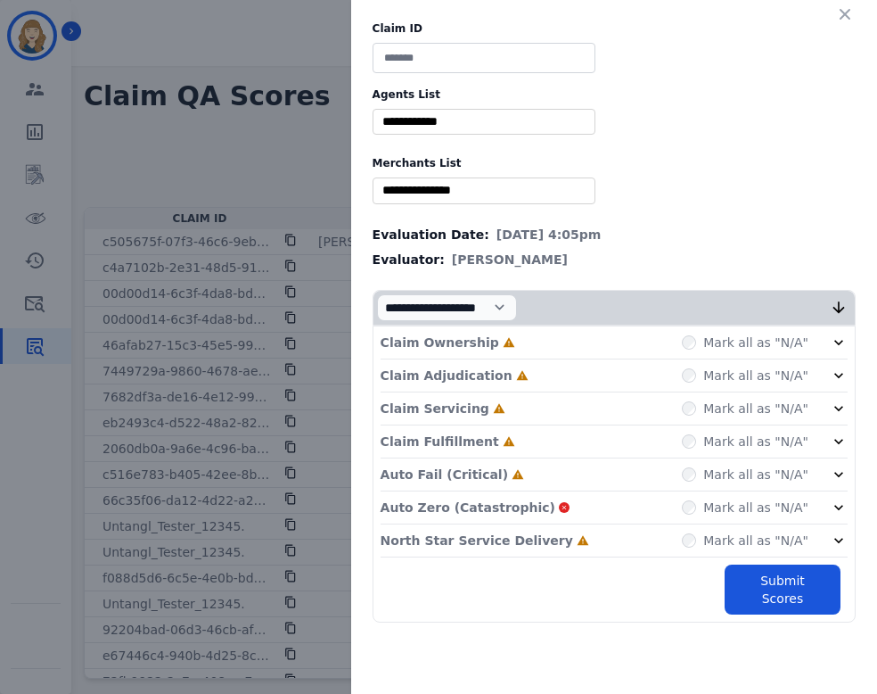
click at [268, 132] on div "Claim ID Agents List ** [PERSON_NAME] [PERSON_NAME] [PERSON_NAME] [PERSON_NAME]…" at bounding box center [438, 347] width 877 height 694
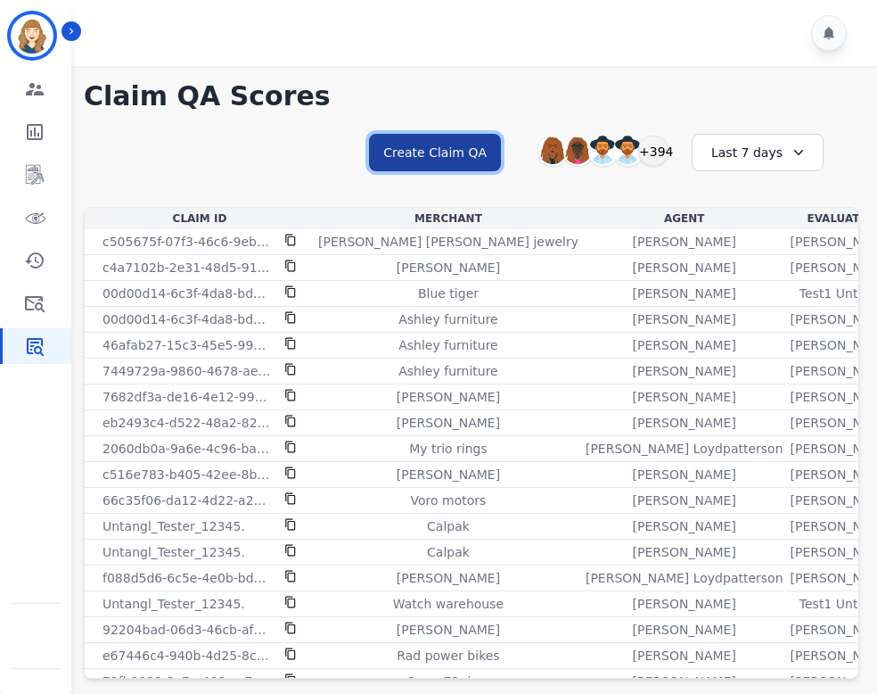
click at [435, 157] on button "Create Claim QA" at bounding box center [435, 152] width 132 height 37
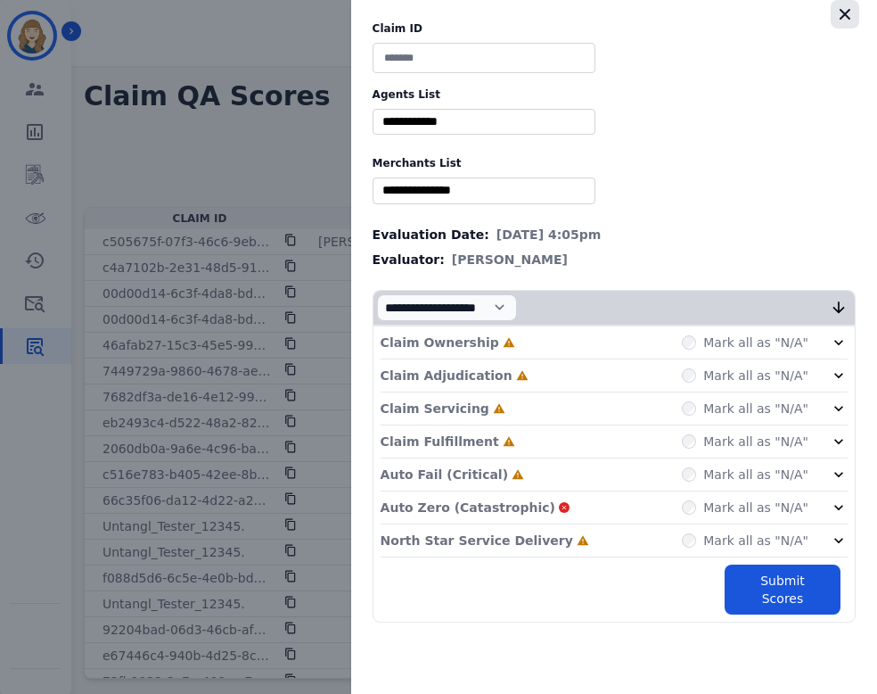
click at [847, 9] on icon "button" at bounding box center [845, 14] width 18 height 18
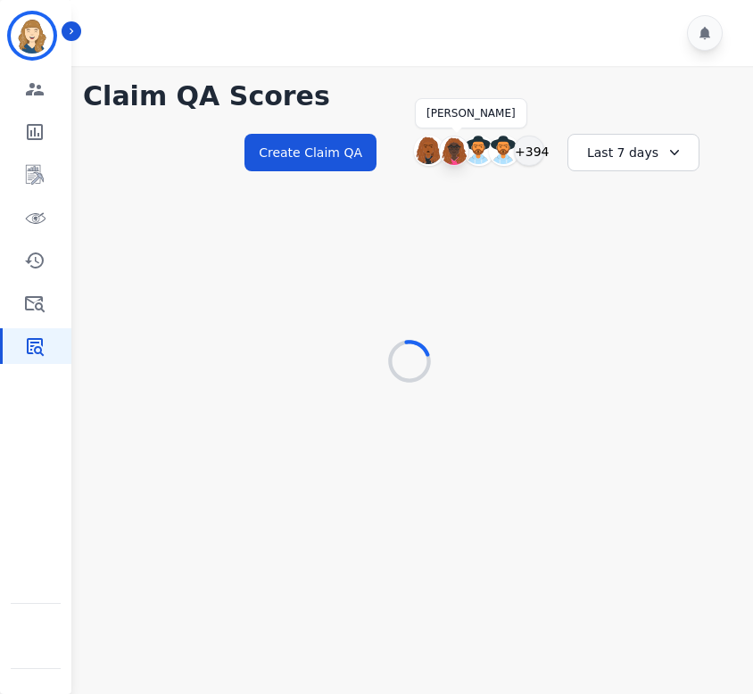
click at [457, 144] on img at bounding box center [454, 150] width 29 height 29
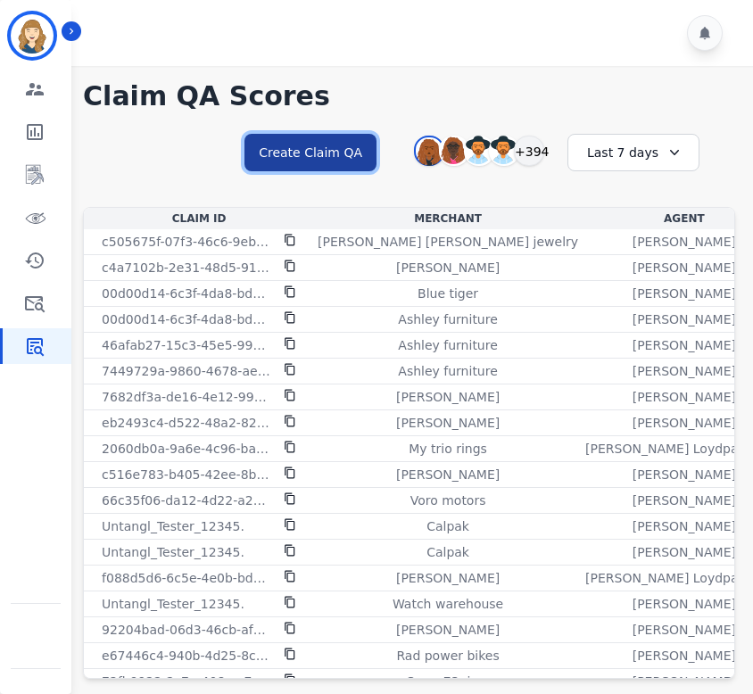
click at [335, 143] on button "Create Claim QA" at bounding box center [310, 152] width 132 height 37
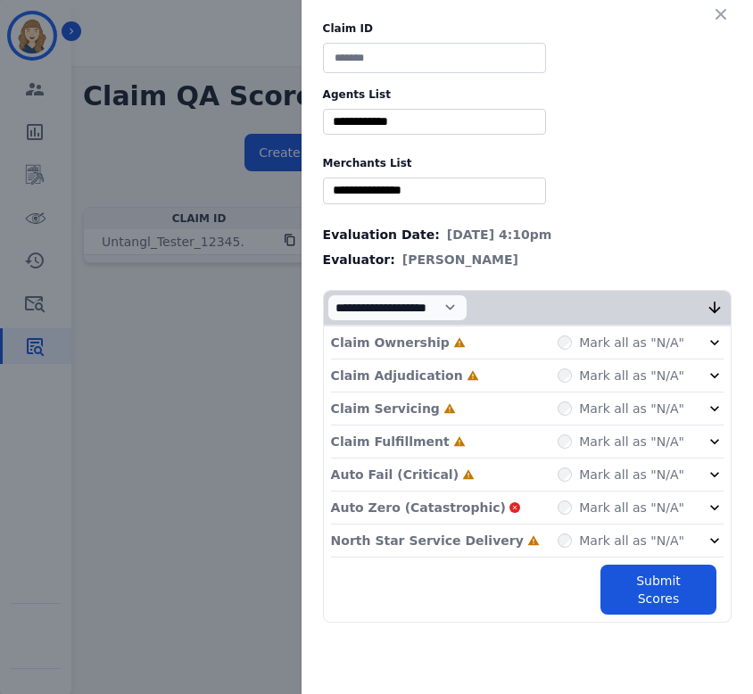
click at [247, 140] on div "Claim ID Agents List ** [PERSON_NAME] [PERSON_NAME] [PERSON_NAME] [PERSON_NAME]…" at bounding box center [376, 347] width 753 height 694
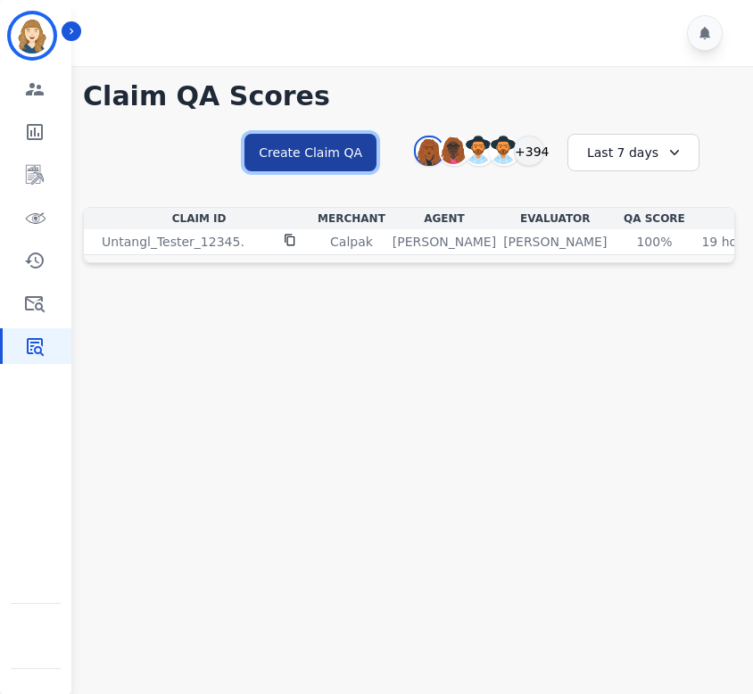
click at [295, 145] on button "Create Claim QA" at bounding box center [310, 152] width 132 height 37
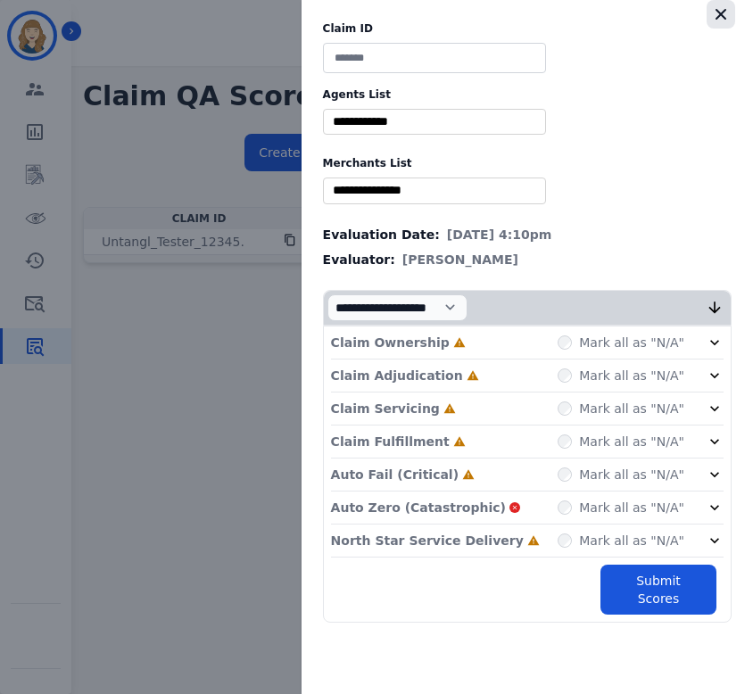
click at [713, 14] on icon "button" at bounding box center [721, 14] width 18 height 18
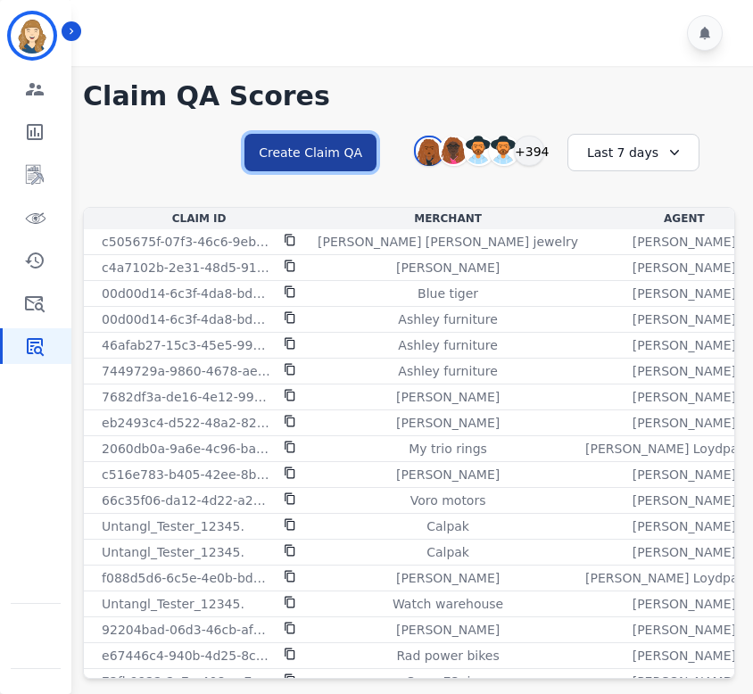
click at [296, 157] on button "Create Claim QA" at bounding box center [310, 152] width 132 height 37
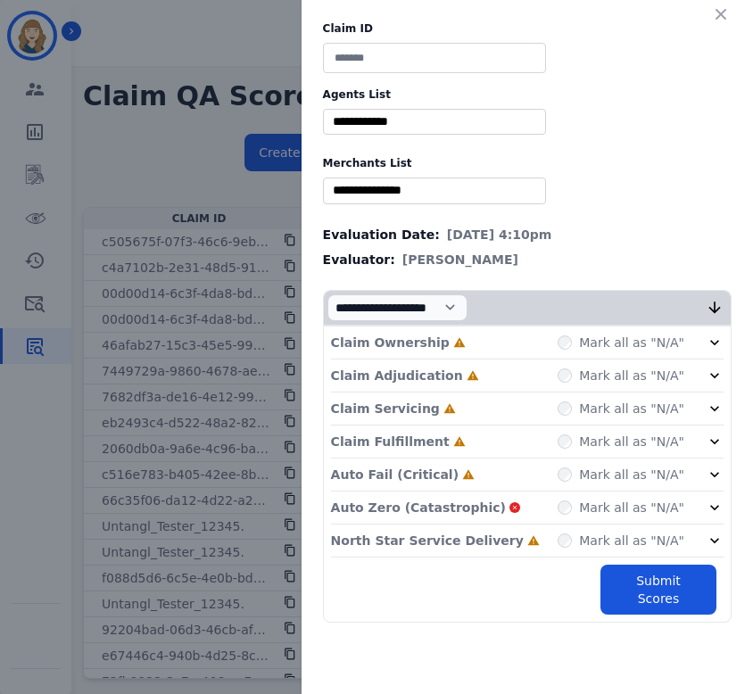
click at [427, 52] on input at bounding box center [434, 58] width 223 height 30
type input "****"
click at [254, 75] on div "Claim ID **** Agents List ** Abigail Joseph Alayna Sims Aleah Carroll Alejandra…" at bounding box center [376, 347] width 753 height 694
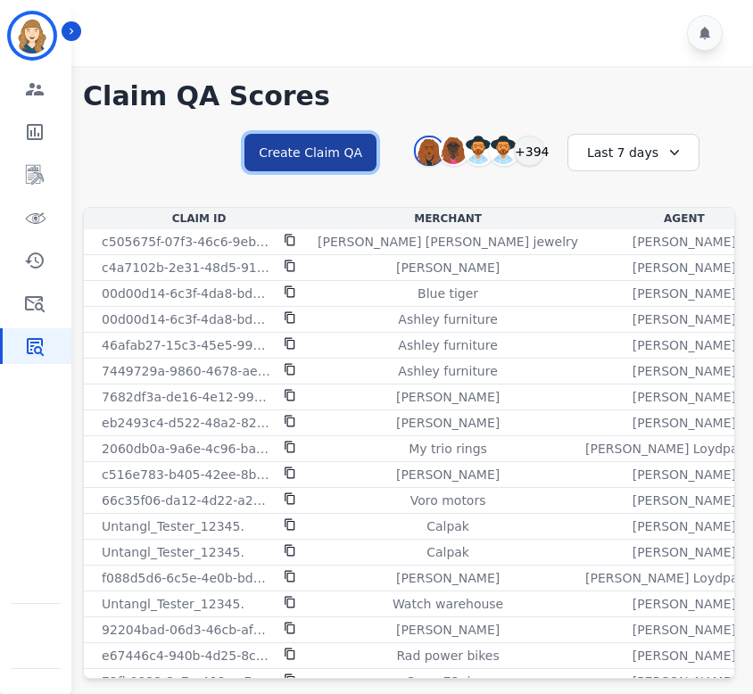
click at [312, 152] on button "Create Claim QA" at bounding box center [310, 152] width 132 height 37
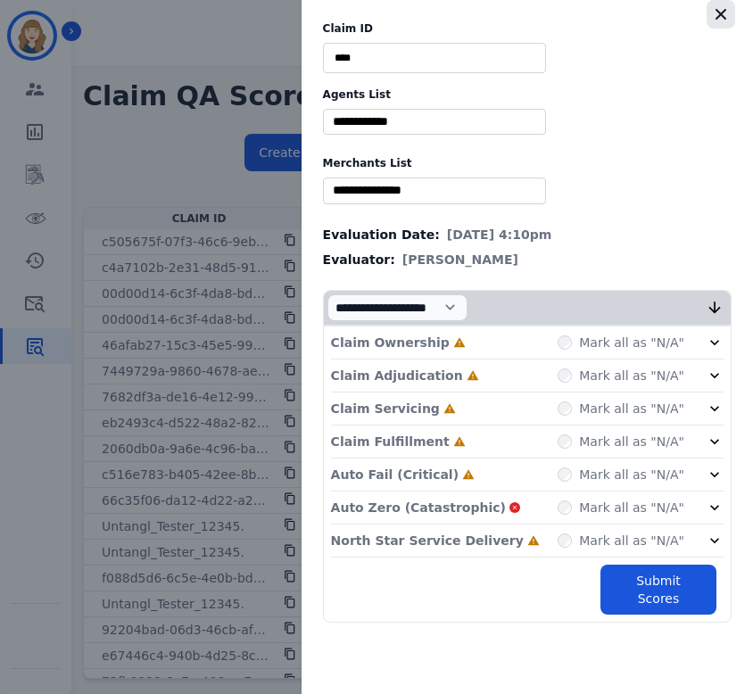
click at [720, 17] on icon "button" at bounding box center [721, 14] width 18 height 18
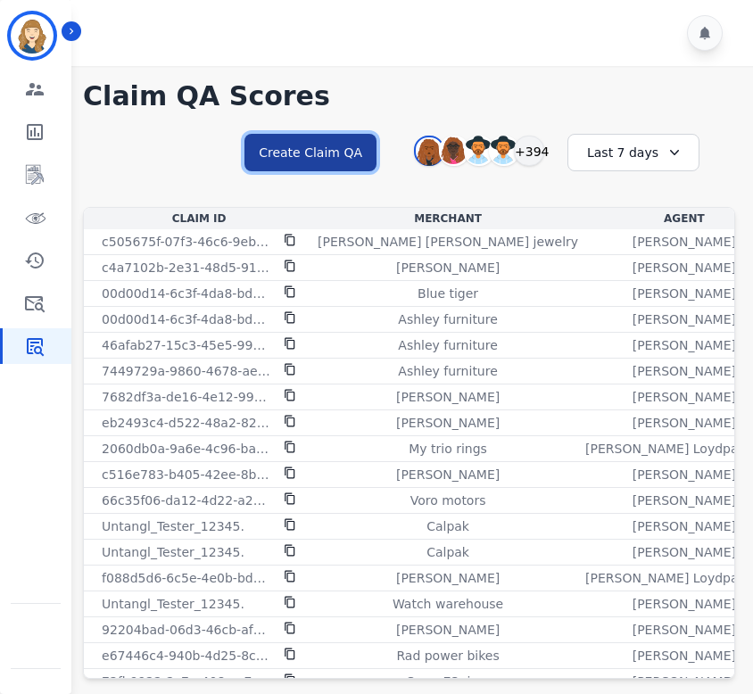
click at [288, 150] on button "Create Claim QA" at bounding box center [310, 152] width 132 height 37
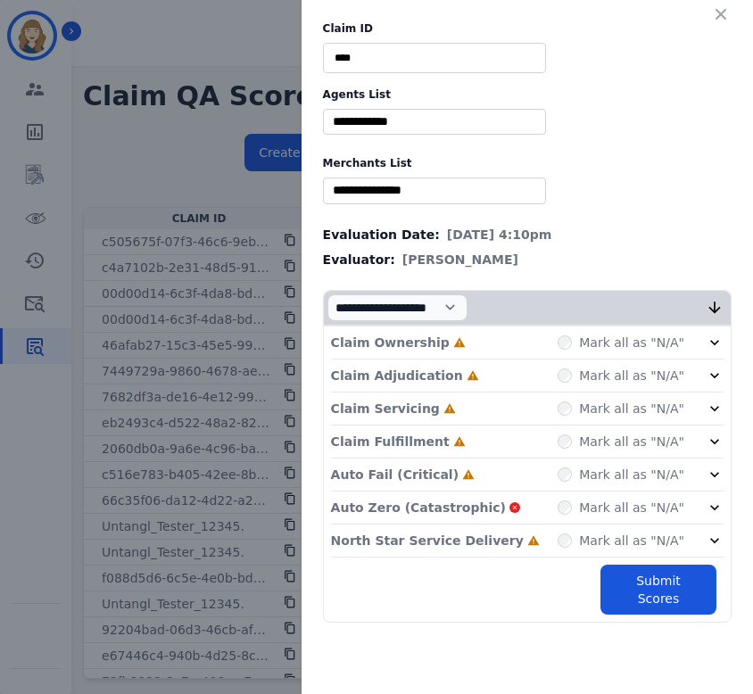
click at [399, 197] on input "selected options" at bounding box center [434, 190] width 214 height 19
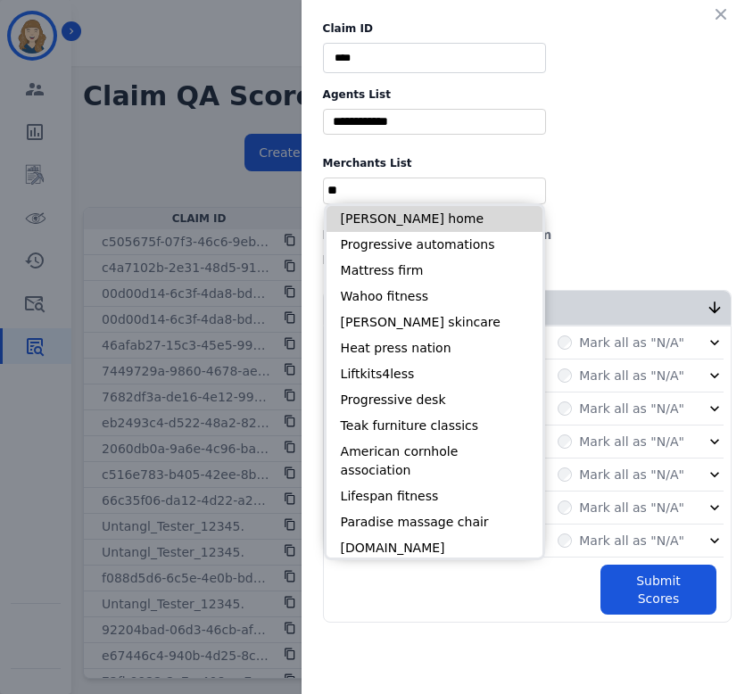
type input "**"
click at [391, 209] on li "Wasserstein home" at bounding box center [434, 219] width 216 height 26
type input "**********"
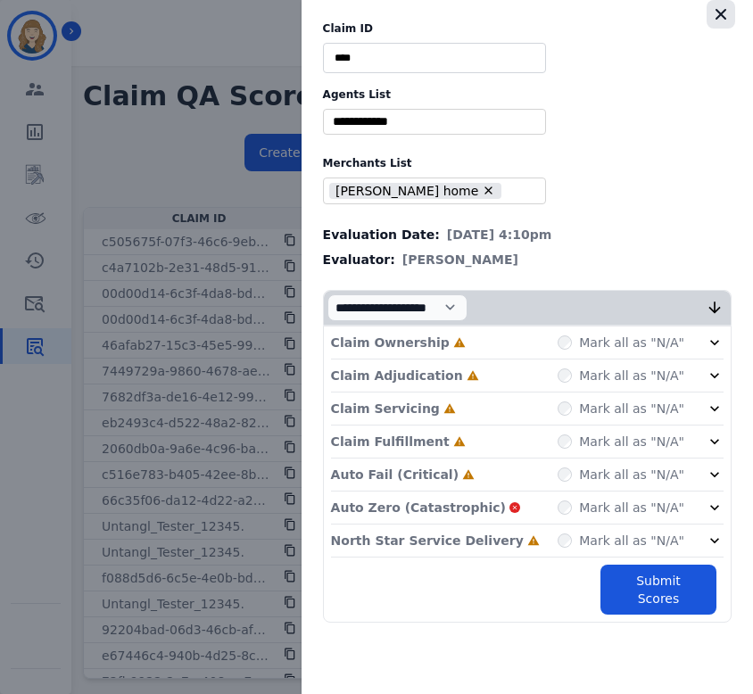
click at [723, 13] on icon "button" at bounding box center [721, 14] width 18 height 18
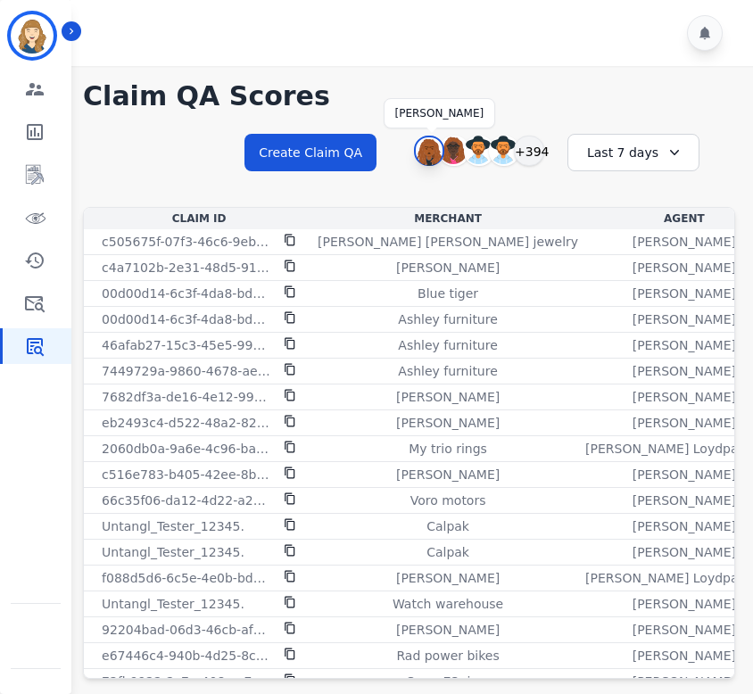
click at [425, 155] on img at bounding box center [429, 151] width 27 height 29
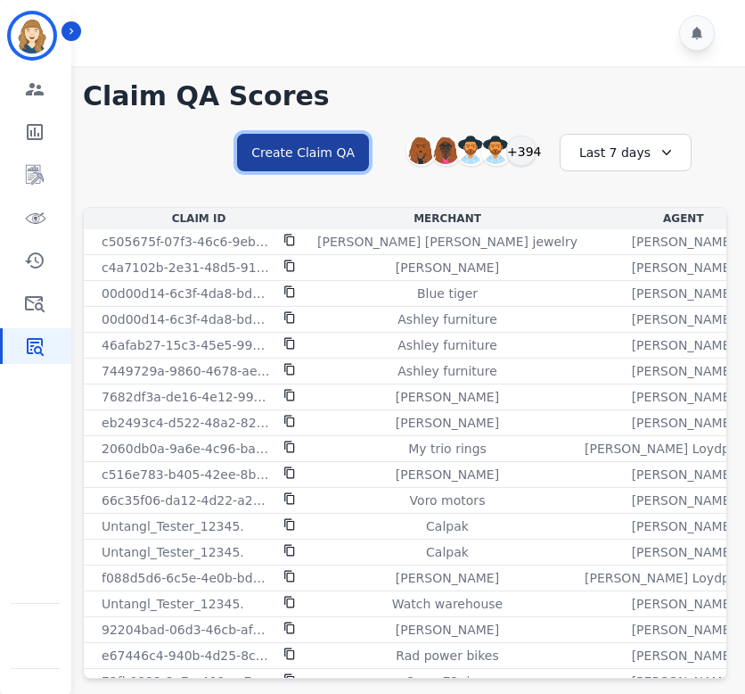
click at [268, 144] on button "Create Claim QA" at bounding box center [303, 152] width 132 height 37
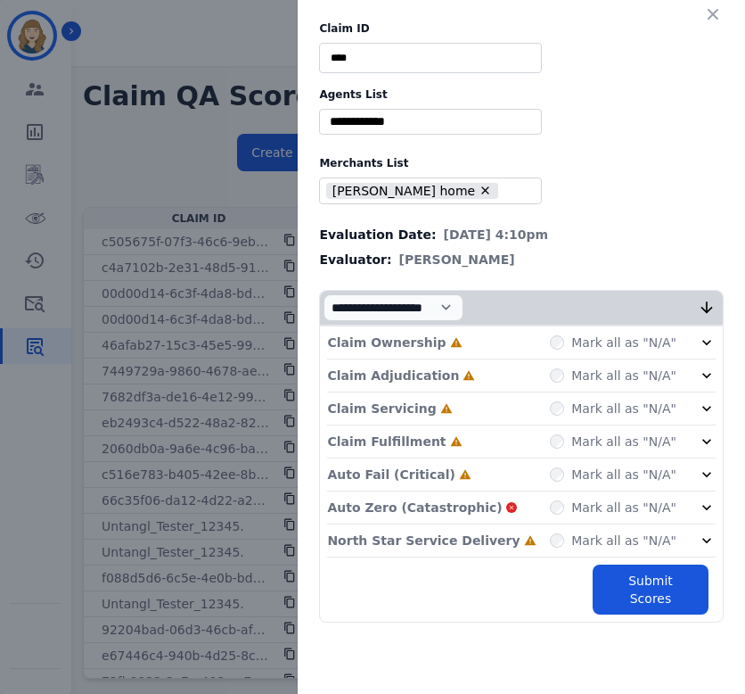
click at [258, 135] on div "Claim ID **** Agents List ** Abigail Joseph Alayna Sims Aleah Carroll Alejandra…" at bounding box center [372, 347] width 745 height 694
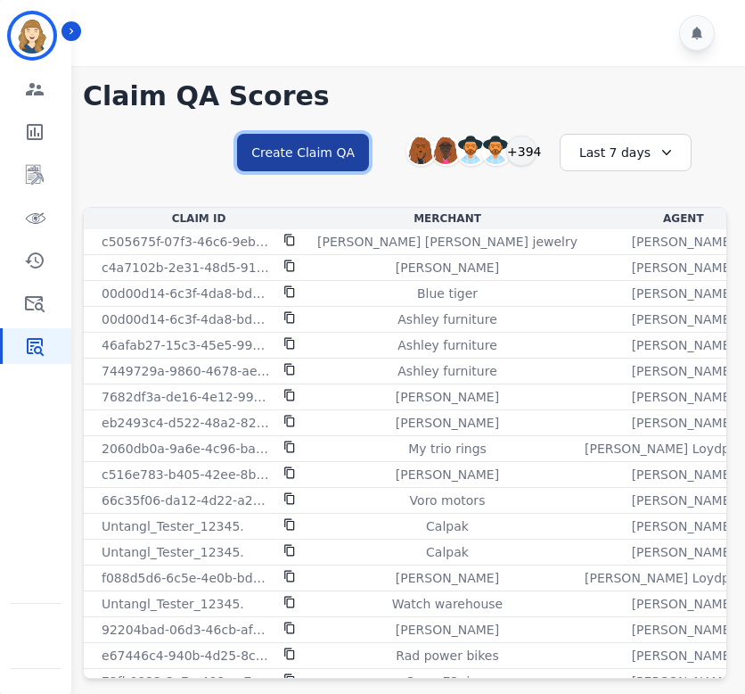
click at [292, 156] on button "Create Claim QA" at bounding box center [303, 152] width 132 height 37
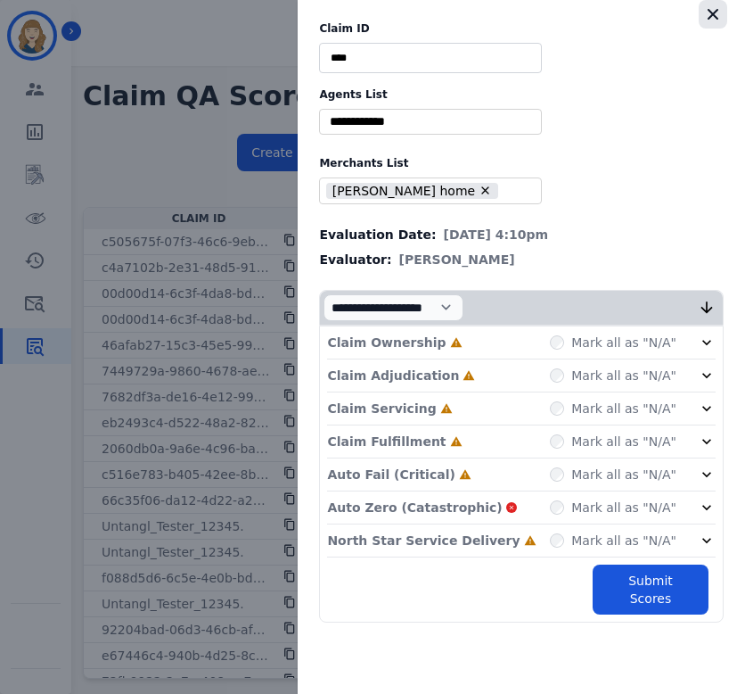
click at [718, 23] on button "button" at bounding box center [713, 14] width 29 height 29
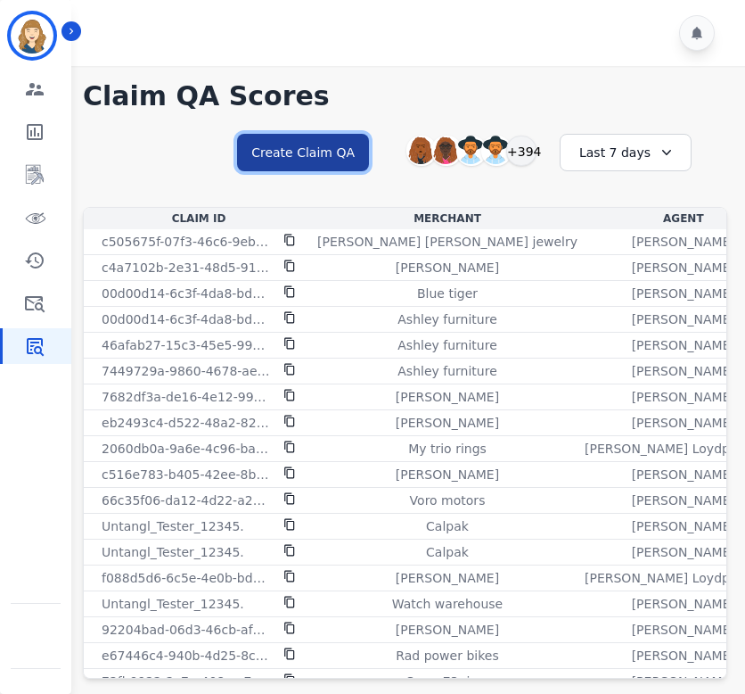
click at [312, 146] on button "Create Claim QA" at bounding box center [303, 152] width 132 height 37
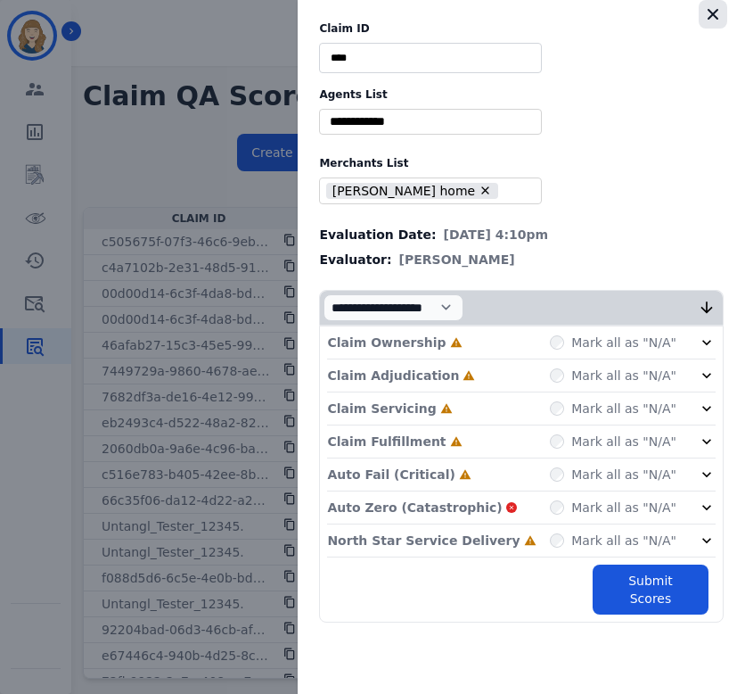
click at [714, 18] on icon "button" at bounding box center [713, 14] width 18 height 18
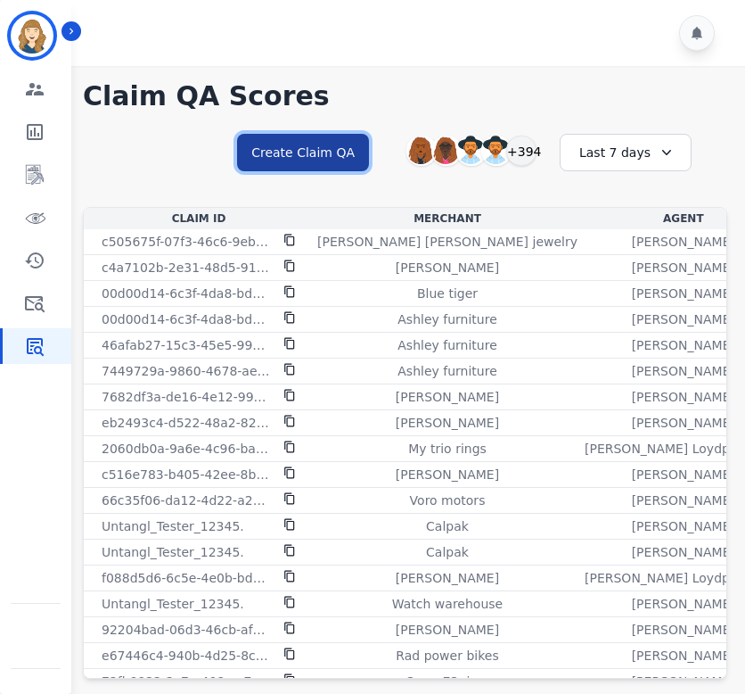
click at [348, 166] on button "Create Claim QA" at bounding box center [303, 152] width 132 height 37
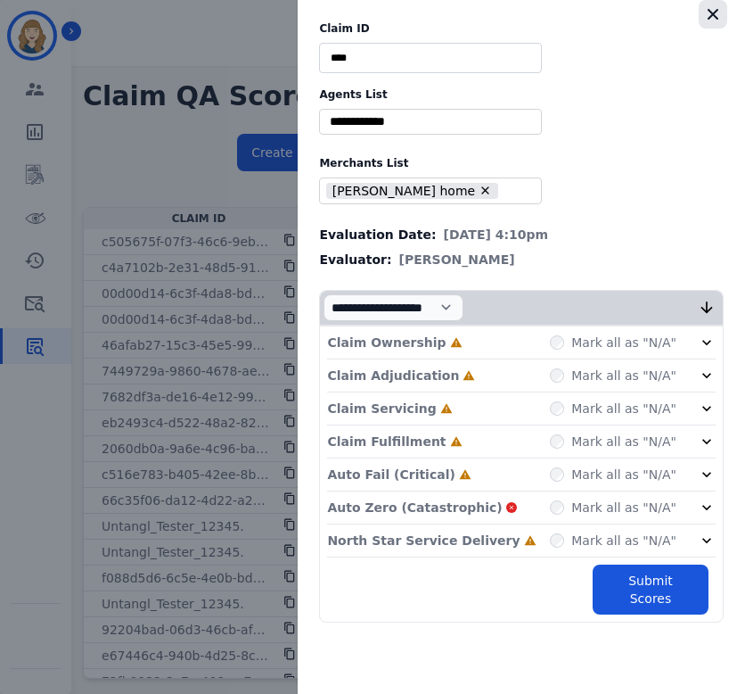
click at [711, 12] on icon "button" at bounding box center [713, 14] width 11 height 11
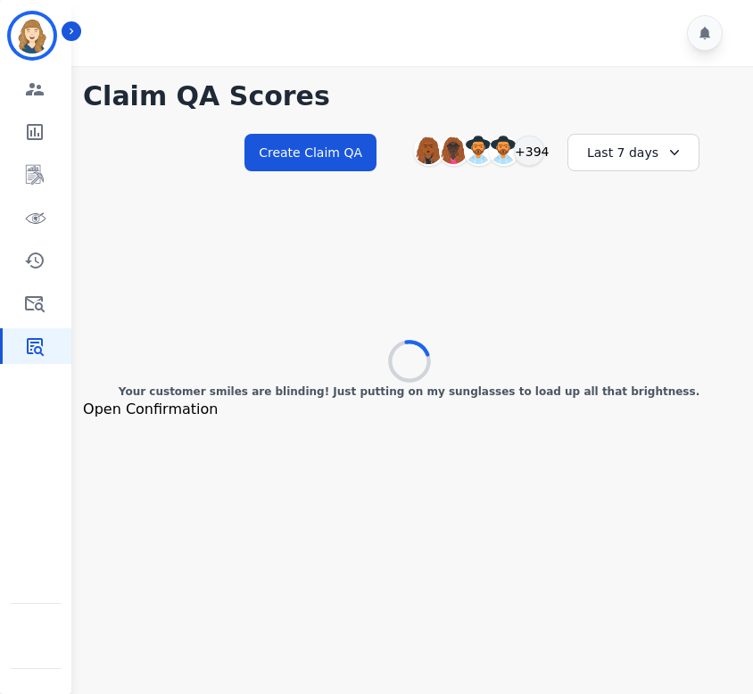
click at [193, 408] on button "Open Confirmation" at bounding box center [150, 409] width 135 height 21
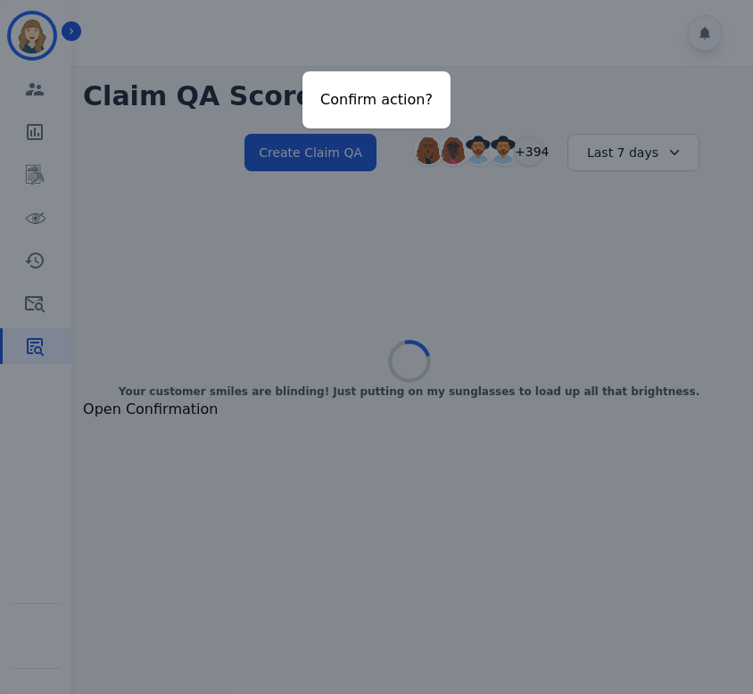
click at [259, 285] on div "Confirm action?" at bounding box center [376, 347] width 753 height 694
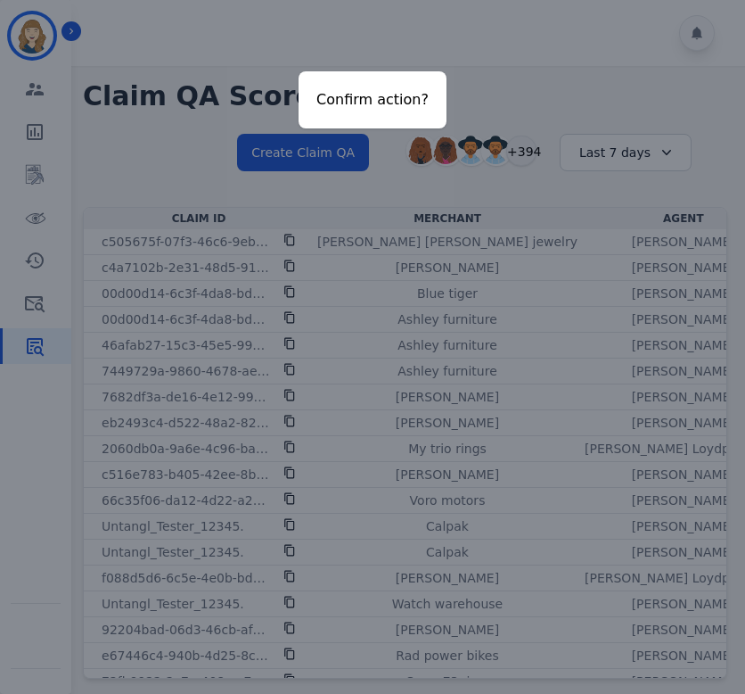
click at [494, 75] on div "Confirm action?" at bounding box center [372, 347] width 745 height 694
click at [404, 169] on div "Confirm action?" at bounding box center [372, 347] width 745 height 694
click at [357, 115] on div "Confirm action?" at bounding box center [373, 99] width 148 height 57
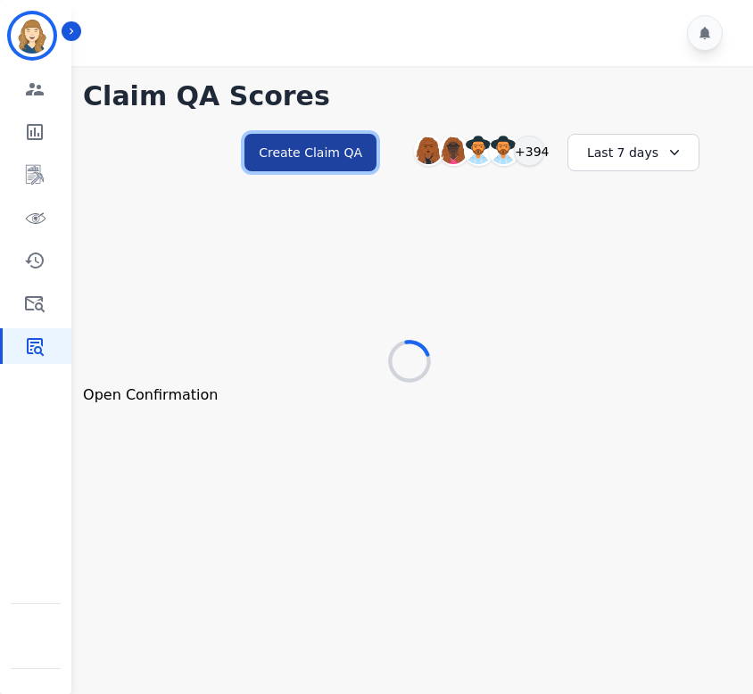
click at [338, 160] on button "Create Claim QA" at bounding box center [310, 152] width 132 height 37
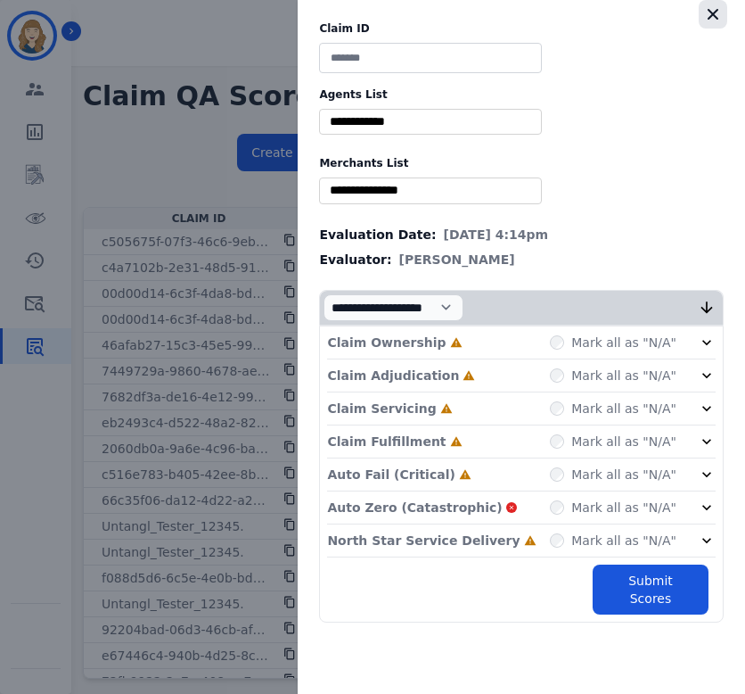
click at [714, 14] on icon "button" at bounding box center [713, 14] width 18 height 18
click at [708, 18] on icon "button" at bounding box center [713, 14] width 18 height 18
click at [251, 55] on div "Claim ID Agents List ** [PERSON_NAME] [PERSON_NAME] [PERSON_NAME] [PERSON_NAME]…" at bounding box center [372, 347] width 745 height 694
click at [232, 54] on div "Claim ID Agents List ** [PERSON_NAME] [PERSON_NAME] [PERSON_NAME] [PERSON_NAME]…" at bounding box center [372, 347] width 745 height 694
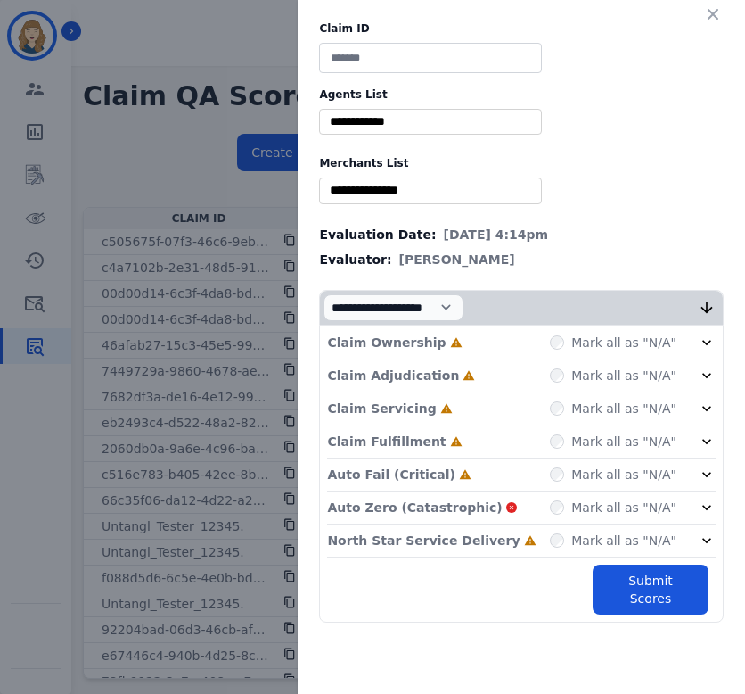
click at [232, 139] on div "Claim ID Agents List ** [PERSON_NAME] [PERSON_NAME] [PERSON_NAME] [PERSON_NAME]…" at bounding box center [372, 347] width 745 height 694
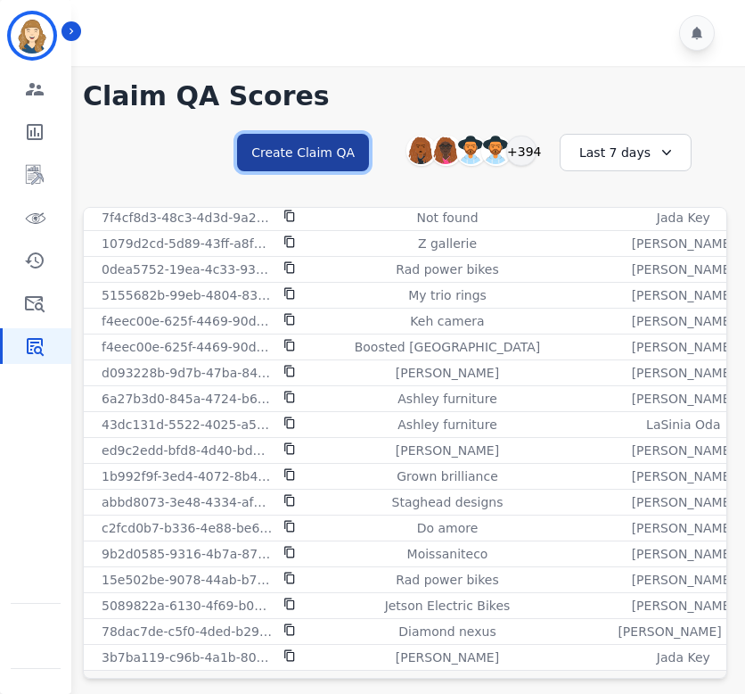
click at [317, 157] on button "Create Claim QA" at bounding box center [303, 152] width 132 height 37
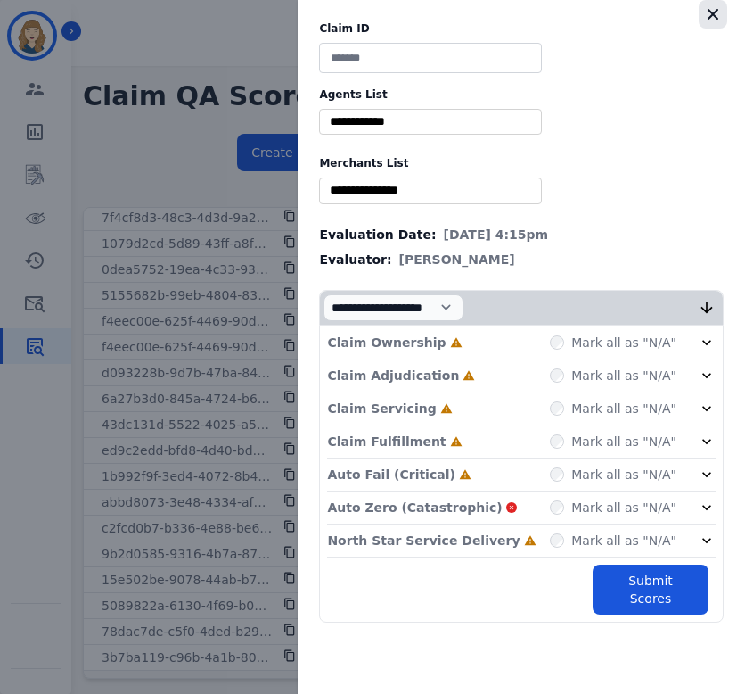
click at [704, 18] on icon "button" at bounding box center [713, 14] width 18 height 18
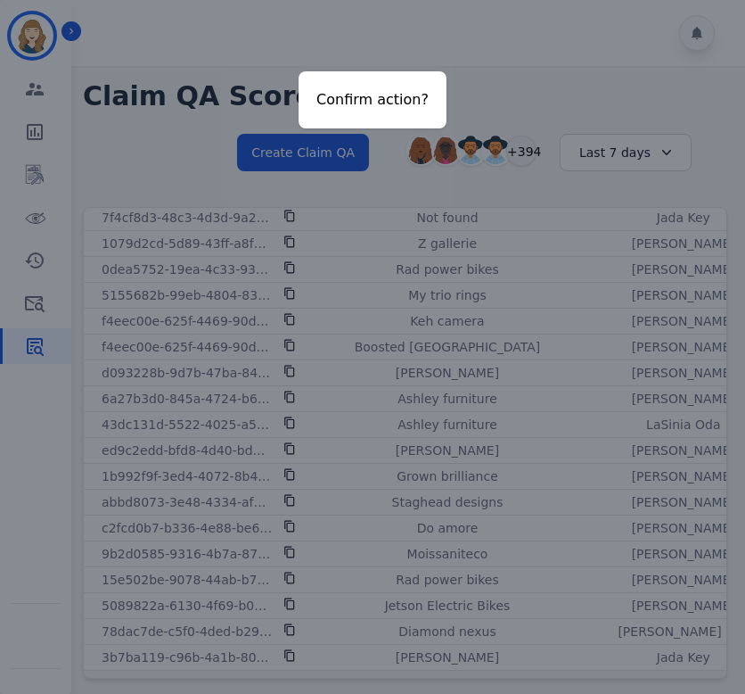
click at [472, 83] on div "Confirm action?" at bounding box center [372, 347] width 745 height 694
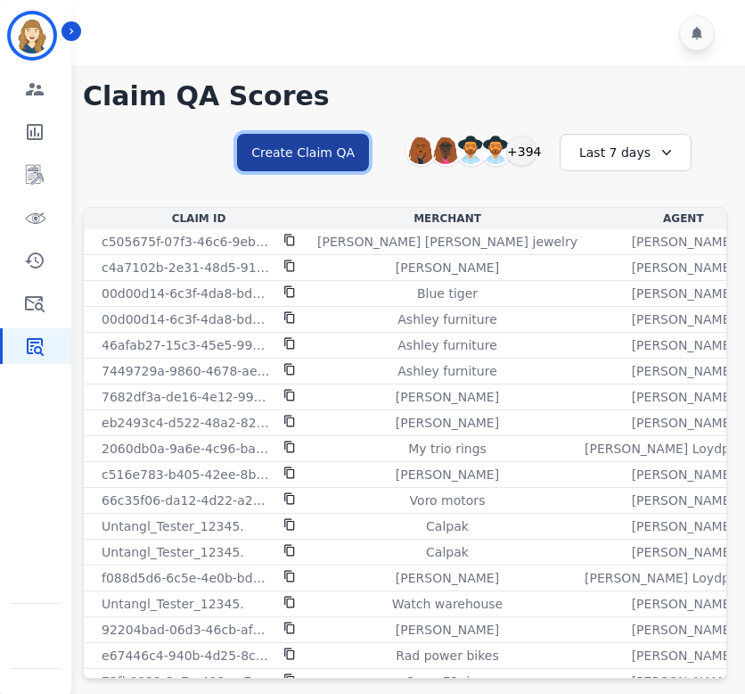
click at [312, 155] on button "Create Claim QA" at bounding box center [303, 152] width 132 height 37
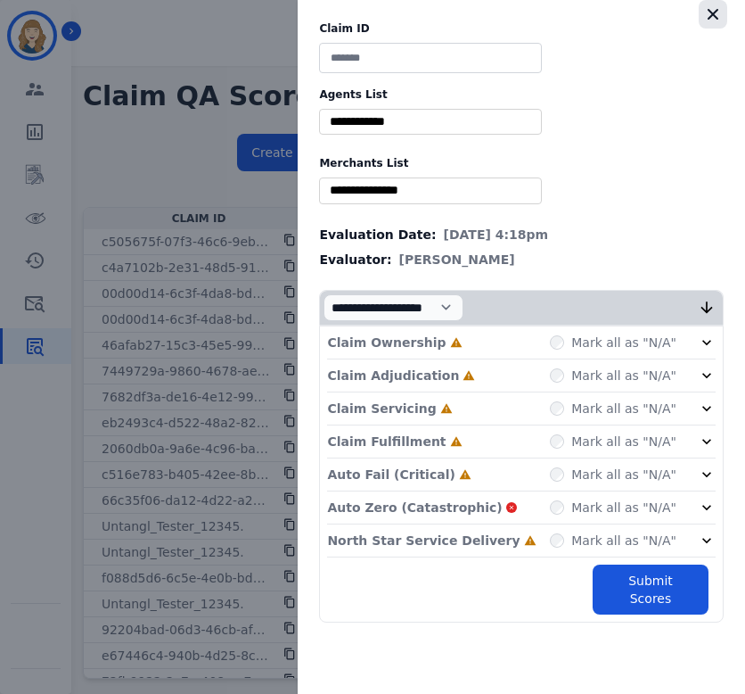
click at [715, 20] on icon "button" at bounding box center [713, 14] width 18 height 18
click at [711, 18] on icon "button" at bounding box center [713, 14] width 18 height 18
click at [712, 19] on icon "button" at bounding box center [713, 14] width 18 height 18
click at [223, 232] on div "Claim ID Agents List ** Abigail Joseph Alayna Sims Aleah Carroll Alejandra Wood…" at bounding box center [372, 347] width 745 height 694
click at [228, 232] on div "Claim ID Agents List ** Abigail Joseph Alayna Sims Aleah Carroll Alejandra Wood…" at bounding box center [372, 347] width 745 height 694
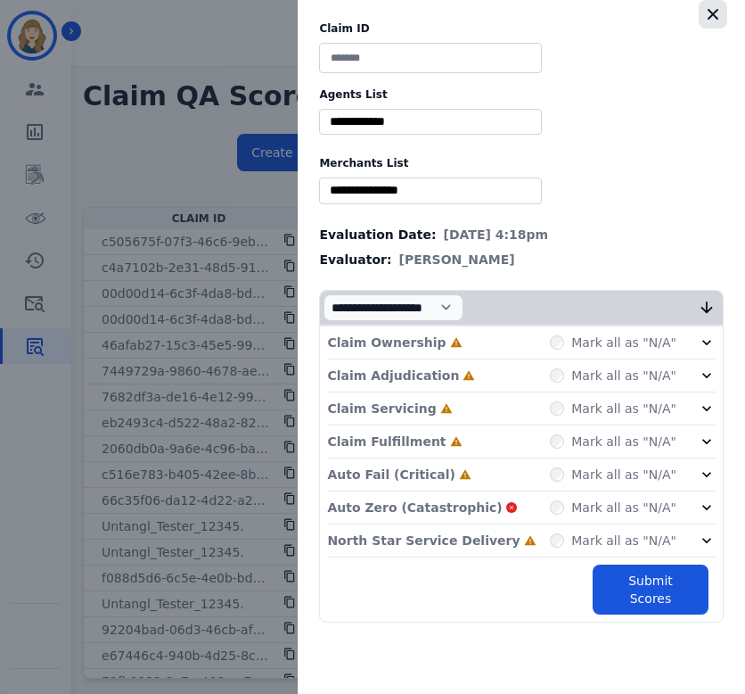
click at [714, 16] on icon "button" at bounding box center [713, 14] width 11 height 11
click at [240, 137] on div "Claim ID Agents List ** Abigail Joseph Alayna Sims Aleah Carroll Alejandra Wood…" at bounding box center [372, 347] width 745 height 694
click at [714, 21] on icon "button" at bounding box center [713, 14] width 18 height 18
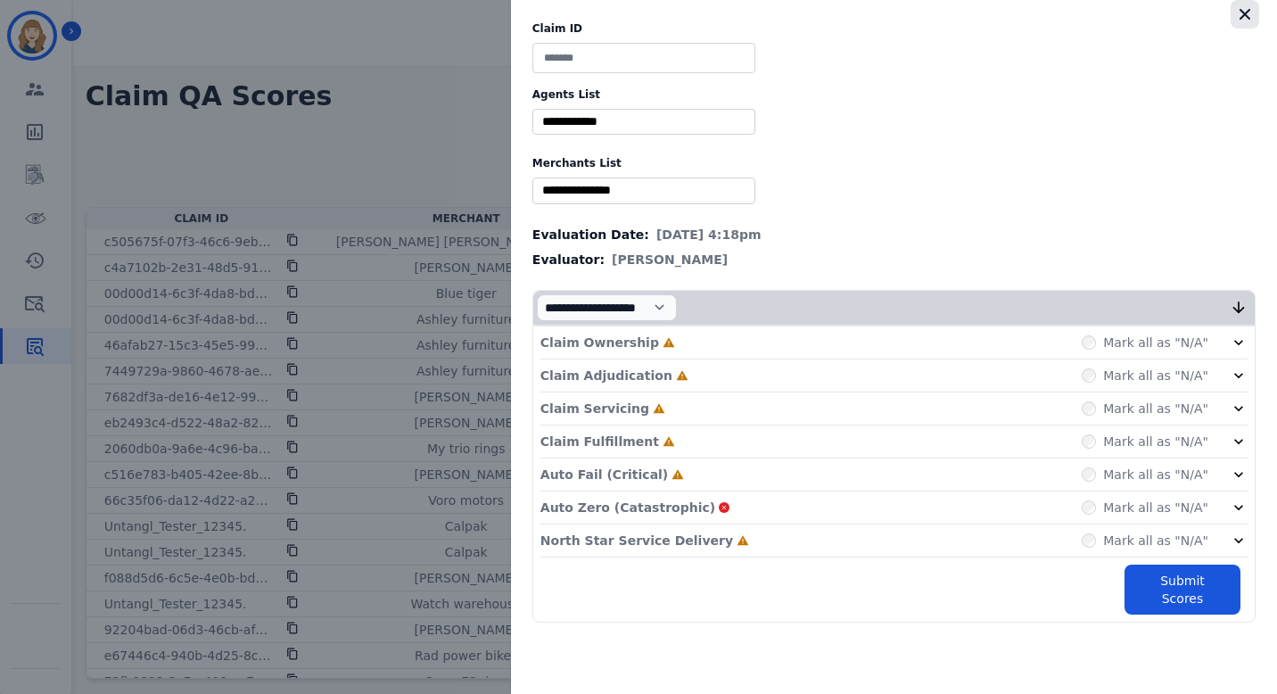
click at [752, 11] on icon "button" at bounding box center [1245, 14] width 18 height 18
click at [400, 202] on div "Claim ID Agents List ** Abigail Joseph Alayna Sims Aleah Carroll Alejandra Wood…" at bounding box center [638, 347] width 1277 height 694
click at [427, 190] on div "Claim ID Agents List ** [PERSON_NAME] [PERSON_NAME] [PERSON_NAME] [PERSON_NAME]…" at bounding box center [638, 347] width 1277 height 694
click at [752, 12] on icon "button" at bounding box center [1245, 14] width 18 height 18
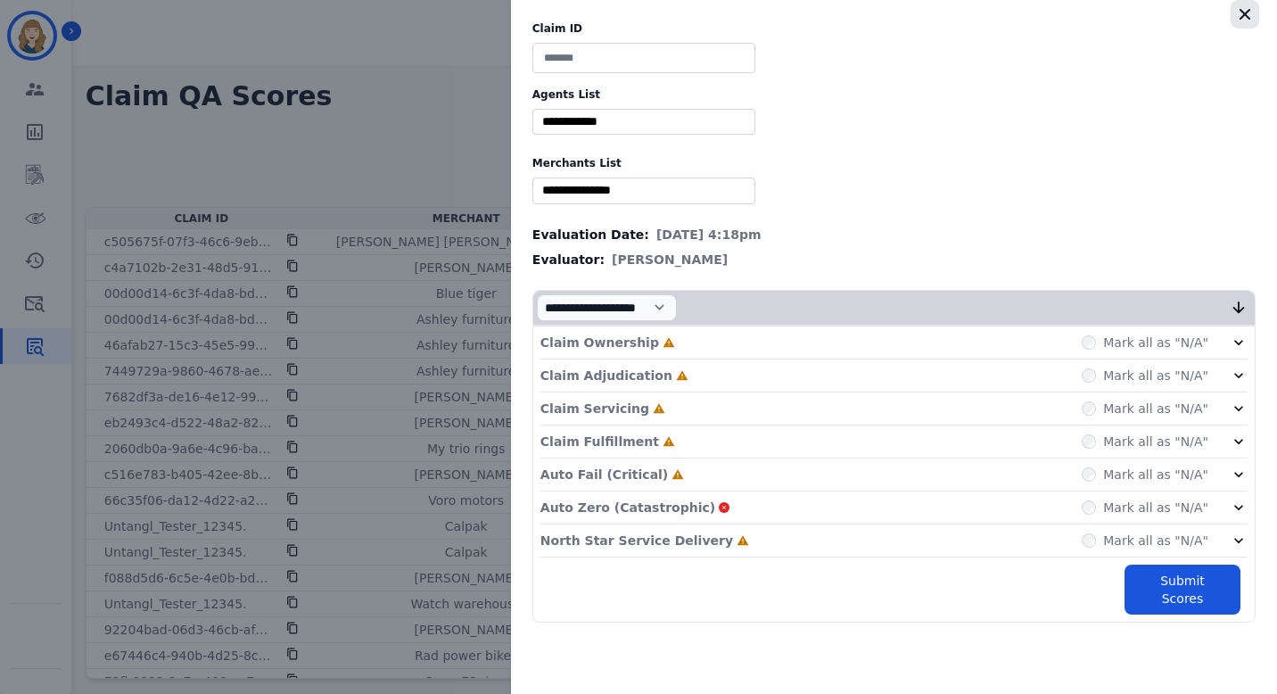
click at [752, 12] on icon "button" at bounding box center [1245, 14] width 18 height 18
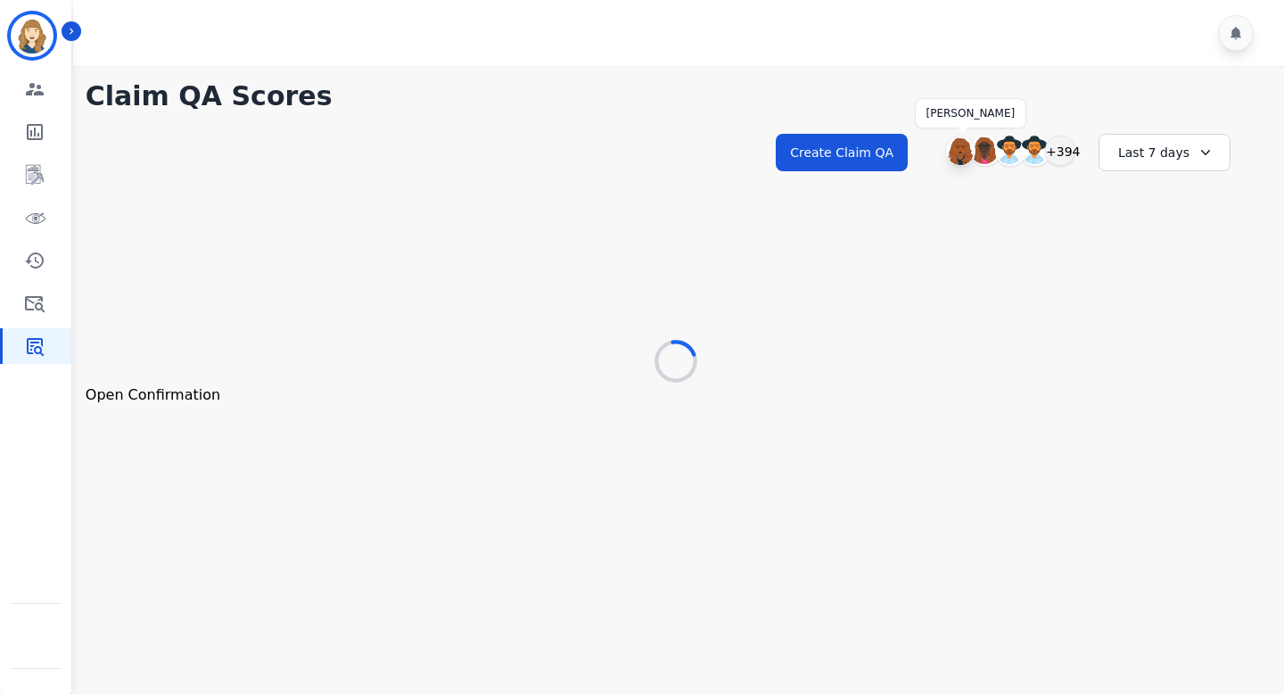
click at [959, 144] on img at bounding box center [960, 150] width 29 height 29
click at [869, 143] on button "Create Claim QA" at bounding box center [842, 152] width 132 height 37
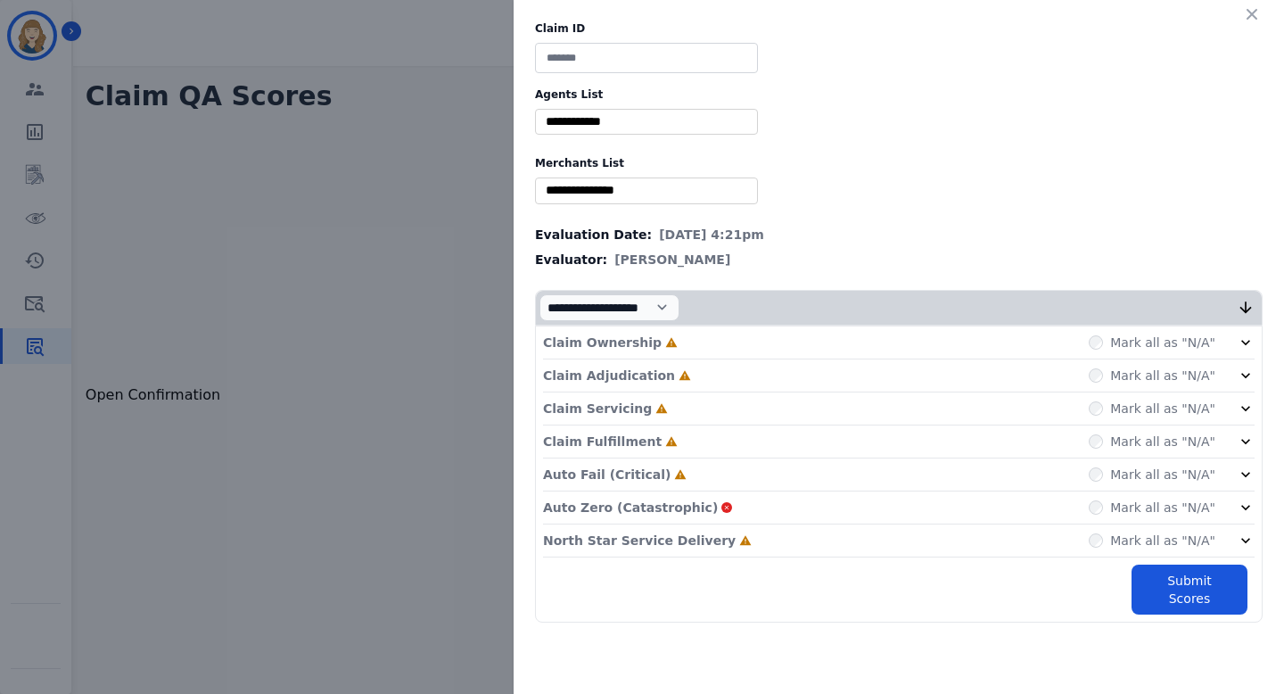
click at [248, 196] on div "Claim ID Agents List ** [PERSON_NAME] [PERSON_NAME] [PERSON_NAME] [PERSON_NAME]…" at bounding box center [642, 347] width 1284 height 694
click at [1244, 16] on icon "button" at bounding box center [1252, 14] width 18 height 18
click at [1256, 10] on icon "button" at bounding box center [1252, 14] width 11 height 11
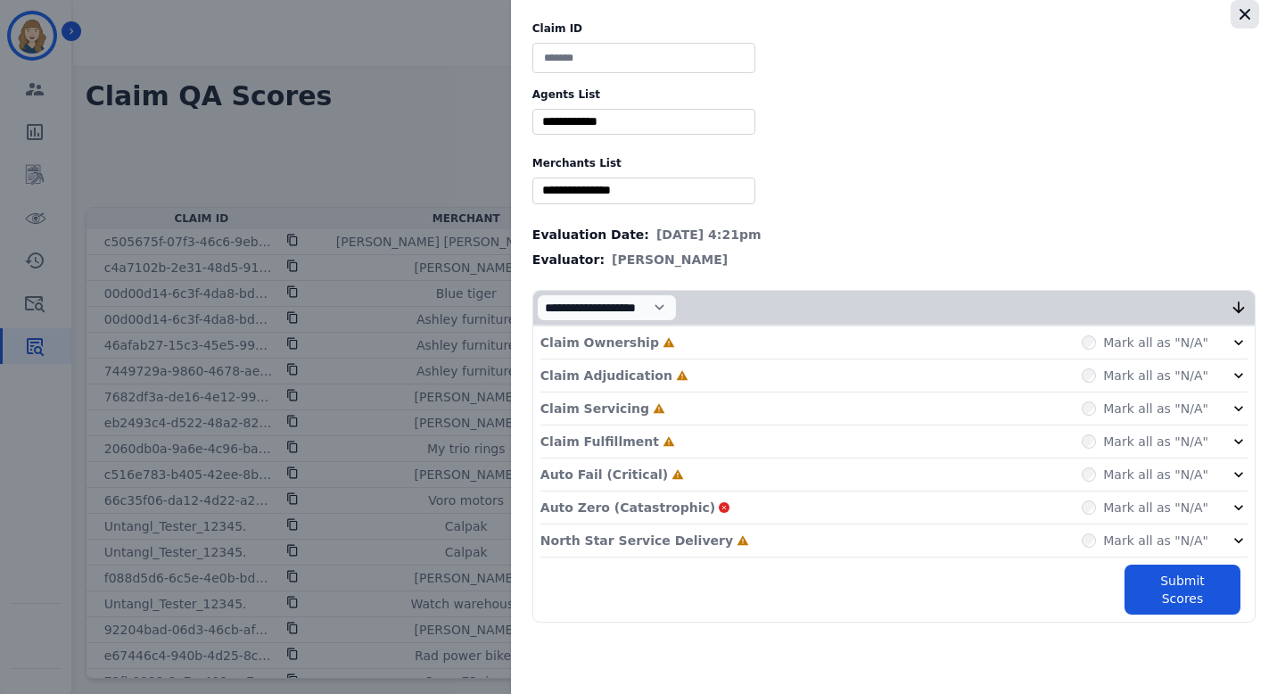
click at [1246, 19] on icon "button" at bounding box center [1245, 14] width 18 height 18
click at [445, 198] on div "Claim ID Agents List ** Abigail Joseph Alayna Sims Aleah Carroll Alejandra Wood…" at bounding box center [638, 347] width 1277 height 694
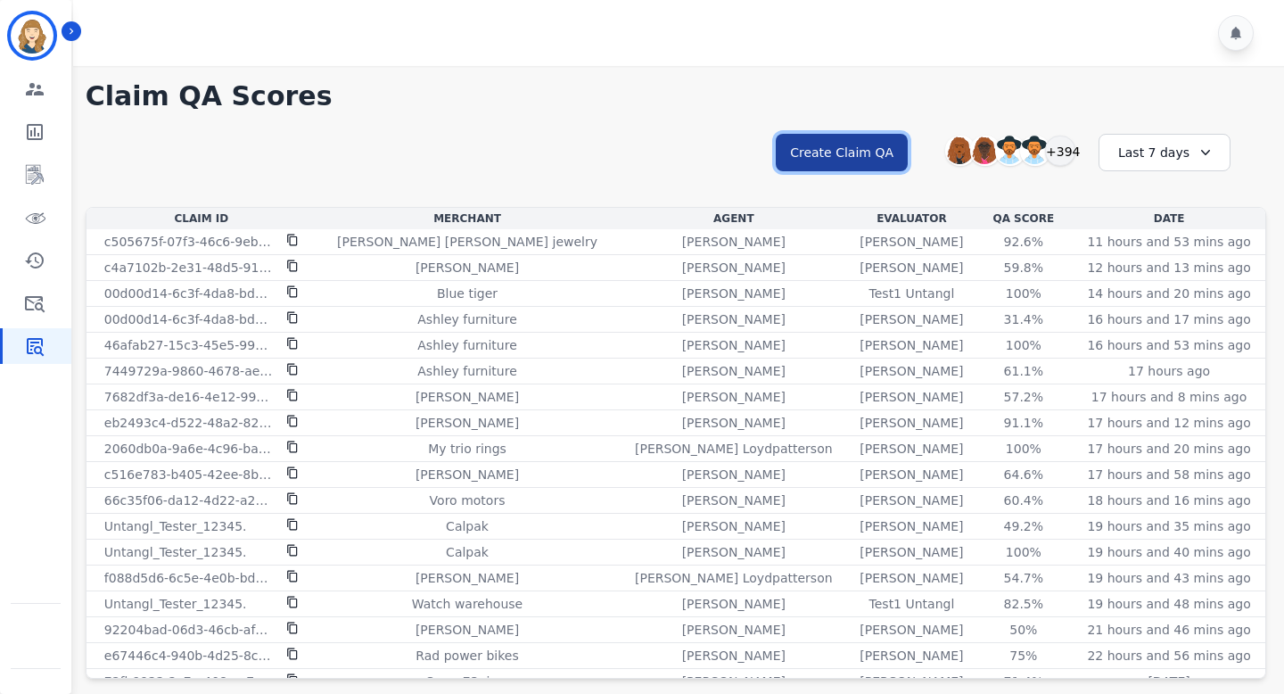
click at [880, 145] on button "Create Claim QA" at bounding box center [842, 152] width 132 height 37
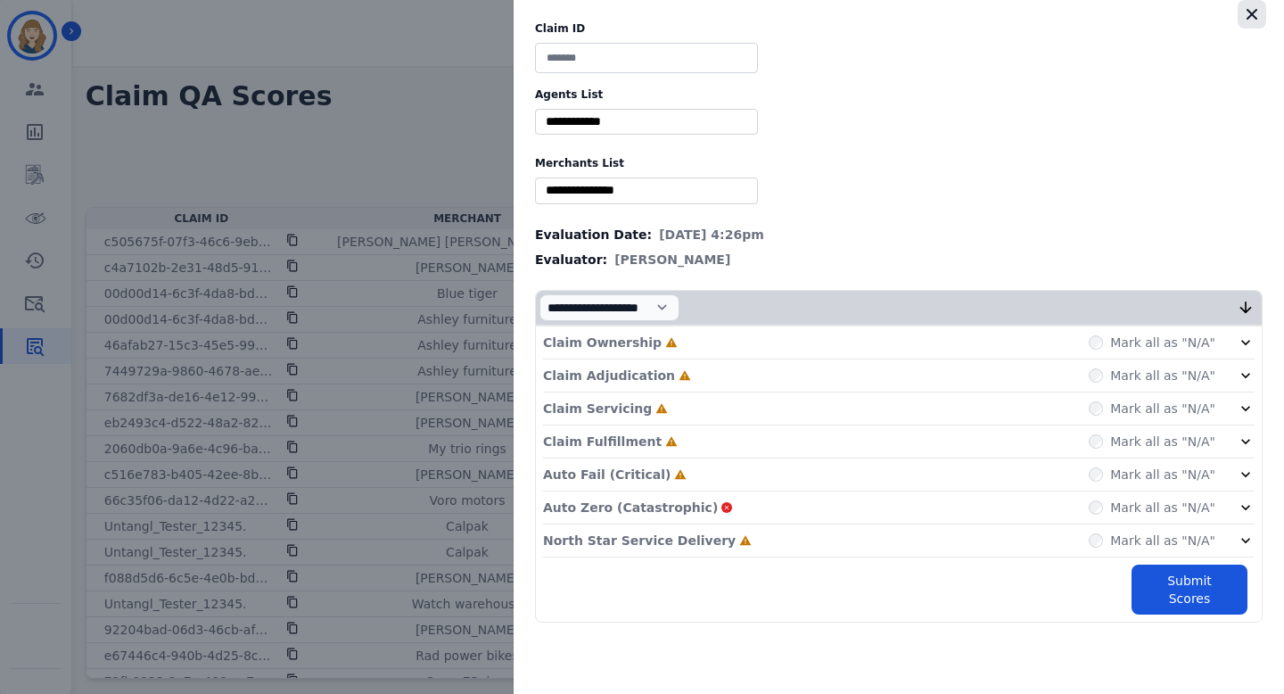
click at [1253, 13] on icon "button" at bounding box center [1252, 14] width 11 height 11
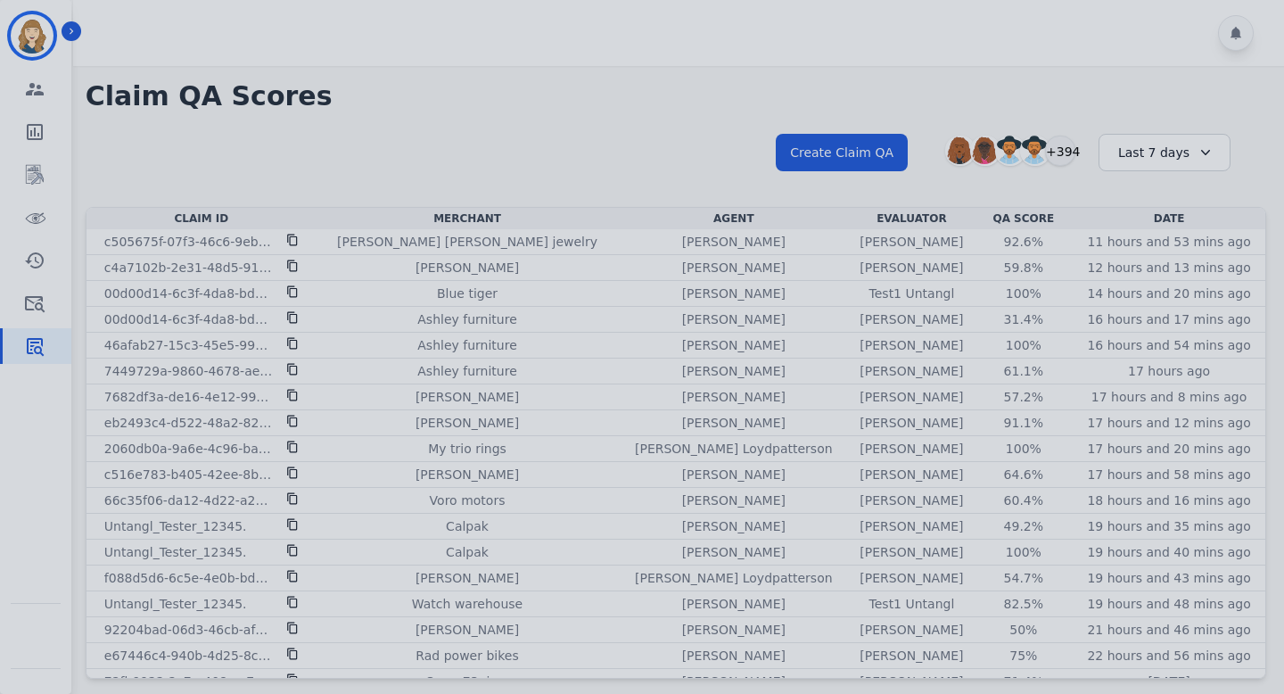
click at [742, 155] on div at bounding box center [642, 347] width 1284 height 694
click at [858, 115] on div at bounding box center [642, 347] width 1284 height 694
click at [844, 156] on div at bounding box center [642, 347] width 1284 height 694
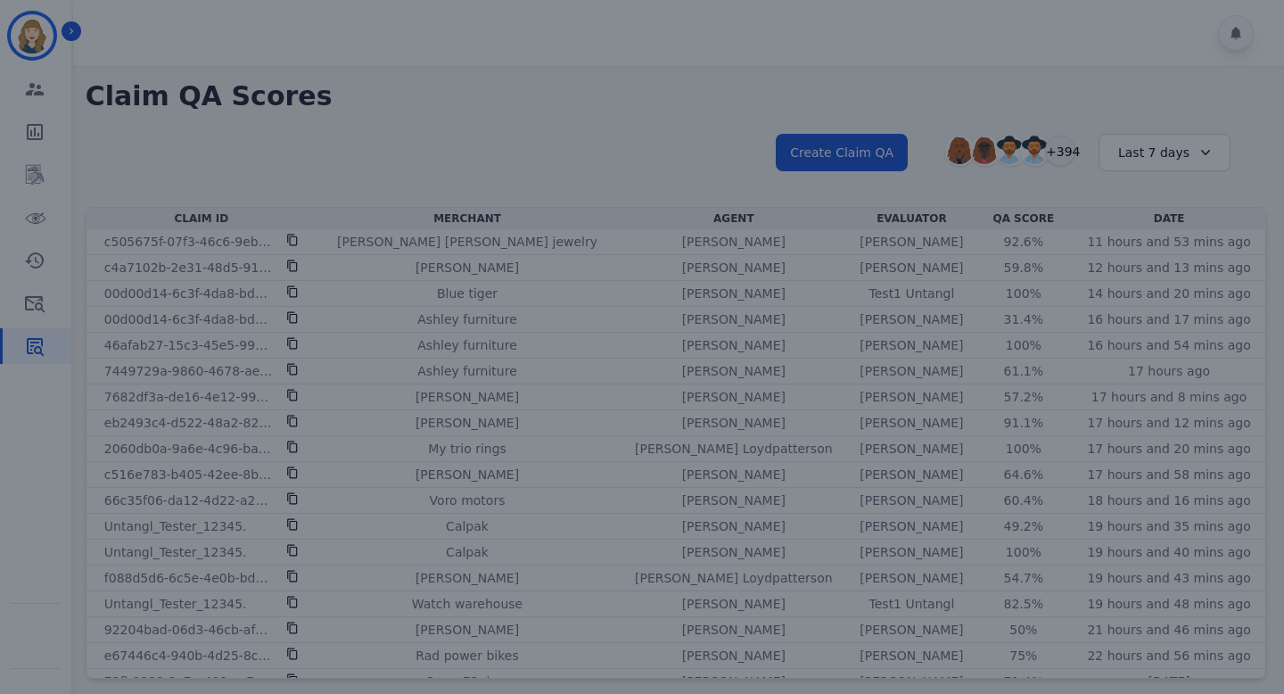
click at [706, 148] on div at bounding box center [642, 347] width 1284 height 694
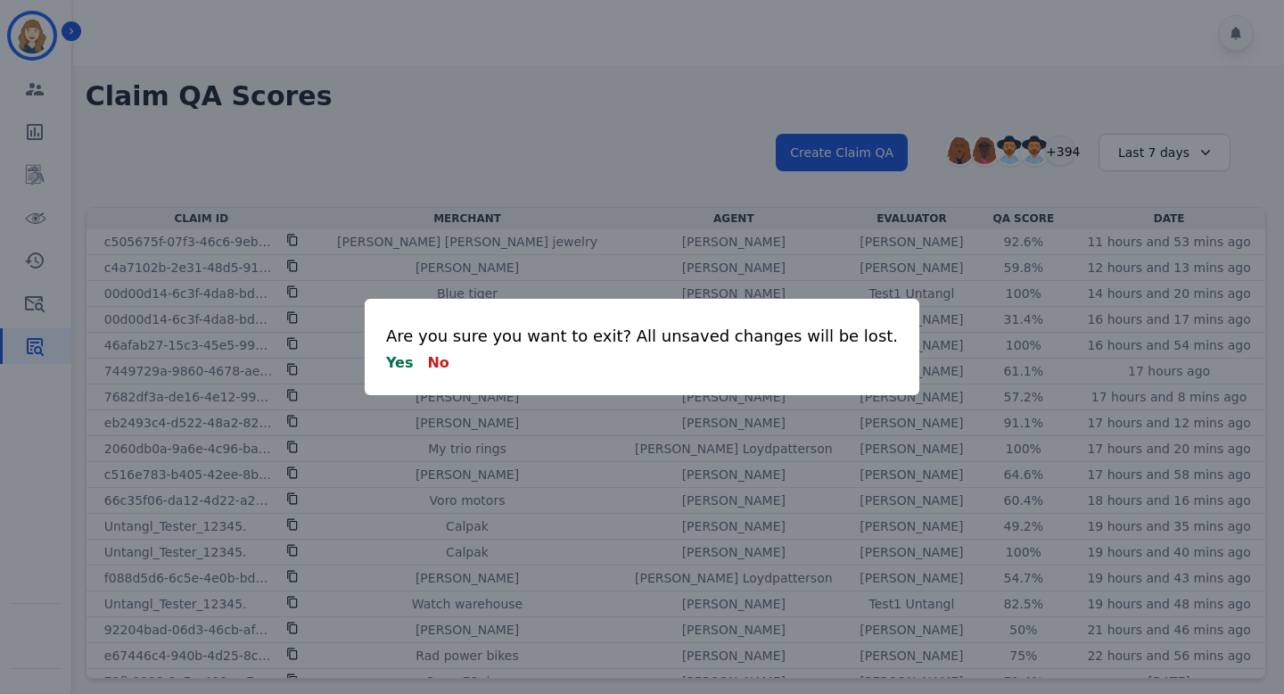
click at [414, 361] on button "Yes" at bounding box center [400, 362] width 28 height 21
click at [449, 361] on button "No" at bounding box center [437, 362] width 21 height 21
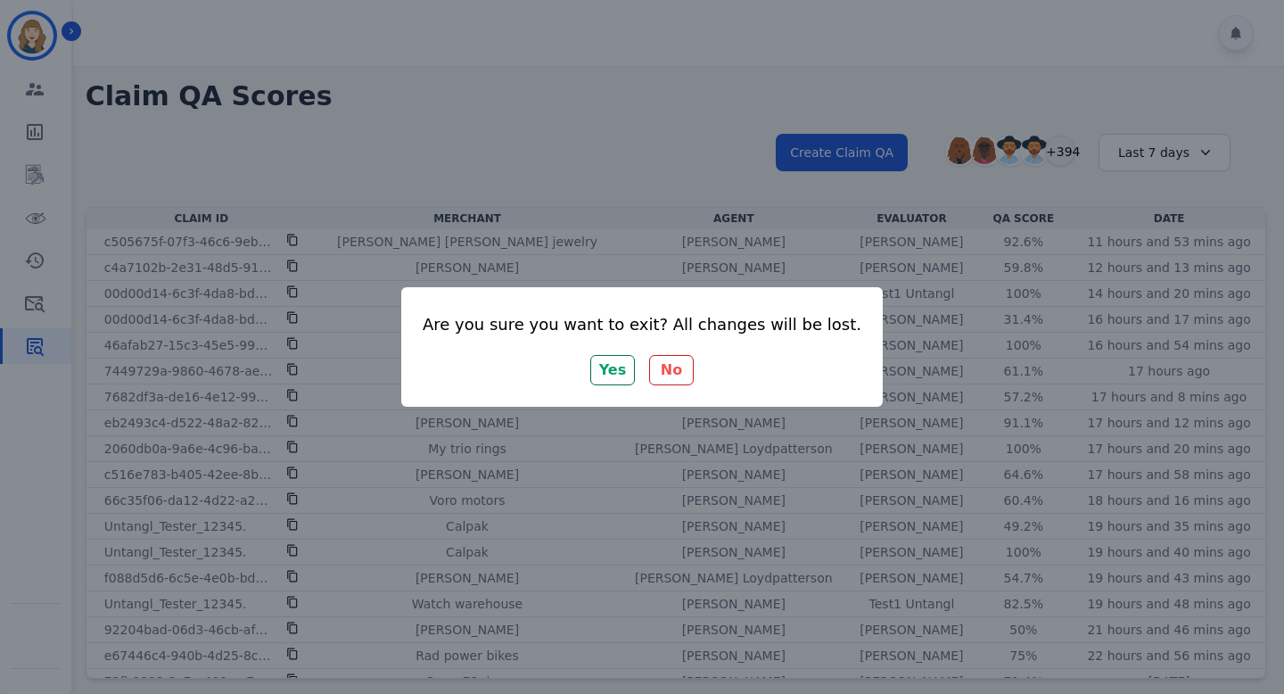
click at [676, 376] on button "No" at bounding box center [671, 370] width 45 height 30
click at [678, 367] on button "No" at bounding box center [671, 370] width 45 height 30
click at [624, 367] on button "Yes" at bounding box center [612, 370] width 45 height 30
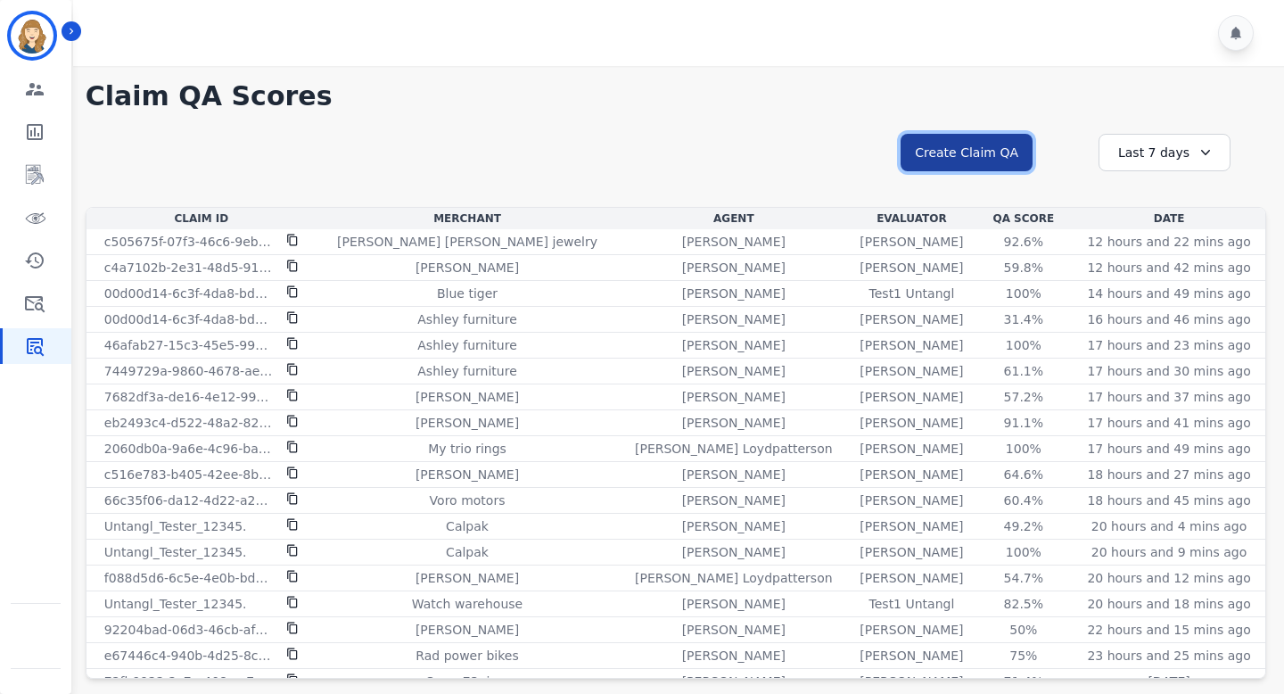
click at [992, 144] on button "Create Claim QA" at bounding box center [967, 152] width 132 height 37
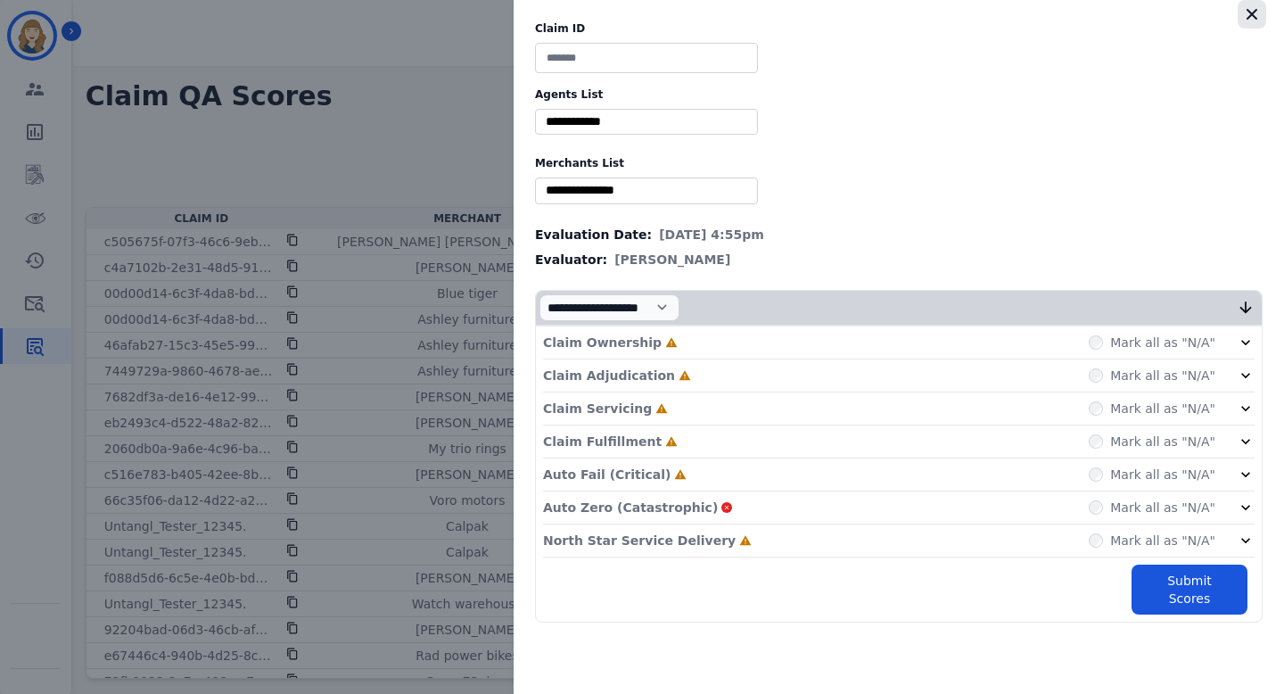
click at [1253, 18] on icon "button" at bounding box center [1252, 14] width 18 height 18
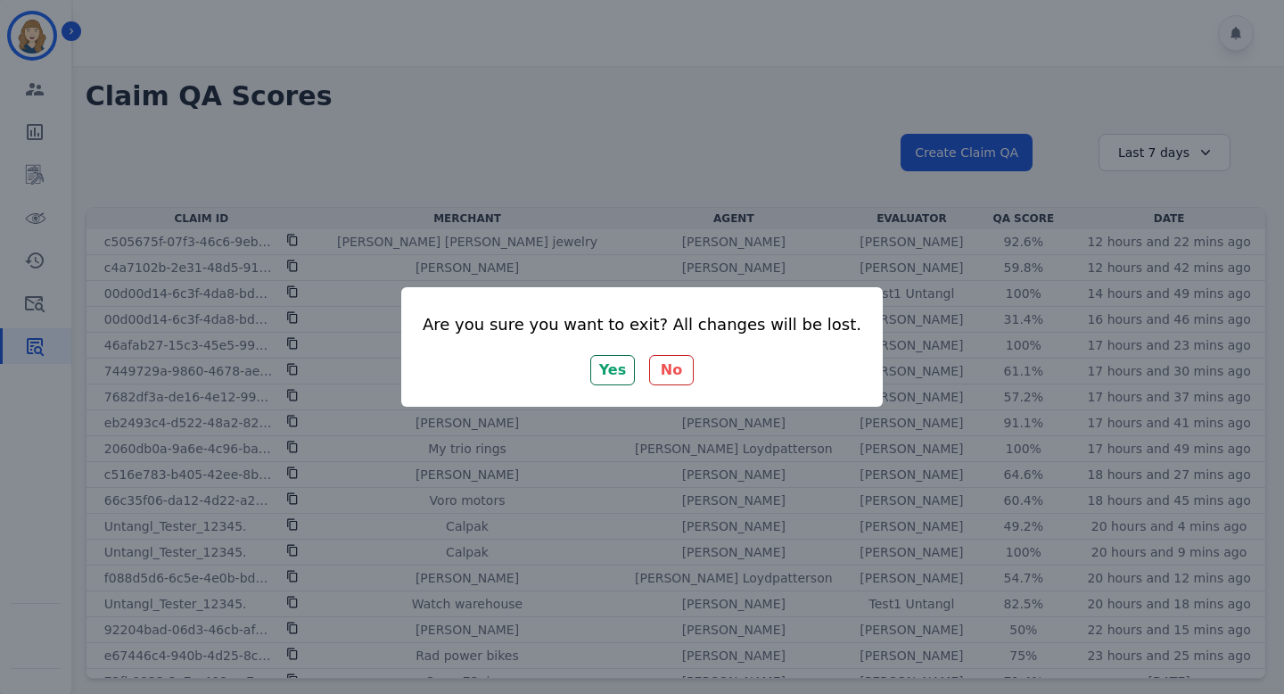
click at [681, 364] on button "No" at bounding box center [671, 370] width 45 height 30
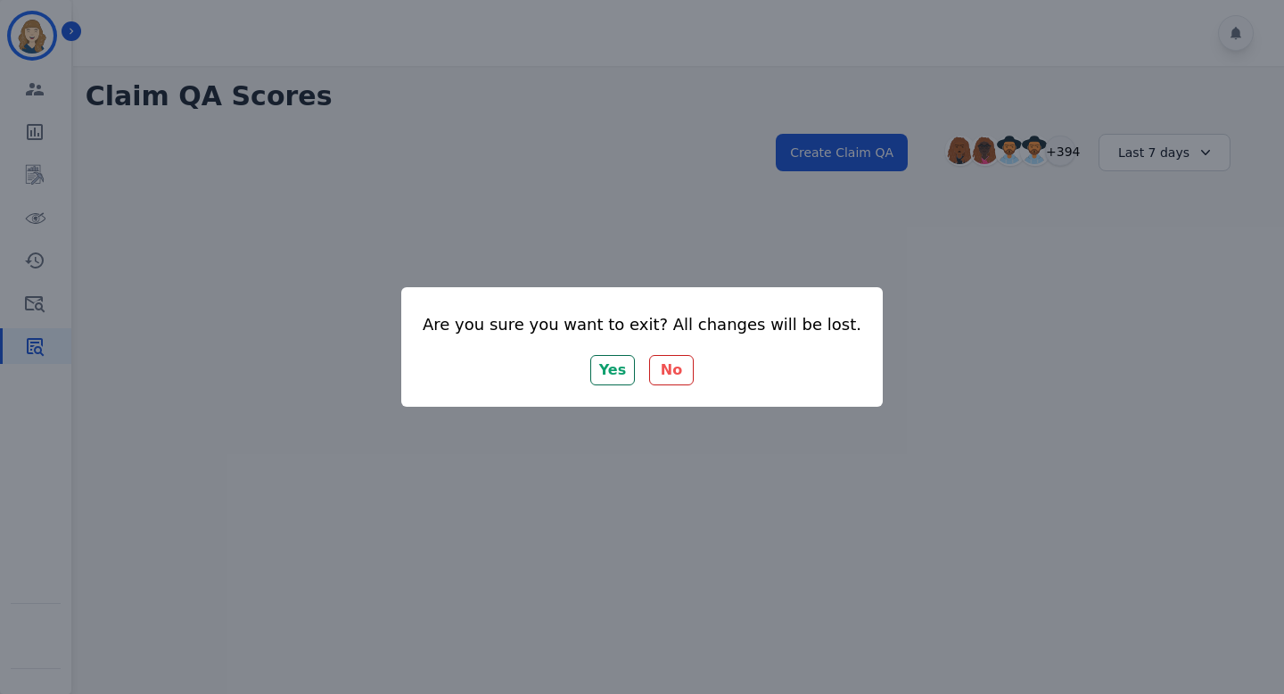
click at [613, 369] on button "Yes" at bounding box center [612, 370] width 45 height 30
click at [711, 202] on div "Are you sure you want to exit? All changes will be lost. Yes No" at bounding box center [642, 347] width 1284 height 694
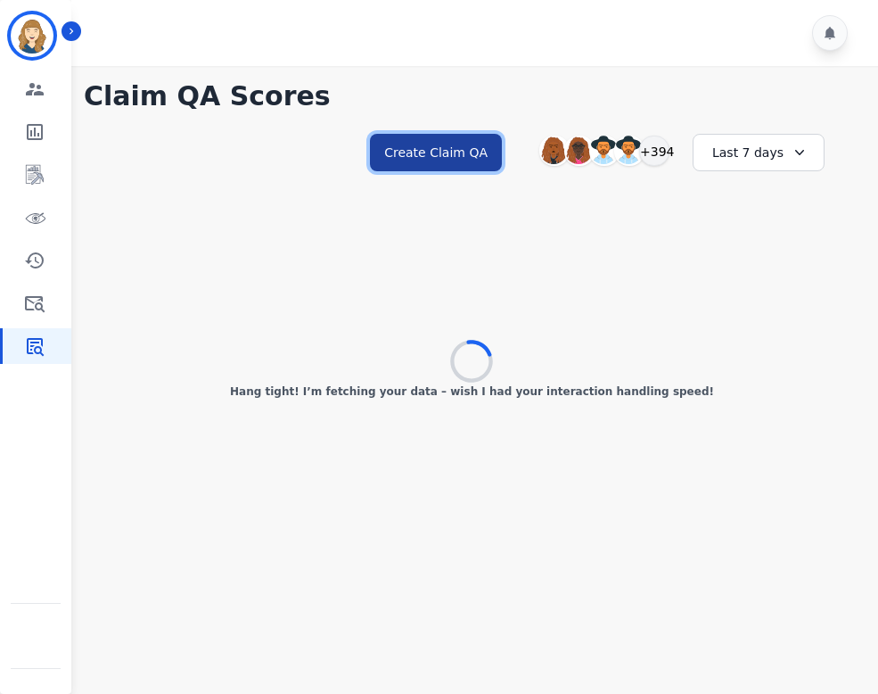
click at [459, 140] on button "Create Claim QA" at bounding box center [436, 152] width 132 height 37
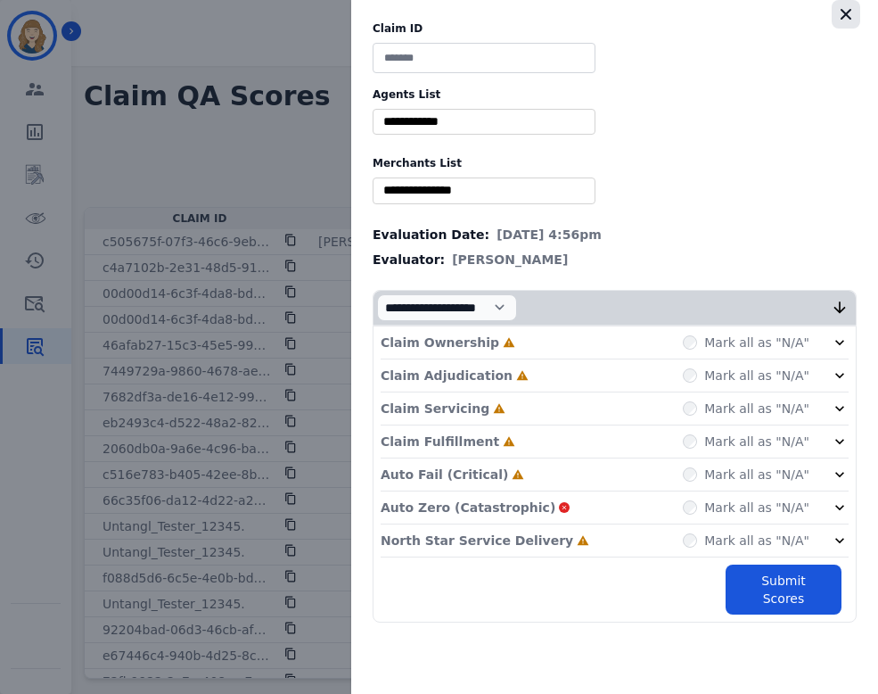
click at [845, 17] on icon "button" at bounding box center [846, 14] width 18 height 18
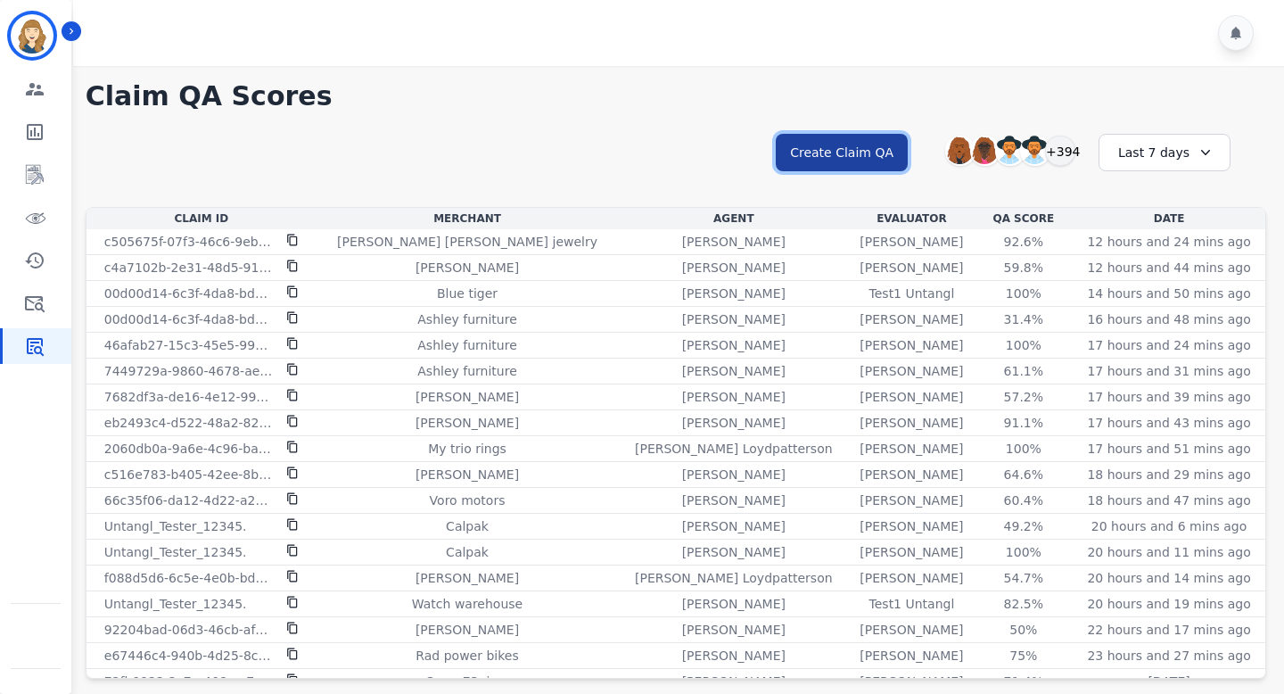
click at [877, 139] on button "Create Claim QA" at bounding box center [842, 152] width 132 height 37
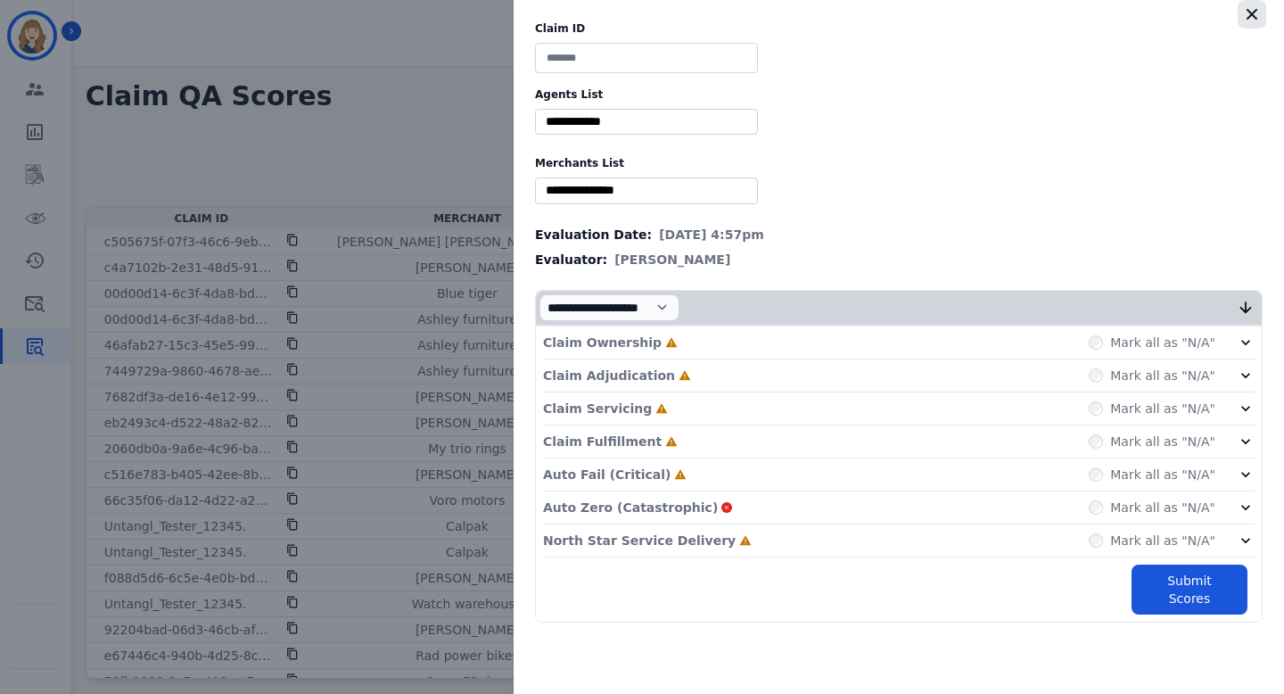
click at [877, 11] on icon "button" at bounding box center [1252, 14] width 18 height 18
click at [877, 13] on icon "button" at bounding box center [1252, 14] width 11 height 11
click at [877, 12] on icon "button" at bounding box center [1252, 14] width 11 height 11
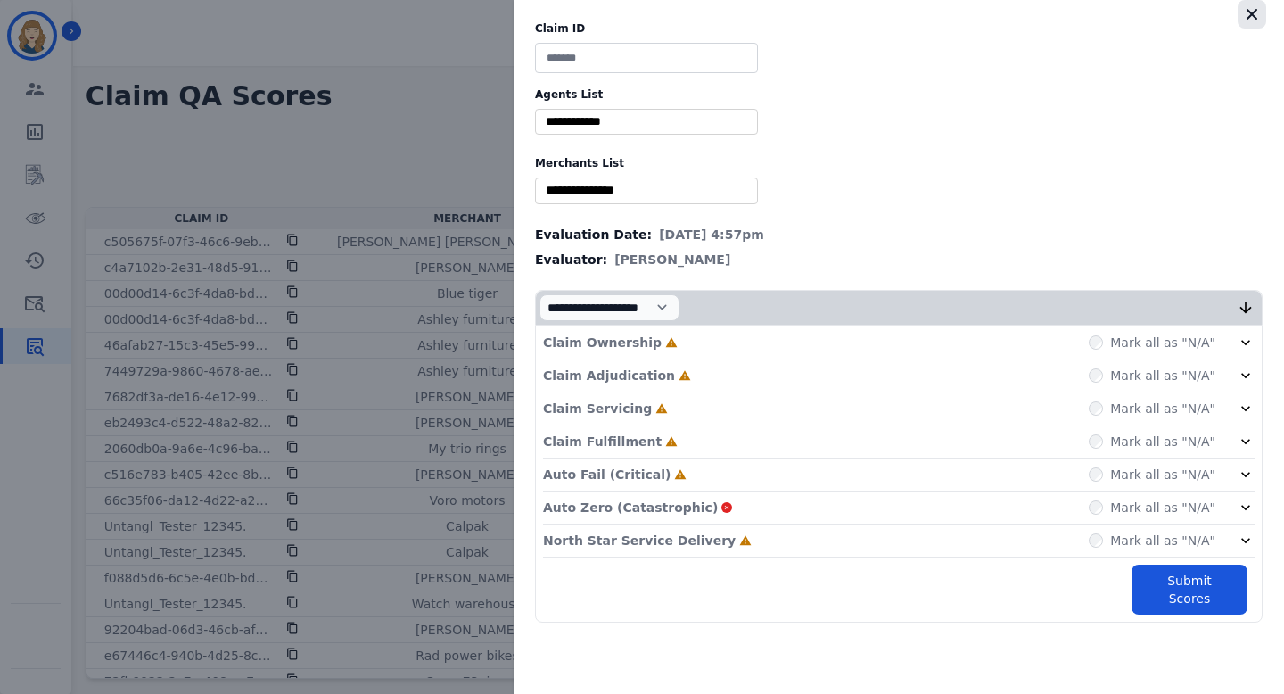
click at [877, 10] on icon "button" at bounding box center [1252, 14] width 11 height 11
click at [877, 17] on icon "button" at bounding box center [1252, 14] width 18 height 18
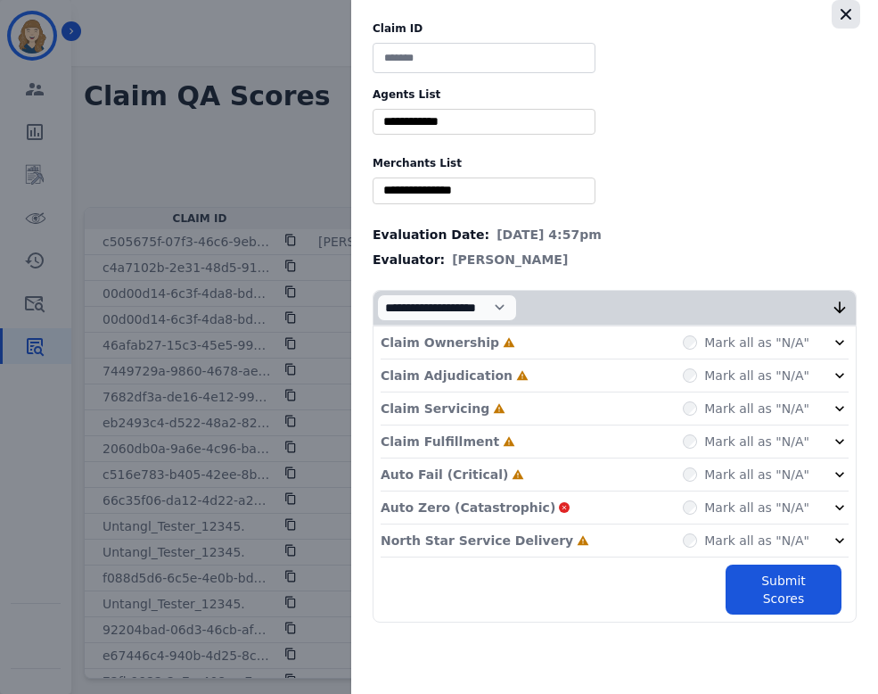
click at [856, 16] on button "button" at bounding box center [846, 14] width 29 height 29
click at [847, 10] on icon "button" at bounding box center [846, 14] width 18 height 18
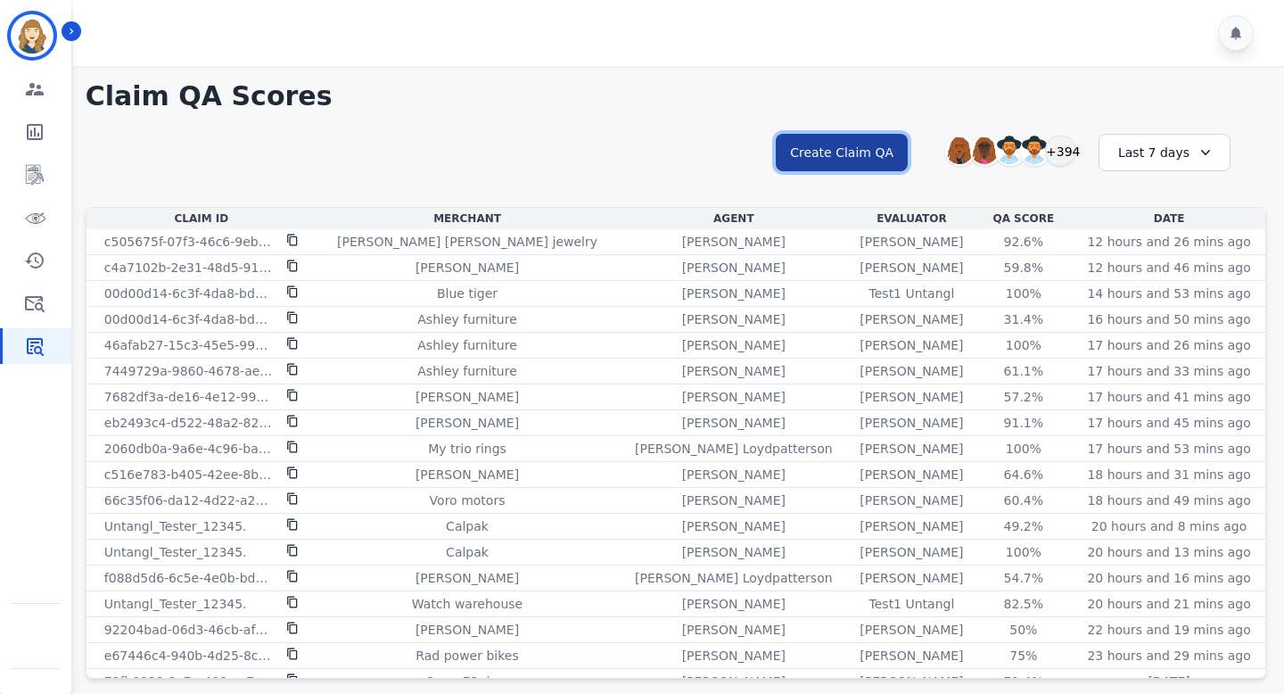
click at [832, 145] on button "Create Claim QA" at bounding box center [842, 152] width 132 height 37
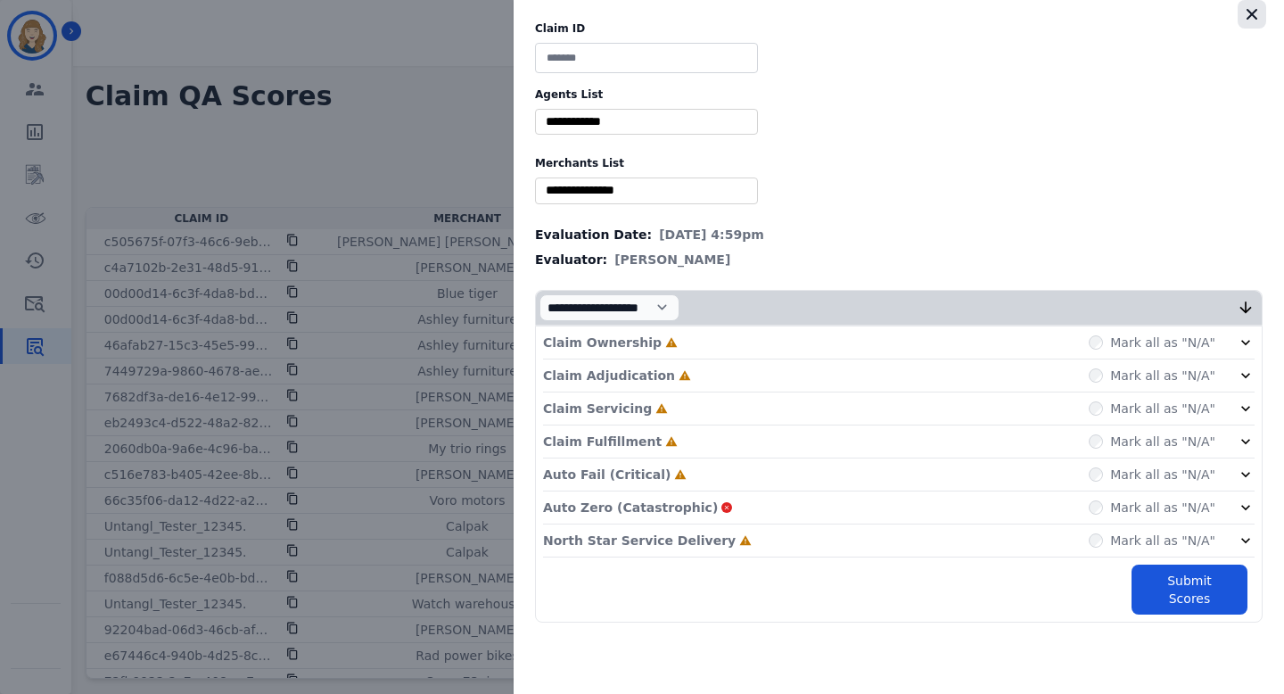
click at [1248, 9] on icon "button" at bounding box center [1252, 14] width 18 height 18
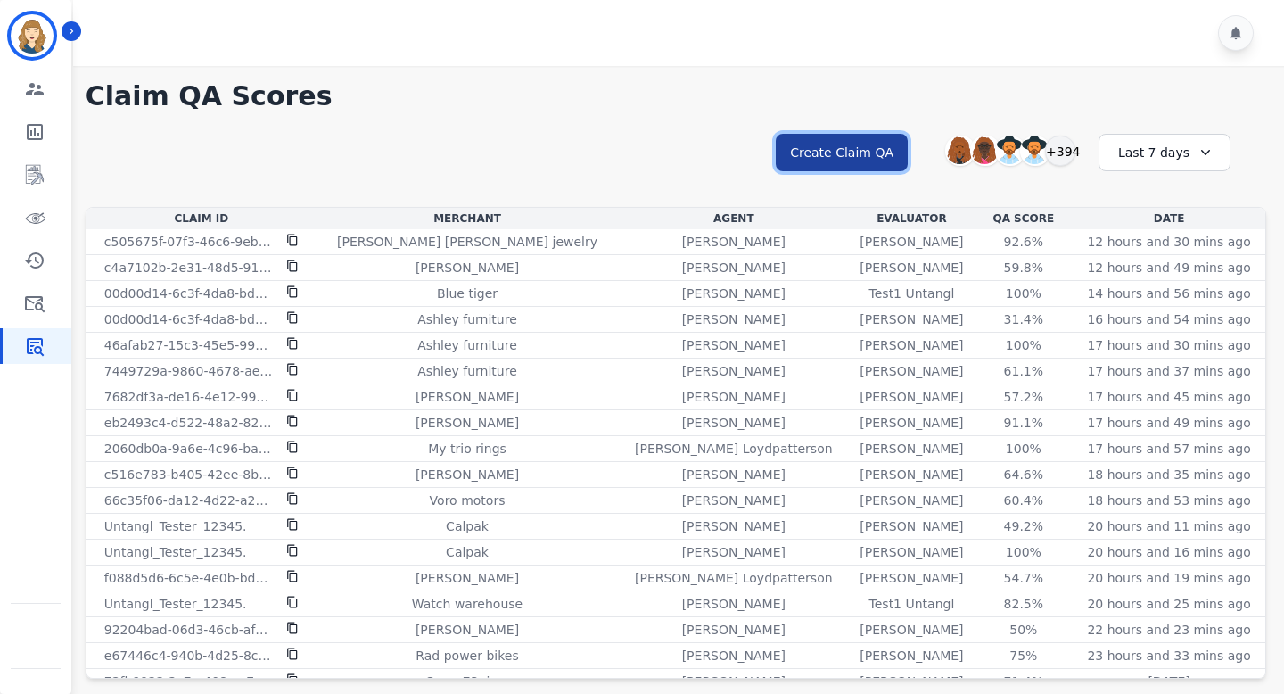
click at [856, 138] on button "Create Claim QA" at bounding box center [842, 152] width 132 height 37
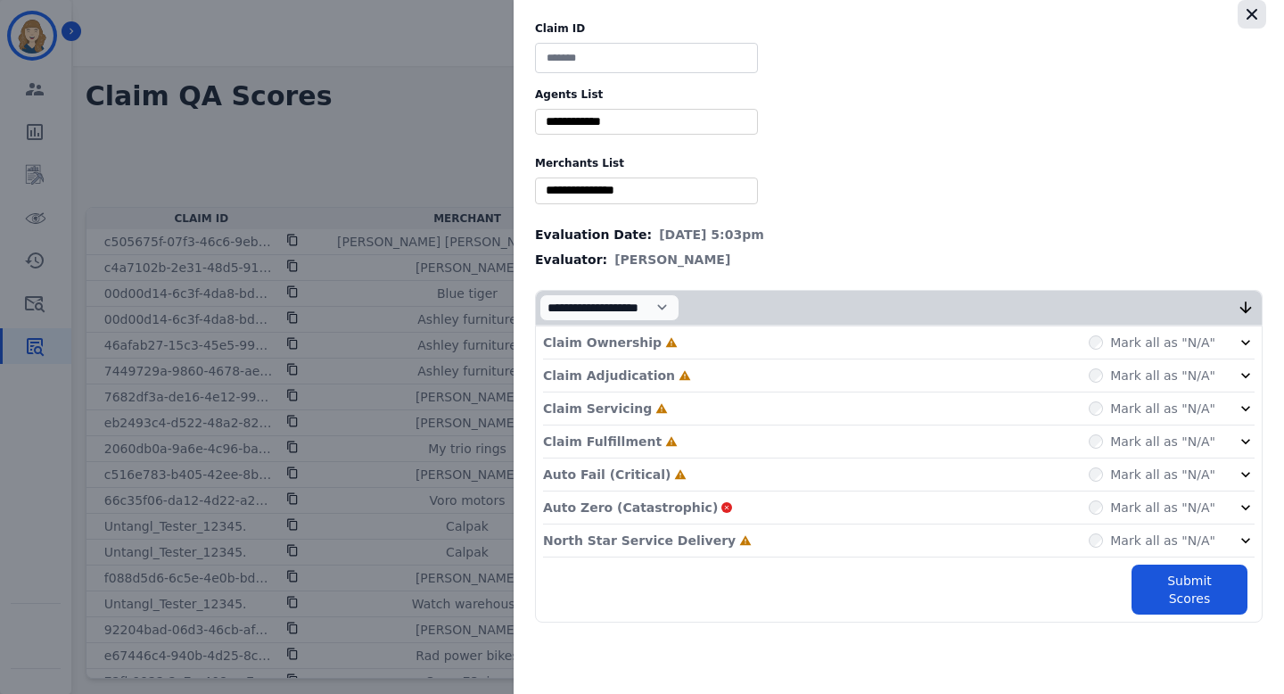
click at [1255, 16] on icon "button" at bounding box center [1252, 14] width 11 height 11
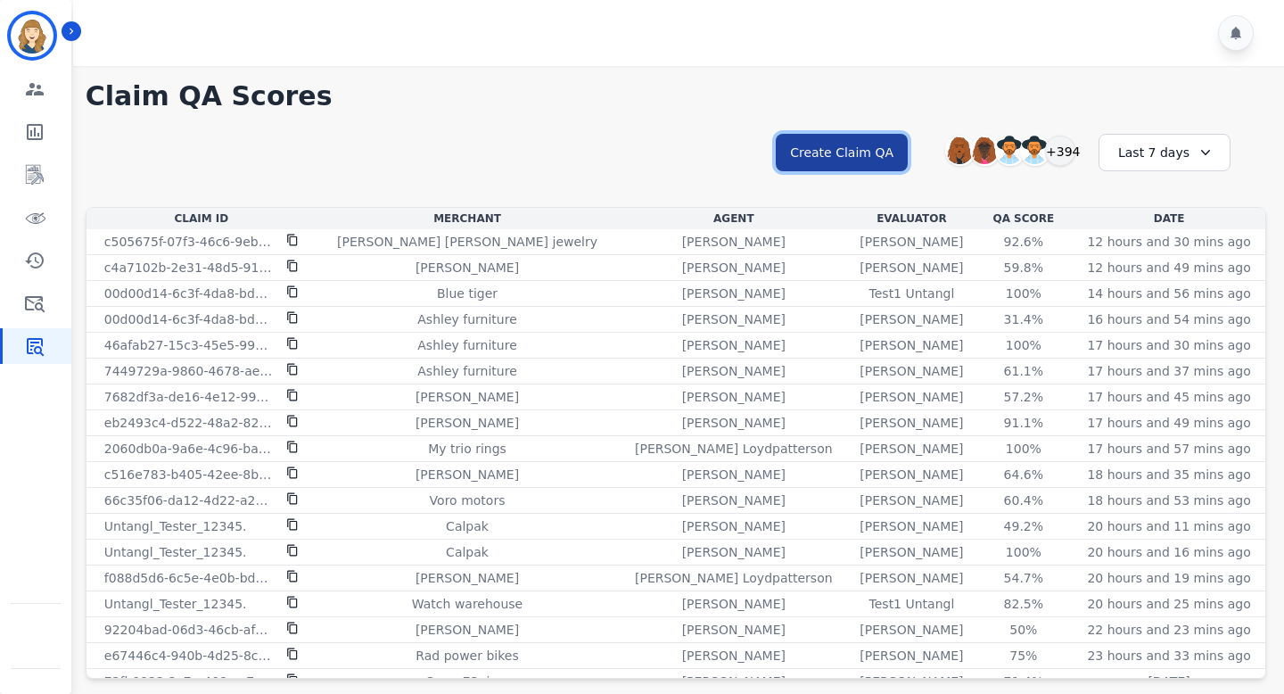
click at [873, 154] on button "Create Claim QA" at bounding box center [842, 152] width 132 height 37
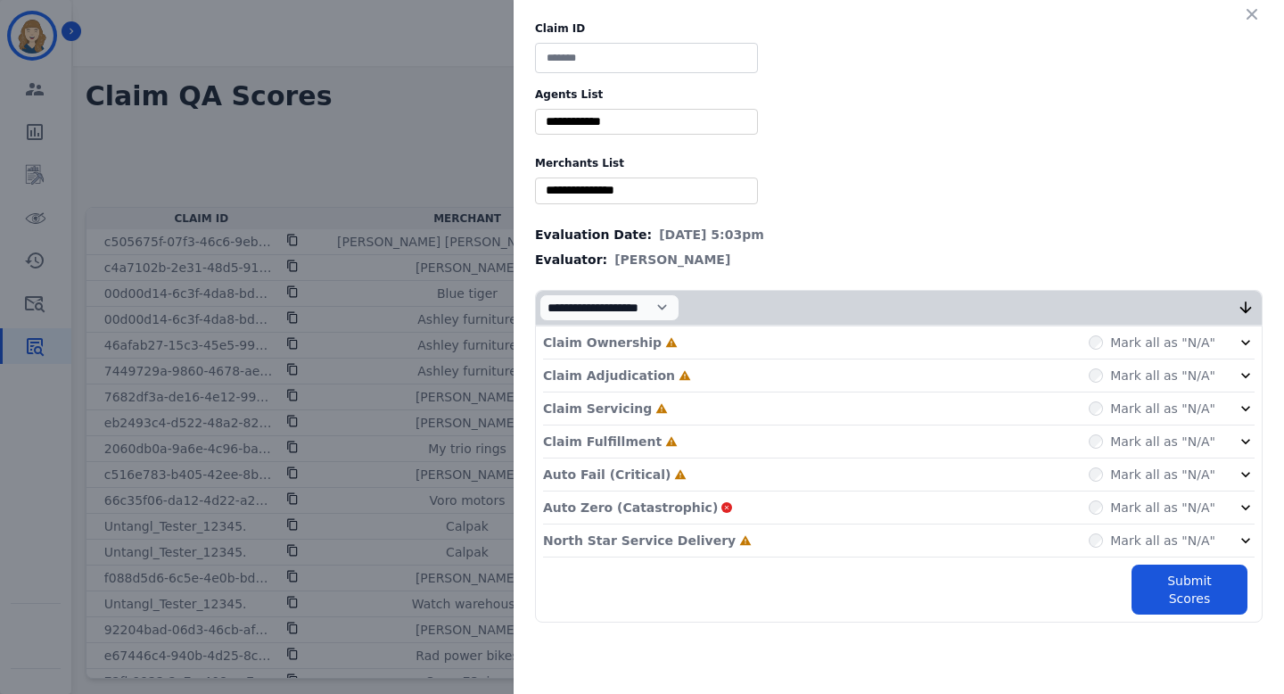
click at [442, 152] on div "Claim ID Agents List ** [PERSON_NAME] [PERSON_NAME] [PERSON_NAME] [PERSON_NAME]…" at bounding box center [642, 347] width 1284 height 694
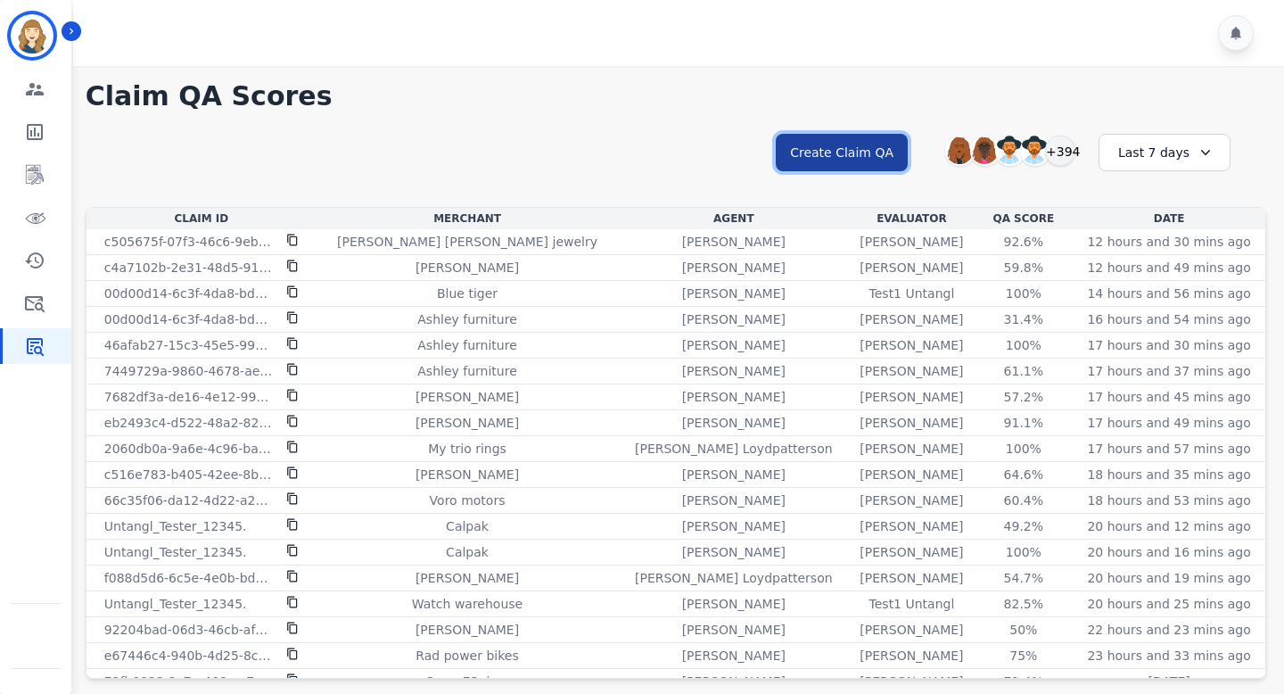
click at [847, 151] on button "Create Claim QA" at bounding box center [842, 152] width 132 height 37
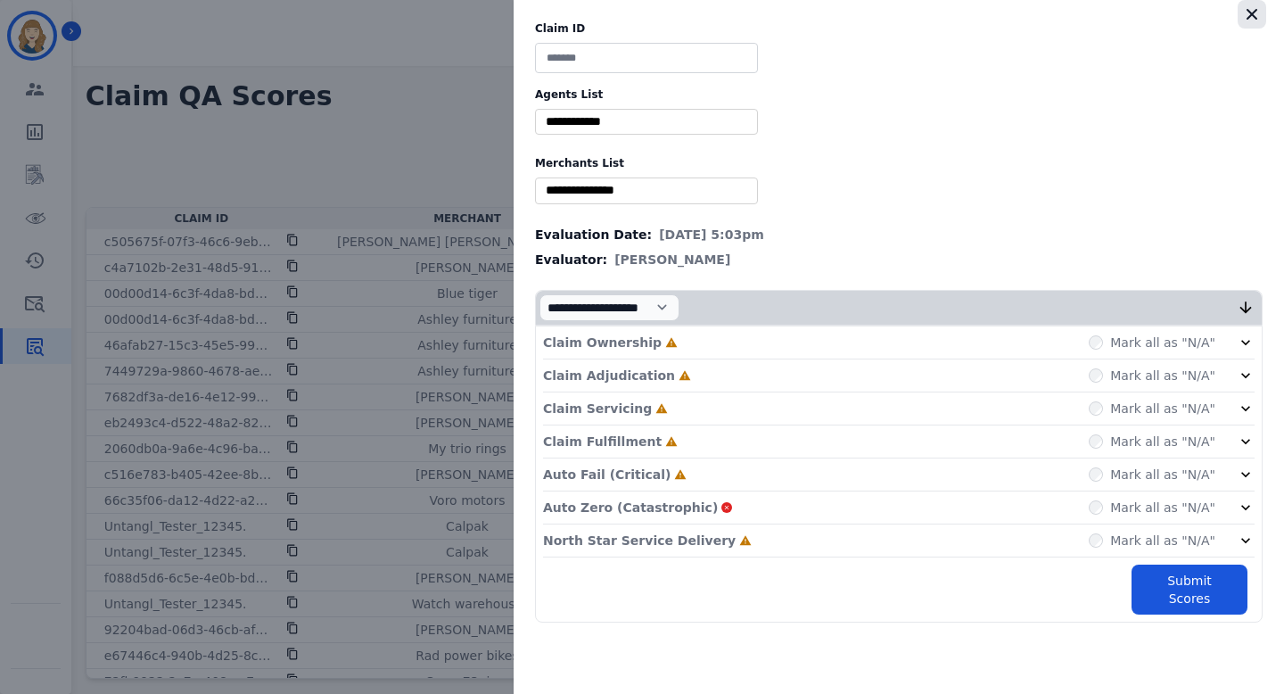
click at [1248, 11] on icon "button" at bounding box center [1252, 14] width 11 height 11
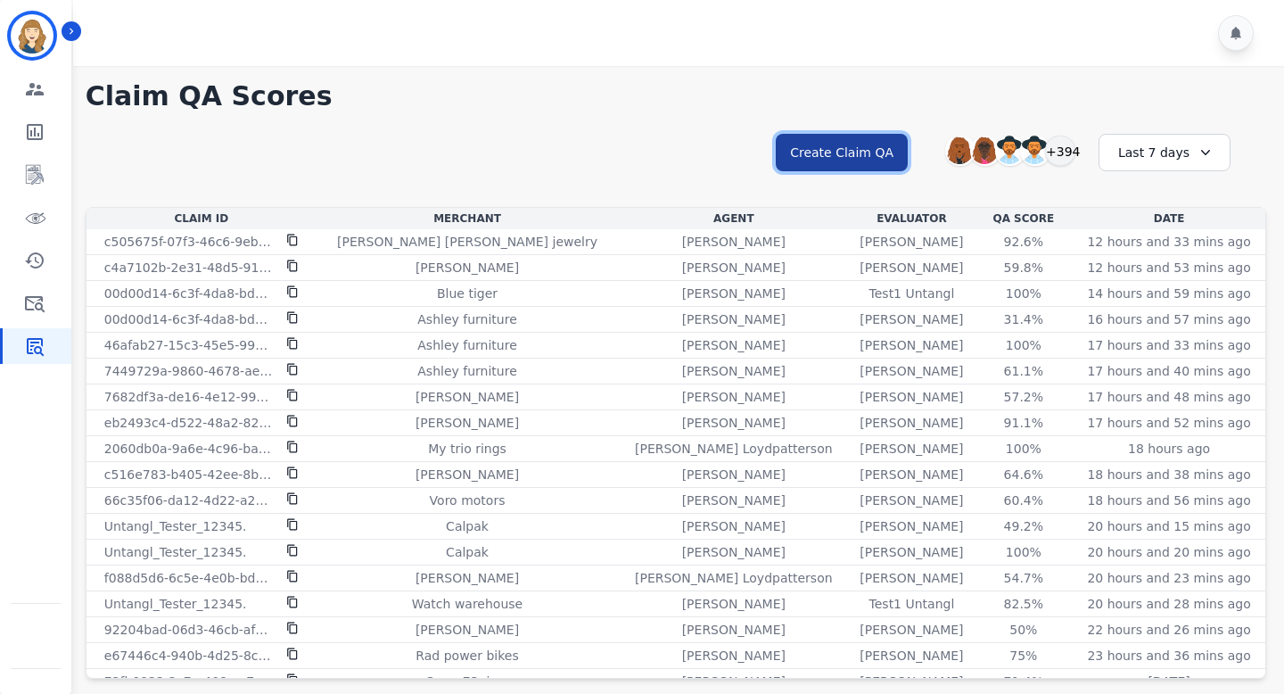
click at [872, 134] on button "Create Claim QA" at bounding box center [842, 152] width 132 height 37
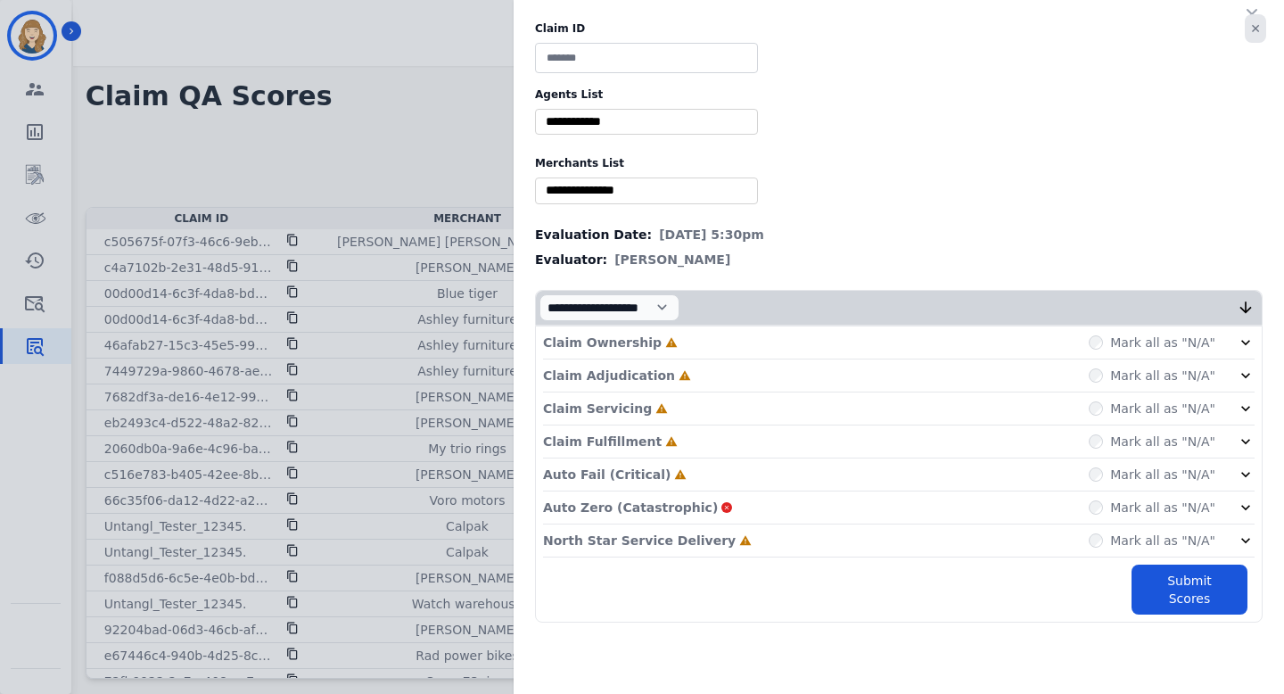
click at [1252, 29] on button "✕" at bounding box center [1255, 28] width 21 height 29
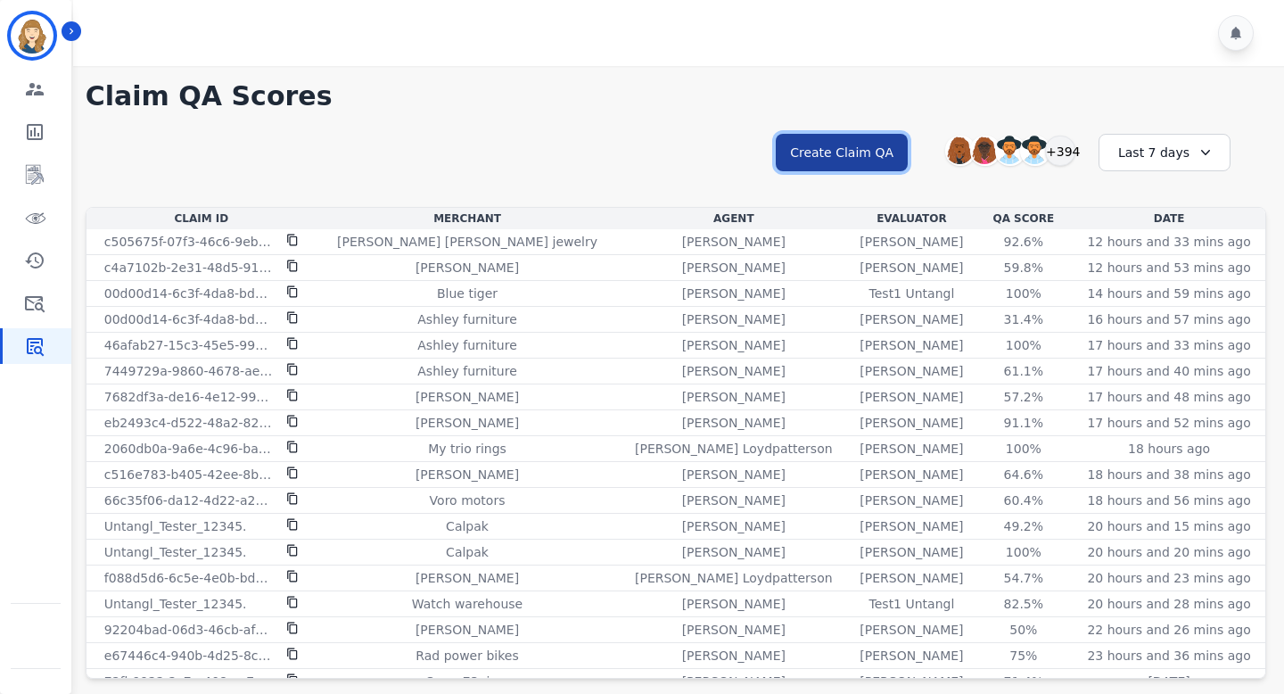
click at [877, 148] on button "Create Claim QA" at bounding box center [842, 152] width 132 height 37
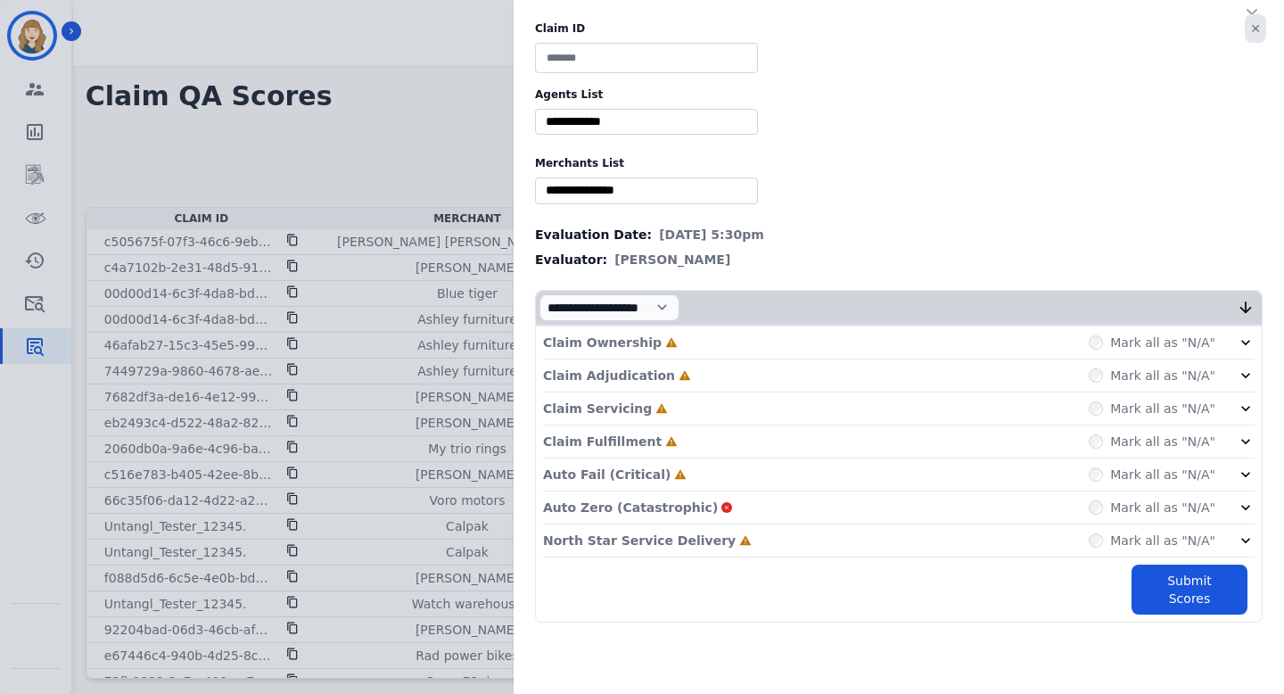
click at [1252, 29] on button "✕" at bounding box center [1255, 28] width 21 height 29
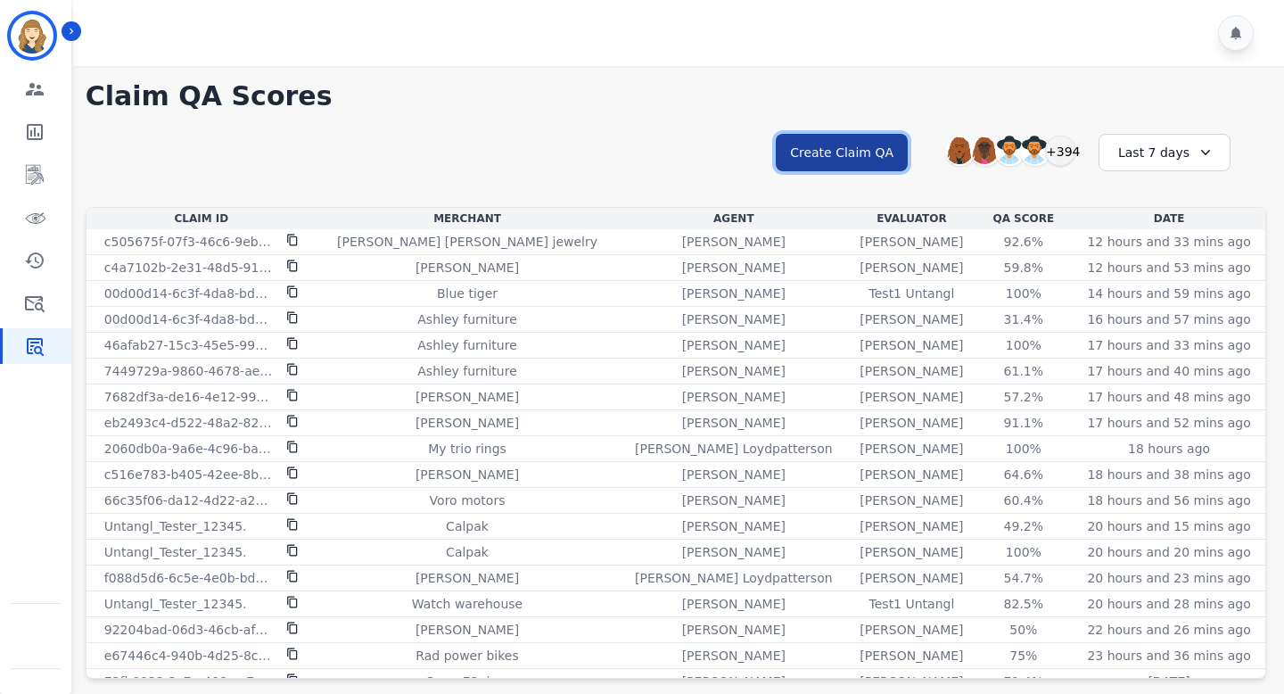
click at [883, 144] on button "Create Claim QA" at bounding box center [842, 152] width 132 height 37
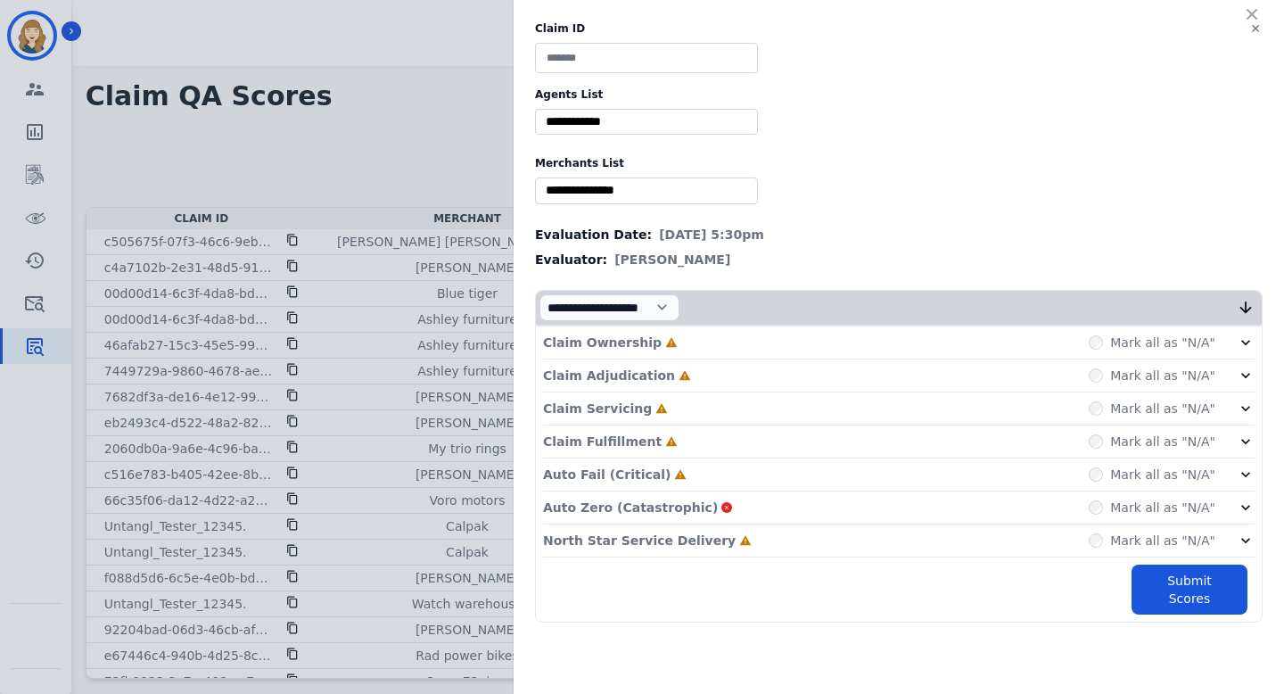
click at [1266, 29] on div "Claim ID Agents List ** [PERSON_NAME] [PERSON_NAME] [PERSON_NAME] [PERSON_NAME]…" at bounding box center [899, 322] width 770 height 644
click at [1256, 29] on button "✕" at bounding box center [1255, 28] width 21 height 29
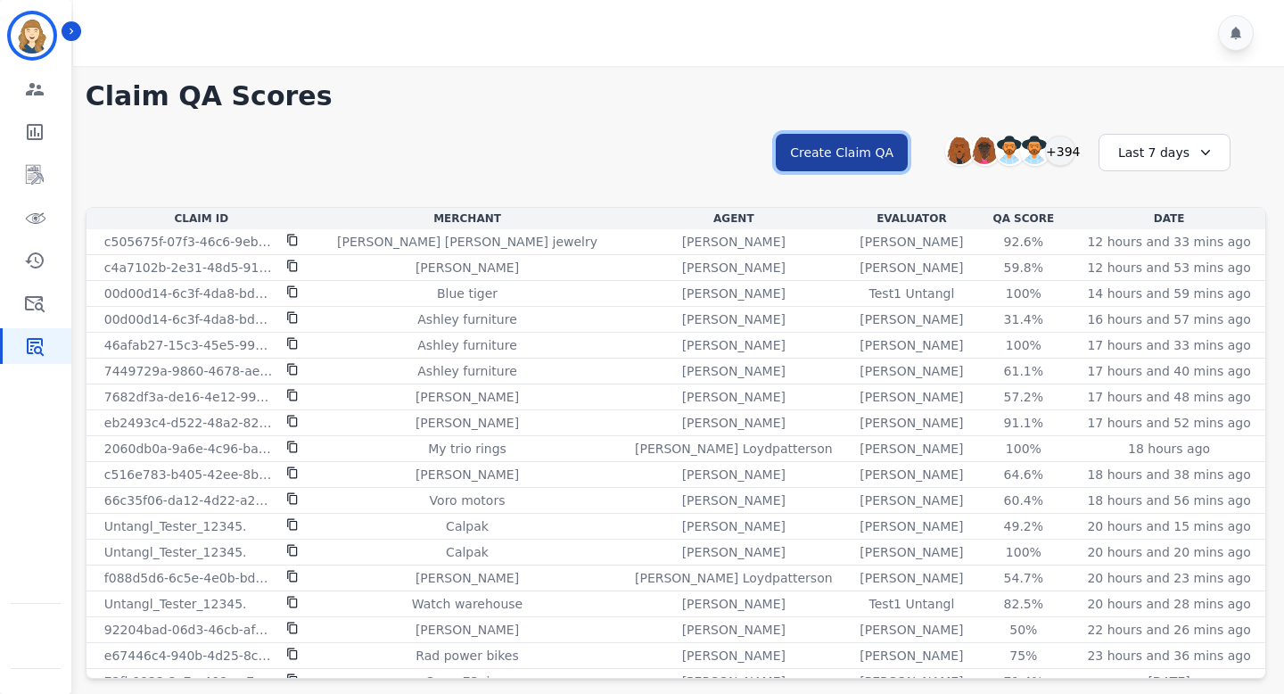
click at [881, 137] on button "Create Claim QA" at bounding box center [842, 152] width 132 height 37
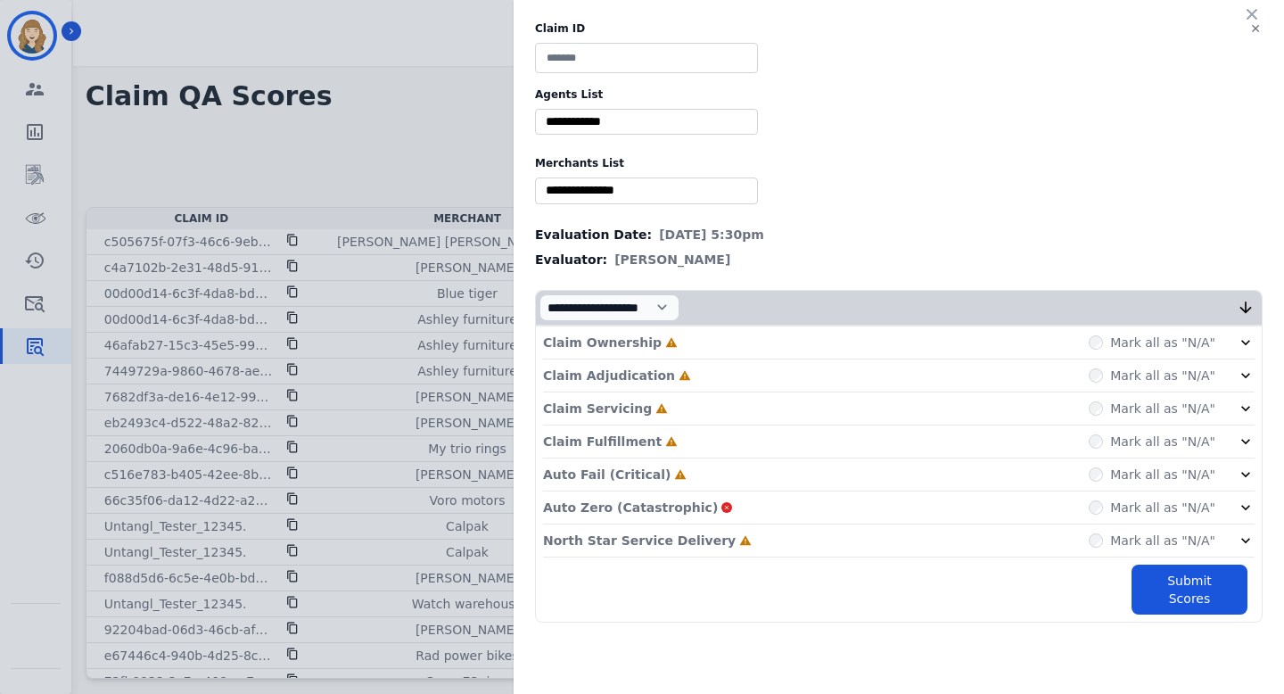
click at [401, 128] on div "✕ Claim ID Agents List ** [PERSON_NAME] [PERSON_NAME] [PERSON_NAME] [PERSON_NAM…" at bounding box center [642, 347] width 1284 height 694
click at [1260, 27] on button "✕" at bounding box center [1255, 28] width 21 height 29
